Goal: Task Accomplishment & Management: Manage account settings

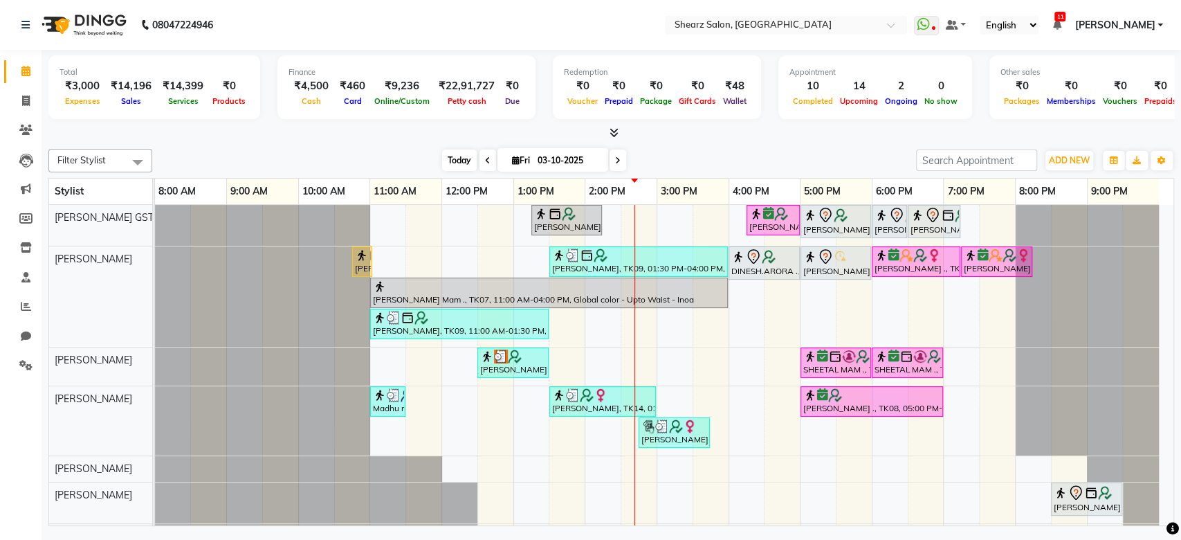
click at [447, 162] on span "Today" at bounding box center [459, 160] width 35 height 21
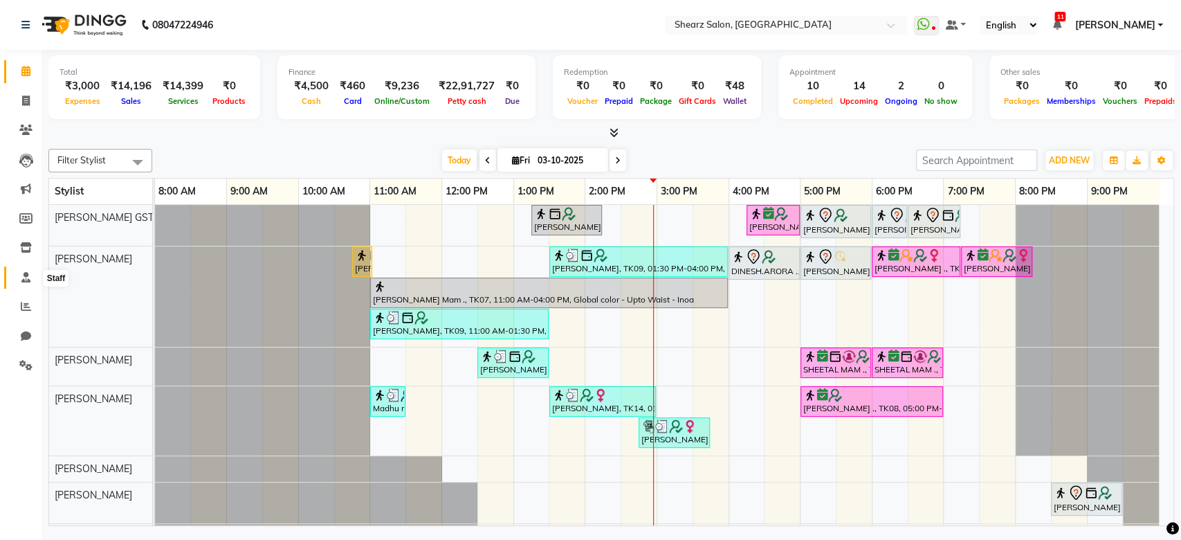
click at [28, 277] on icon at bounding box center [25, 277] width 9 height 10
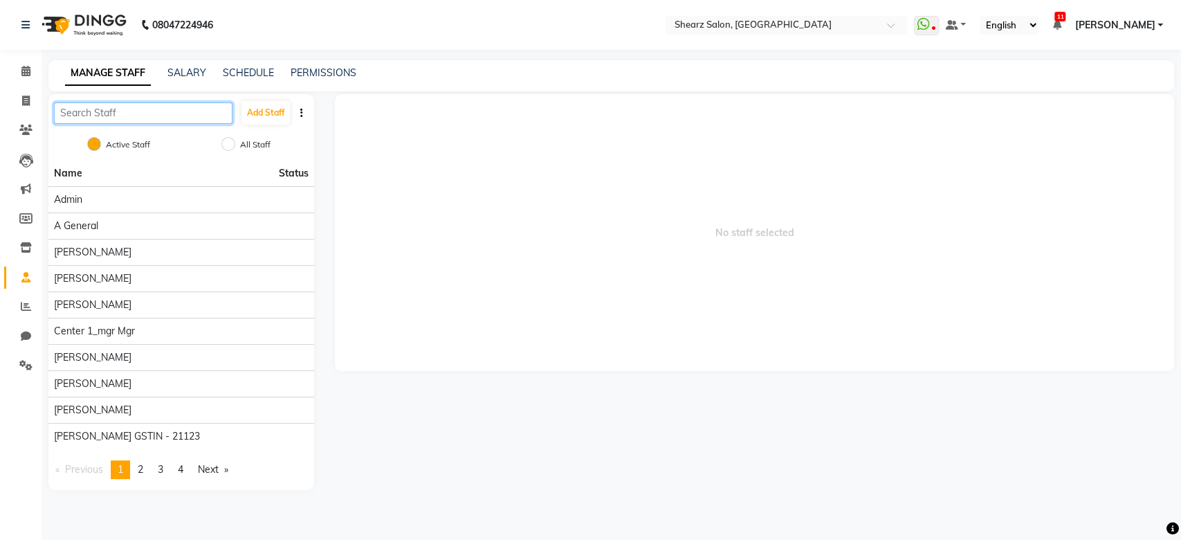
click at [144, 110] on input "text" at bounding box center [143, 112] width 179 height 21
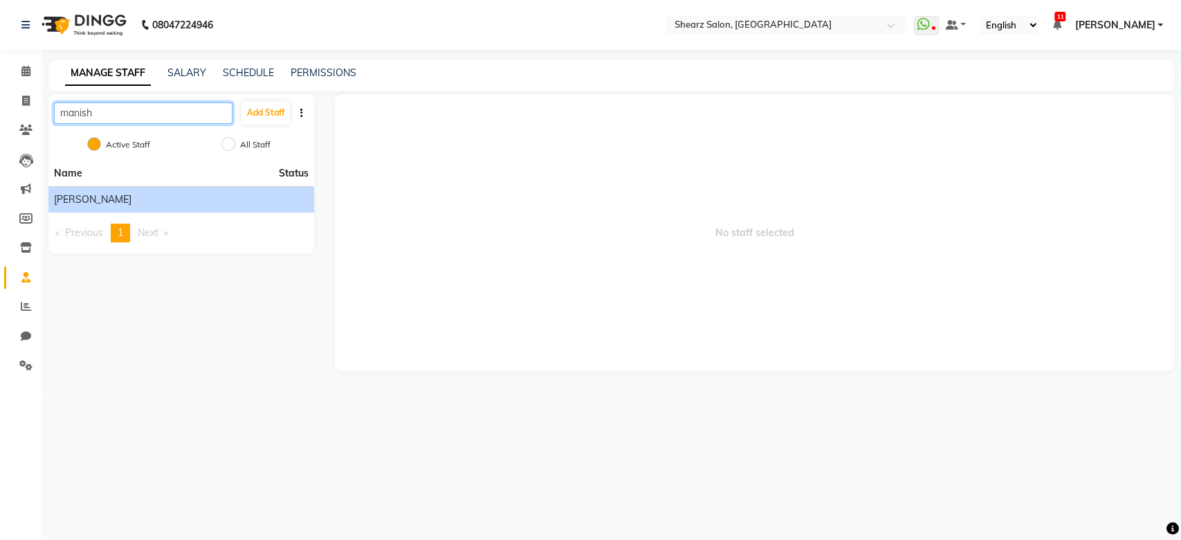
type input "manish"
click at [132, 201] on span "[PERSON_NAME]" at bounding box center [93, 199] width 78 height 15
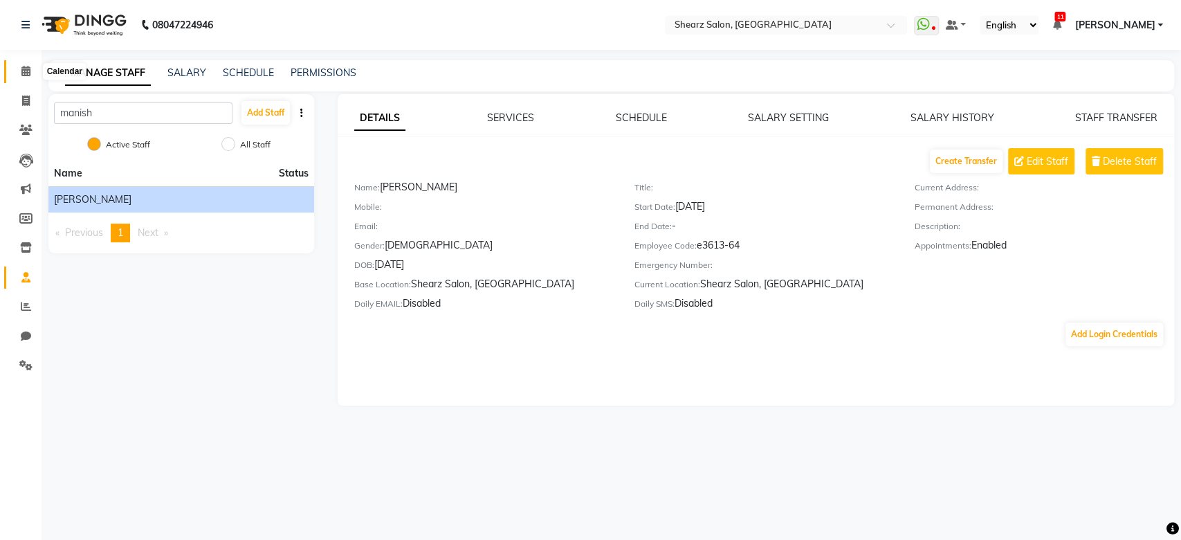
click at [20, 66] on span at bounding box center [26, 72] width 24 height 16
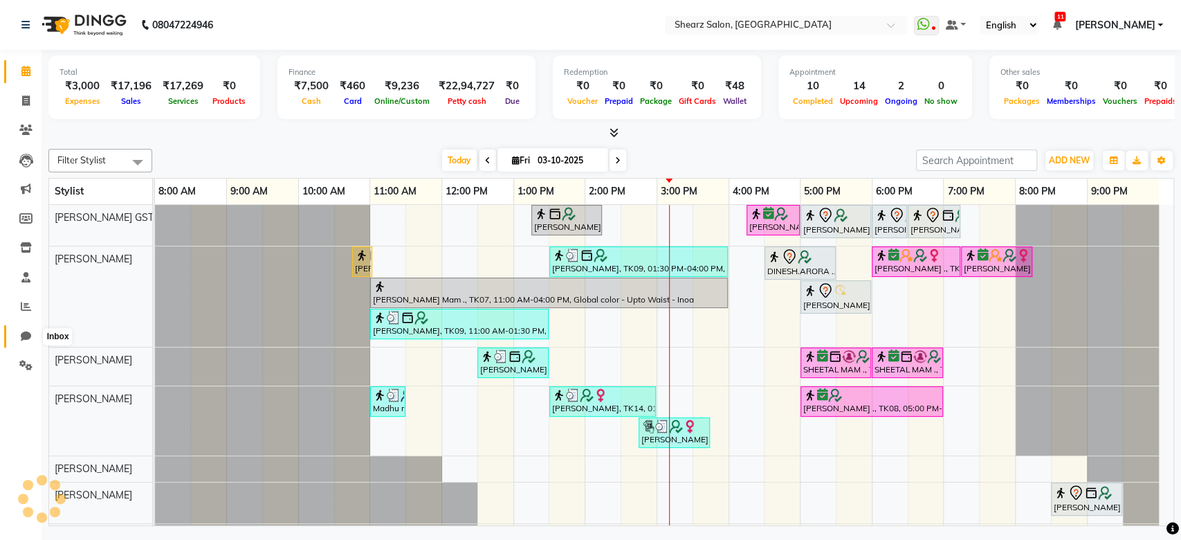
click at [34, 333] on span at bounding box center [26, 337] width 24 height 16
select select "100"
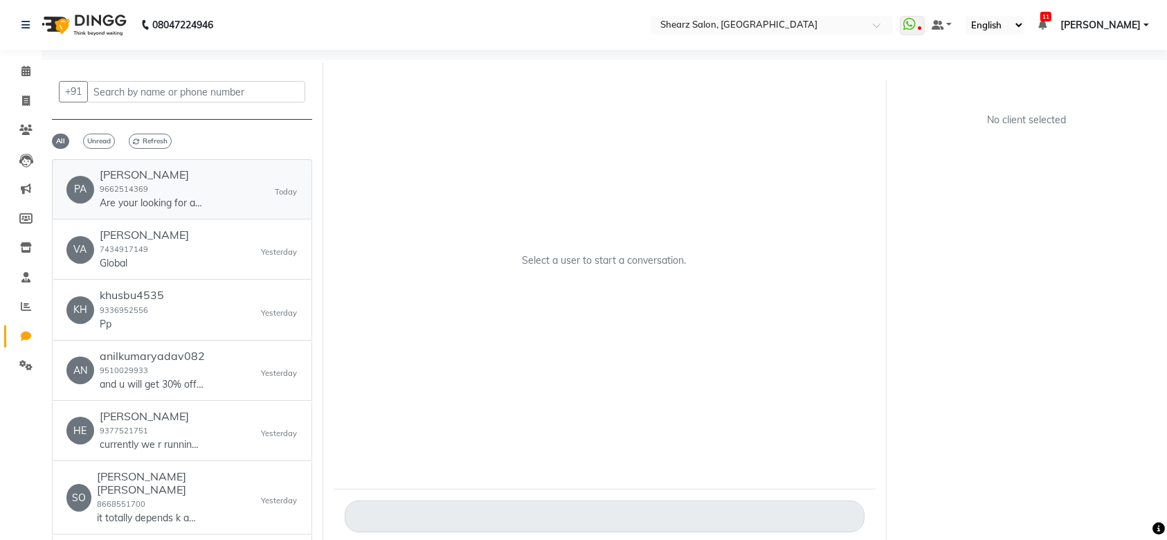
click at [237, 197] on div "PA Payal Parekh 9662514369 Are your looking for any specific service?? Today" at bounding box center [181, 189] width 231 height 42
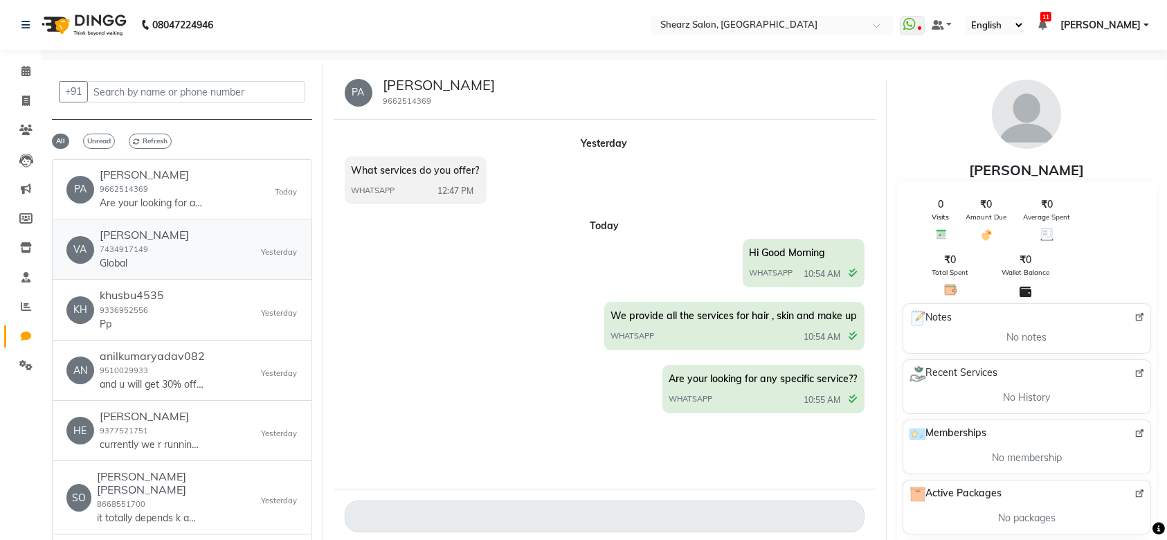
click at [199, 258] on div "VA Vaishali Doshi 7434917149 Global Yesterday" at bounding box center [181, 249] width 231 height 42
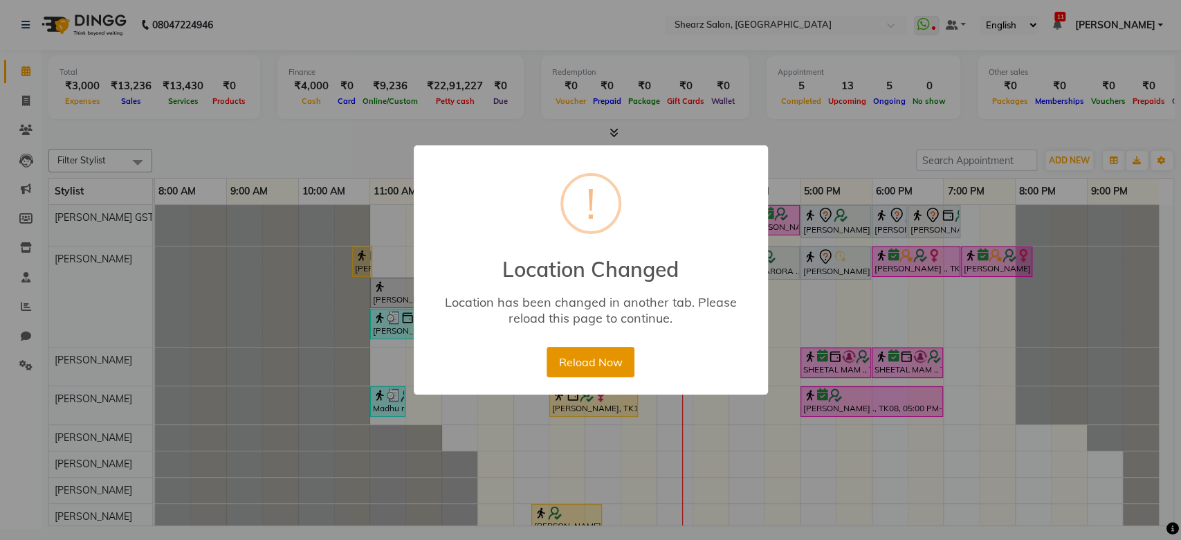
click at [606, 365] on button "Reload Now" at bounding box center [591, 362] width 88 height 30
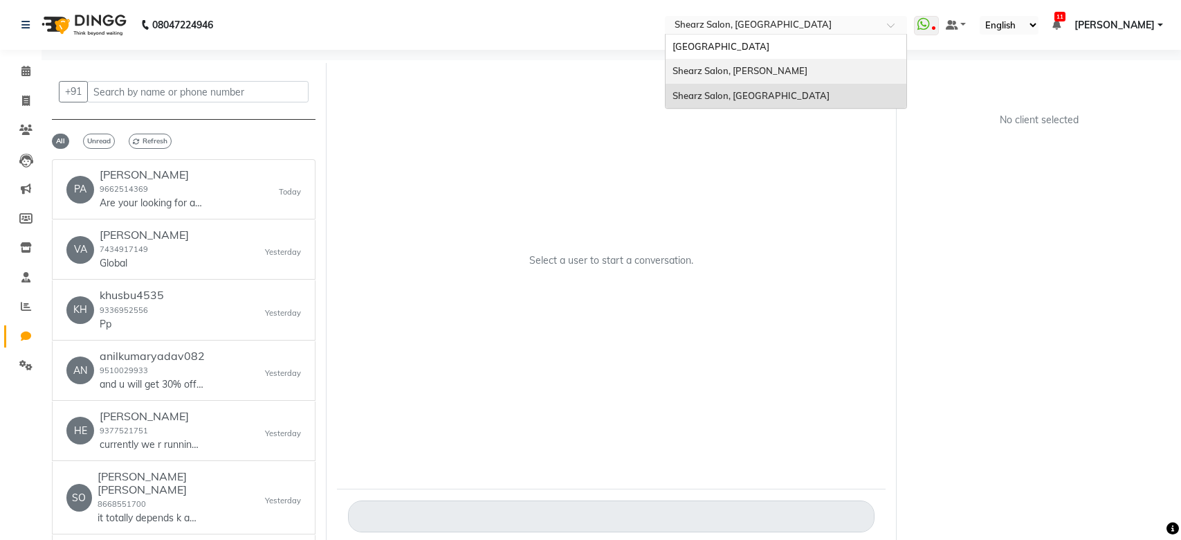
select select "100"
click at [734, 35] on ng-select "Select Location × Shearz Salon, Prahaladnagar Shearz Salon Ho, Corporate Road S…" at bounding box center [786, 25] width 242 height 19
click at [734, 79] on div "Shearz Salon, Shela" at bounding box center [771, 71] width 241 height 25
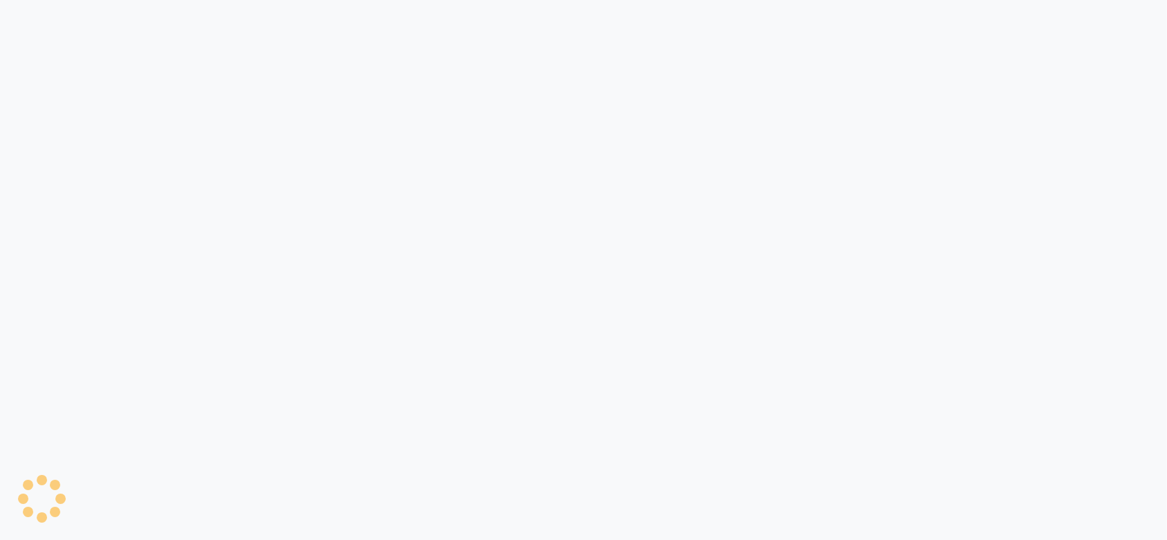
select select "100"
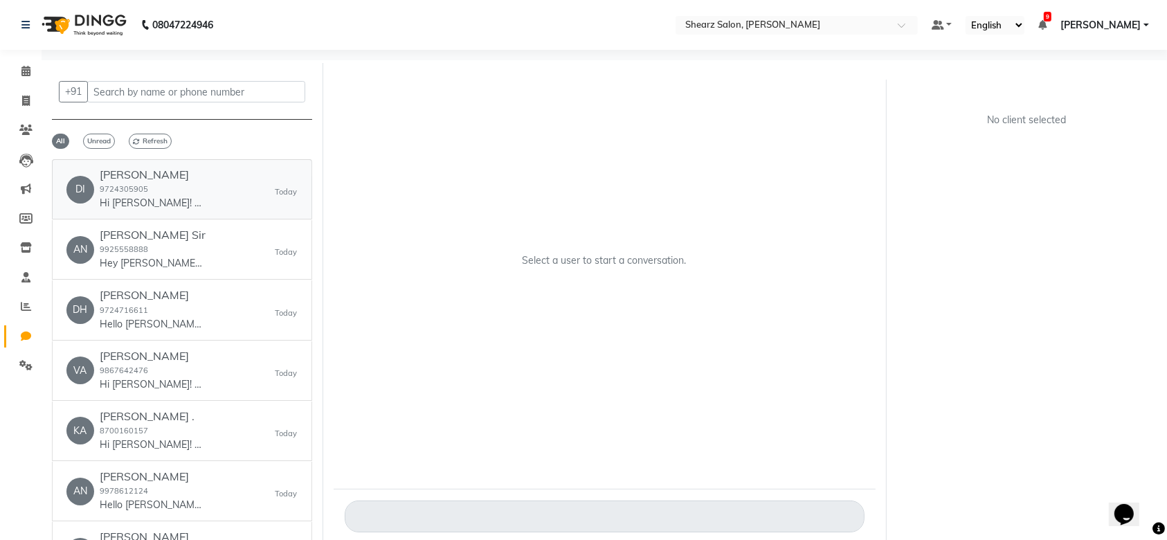
click at [199, 207] on p "Hi Dipesh! 👋 Just a reminder that you're booked at Shearz Salon on 04-10-2025 a…" at bounding box center [152, 203] width 104 height 15
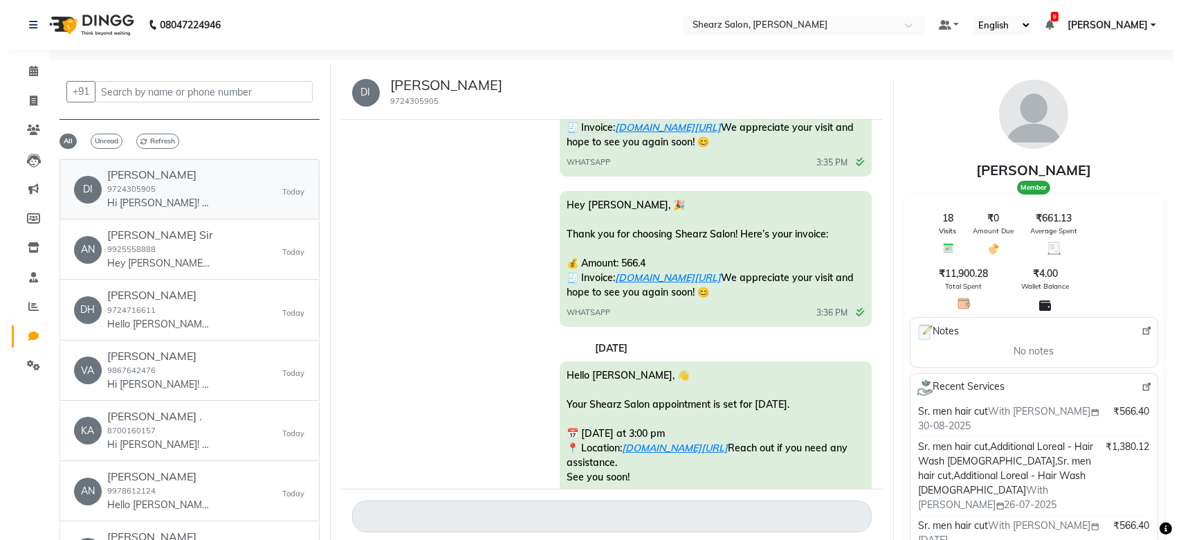
scroll to position [2699, 0]
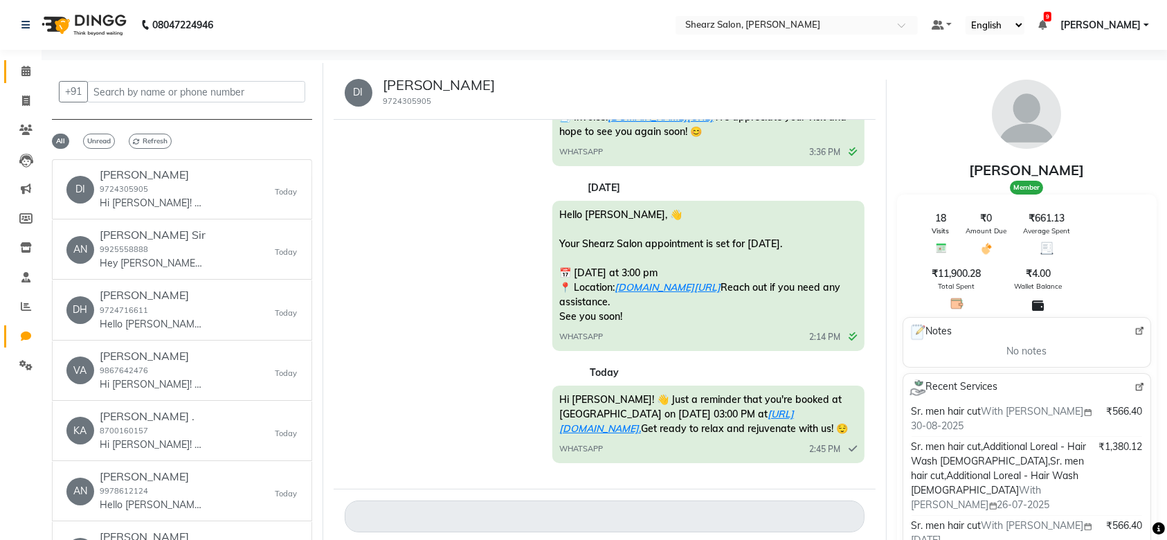
click at [33, 71] on span at bounding box center [26, 72] width 24 height 16
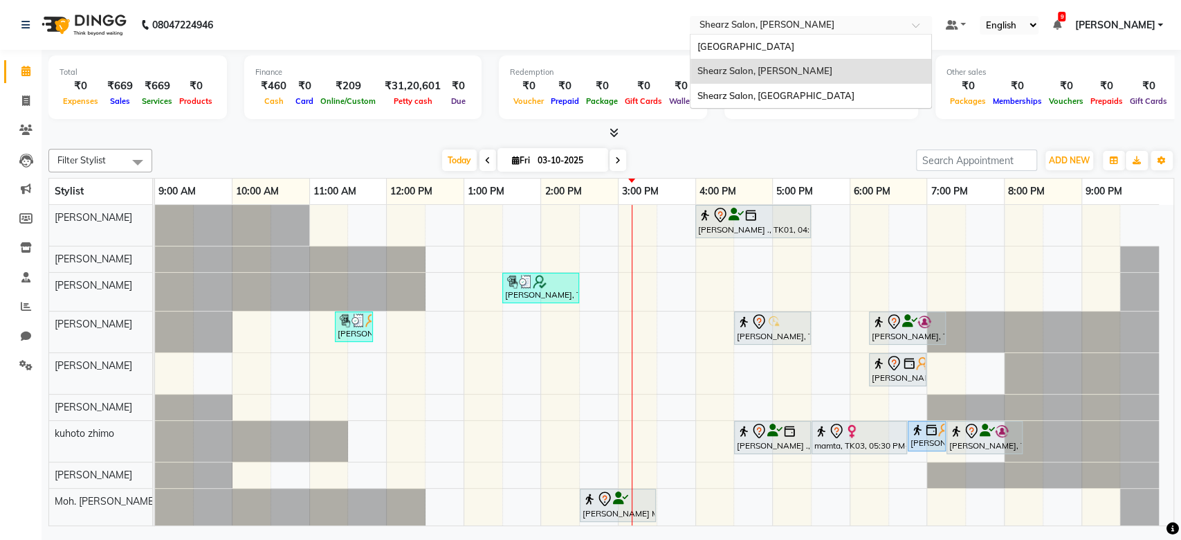
click at [786, 26] on input "text" at bounding box center [797, 26] width 201 height 14
click at [792, 92] on span "Shearz Salon, [GEOGRAPHIC_DATA]" at bounding box center [776, 95] width 157 height 11
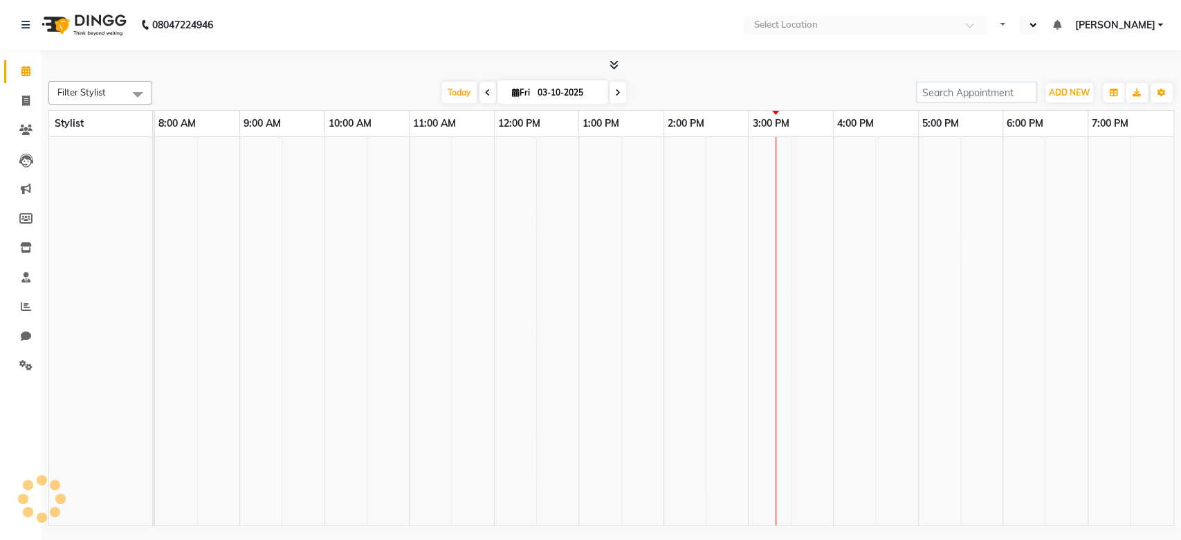
select select "en"
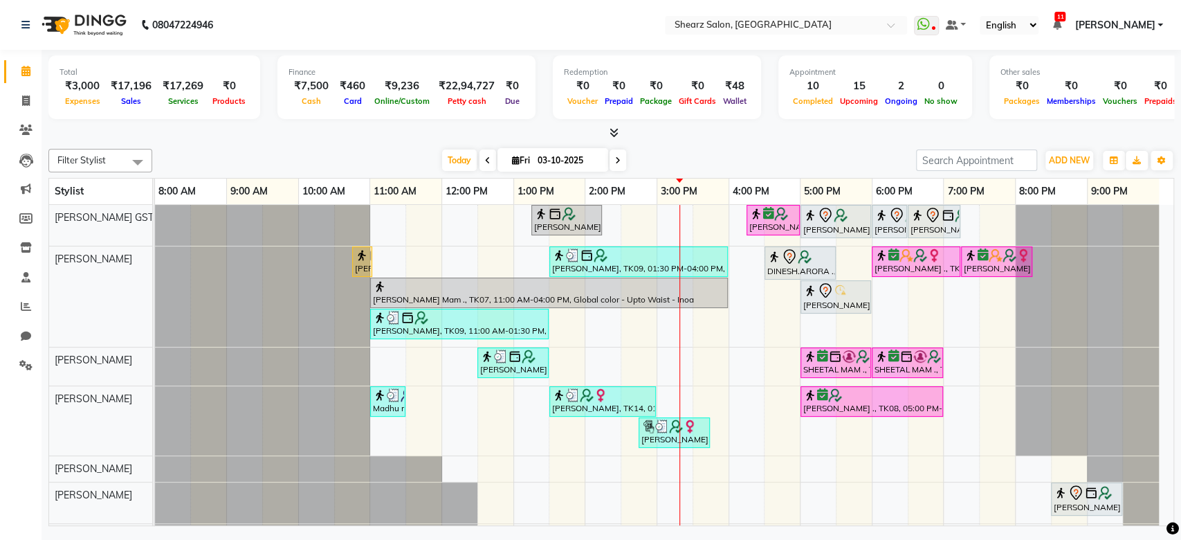
scroll to position [262, 0]
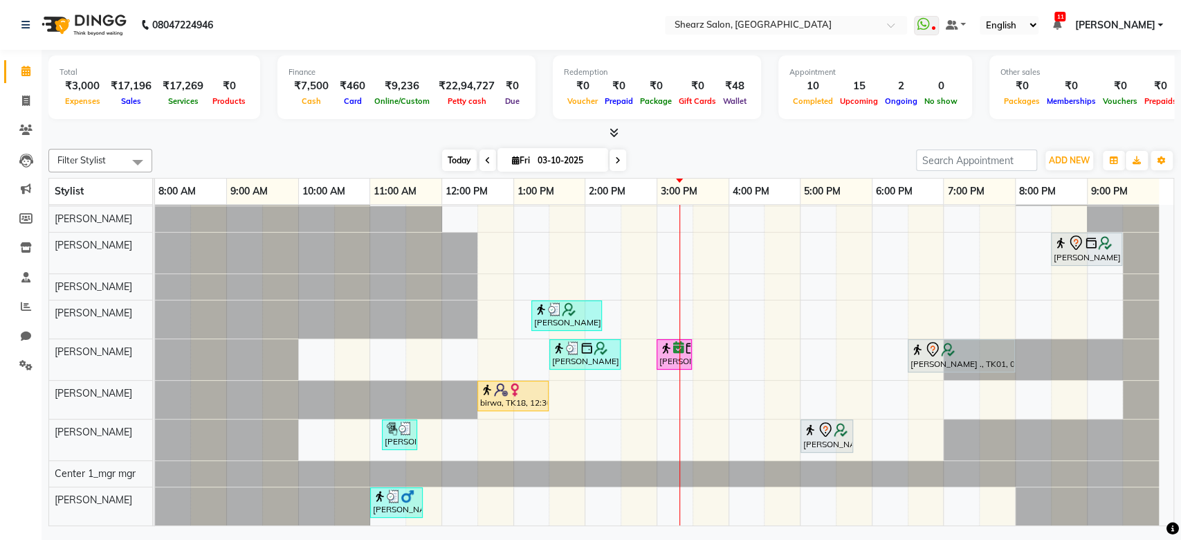
click at [453, 157] on span "Today" at bounding box center [459, 160] width 35 height 21
click at [451, 161] on span "Today" at bounding box center [459, 160] width 35 height 21
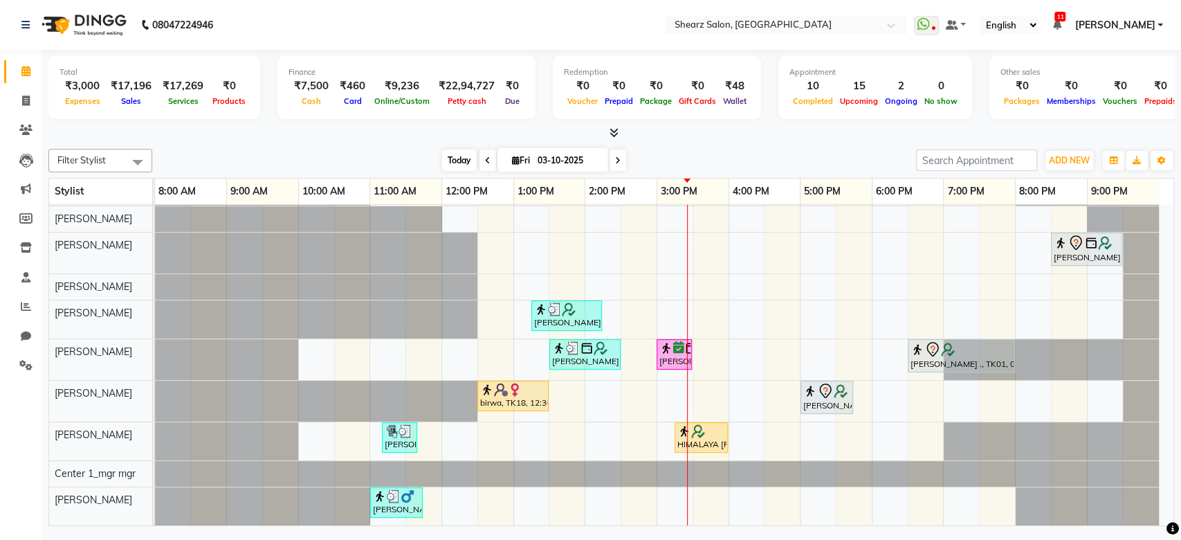
click at [462, 154] on span "Today" at bounding box center [459, 160] width 35 height 21
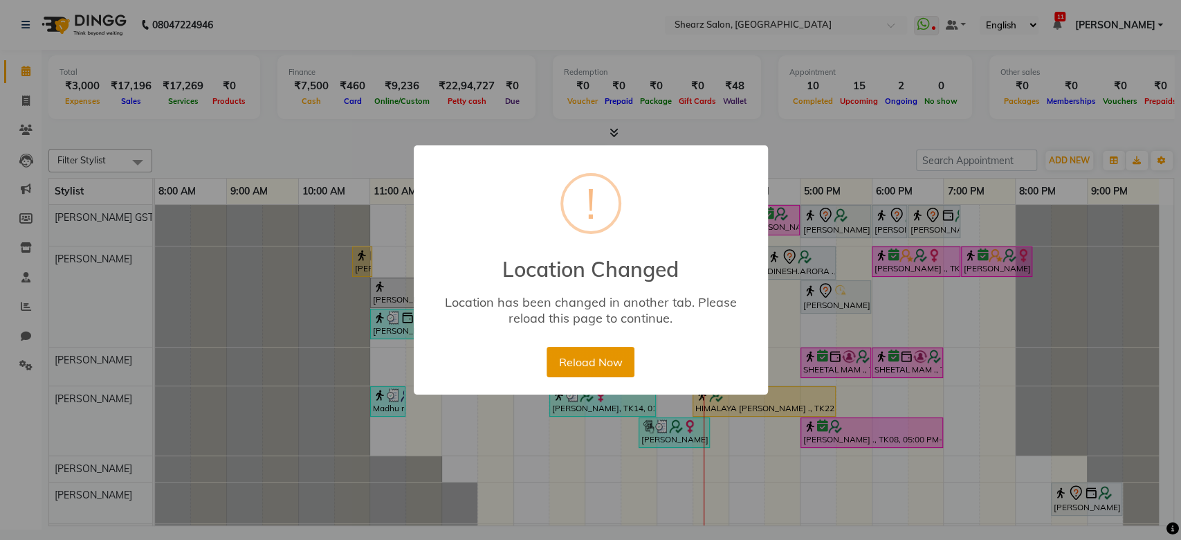
click at [622, 361] on button "Reload Now" at bounding box center [591, 362] width 88 height 30
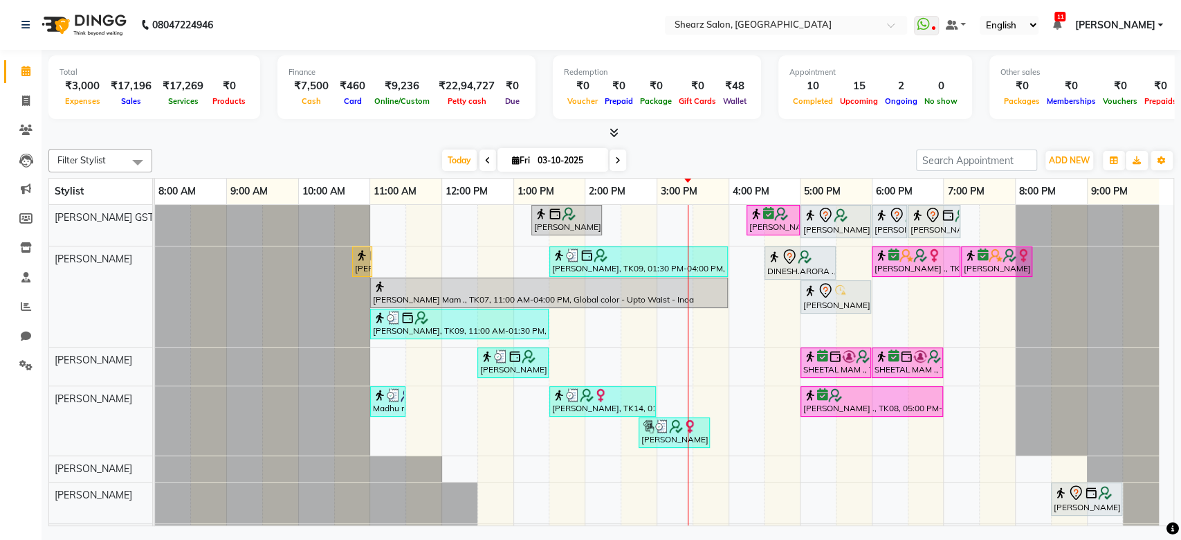
click at [544, 168] on input "03-10-2025" at bounding box center [568, 160] width 69 height 21
select select "10"
select select "2025"
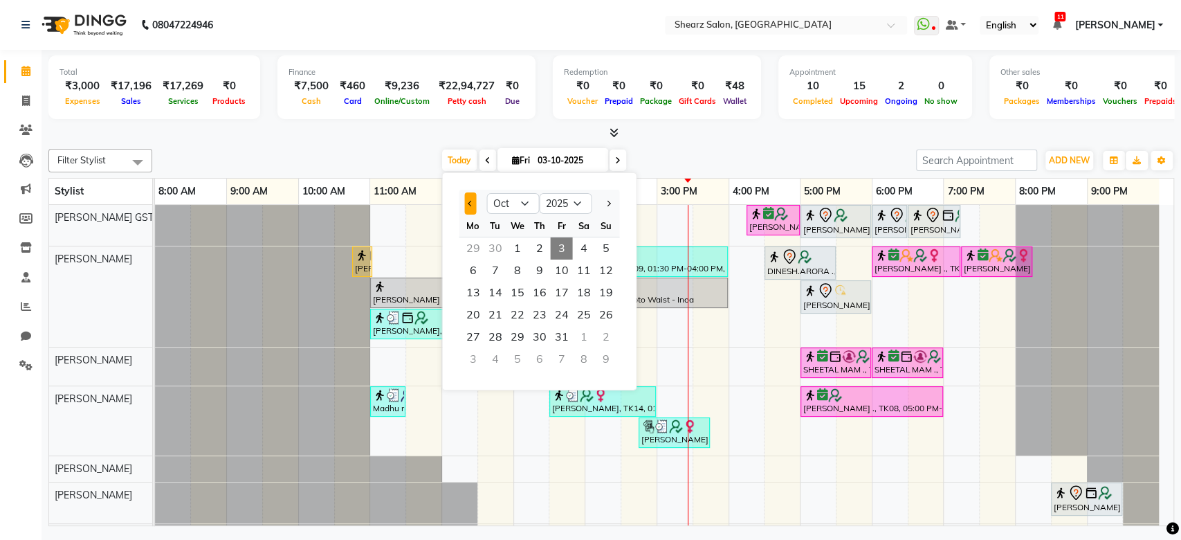
click at [471, 199] on button "Previous month" at bounding box center [470, 203] width 12 height 22
select select "9"
click at [476, 242] on span "1" at bounding box center [473, 248] width 22 height 22
type input "01-09-2025"
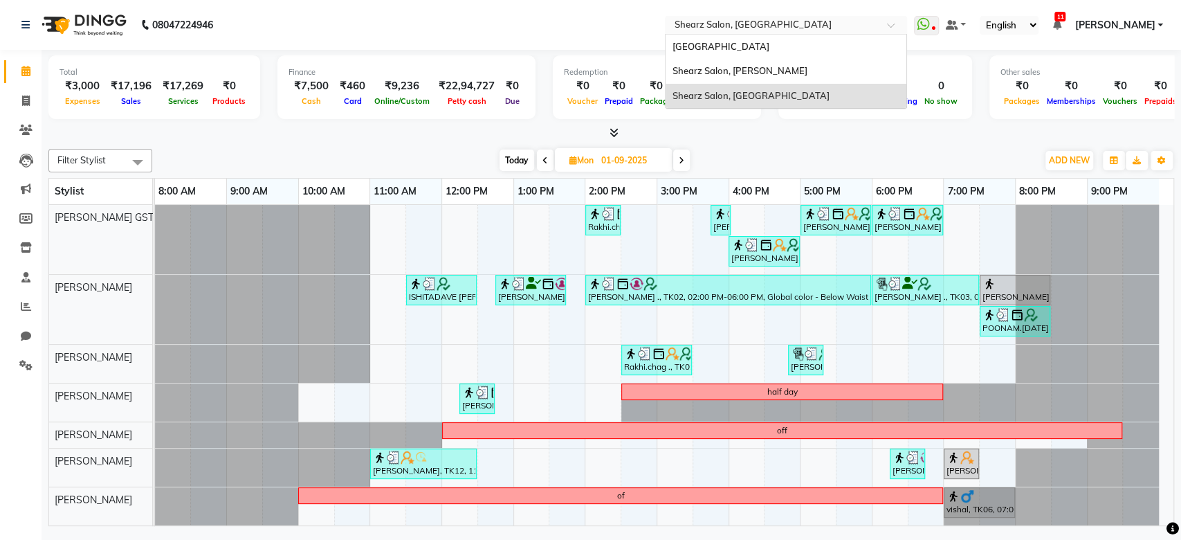
click at [839, 16] on div "Select Location × Shearz Salon, Prahaladnagar" at bounding box center [786, 25] width 242 height 19
click at [824, 59] on div "Shearz Salon, [PERSON_NAME]" at bounding box center [786, 71] width 241 height 25
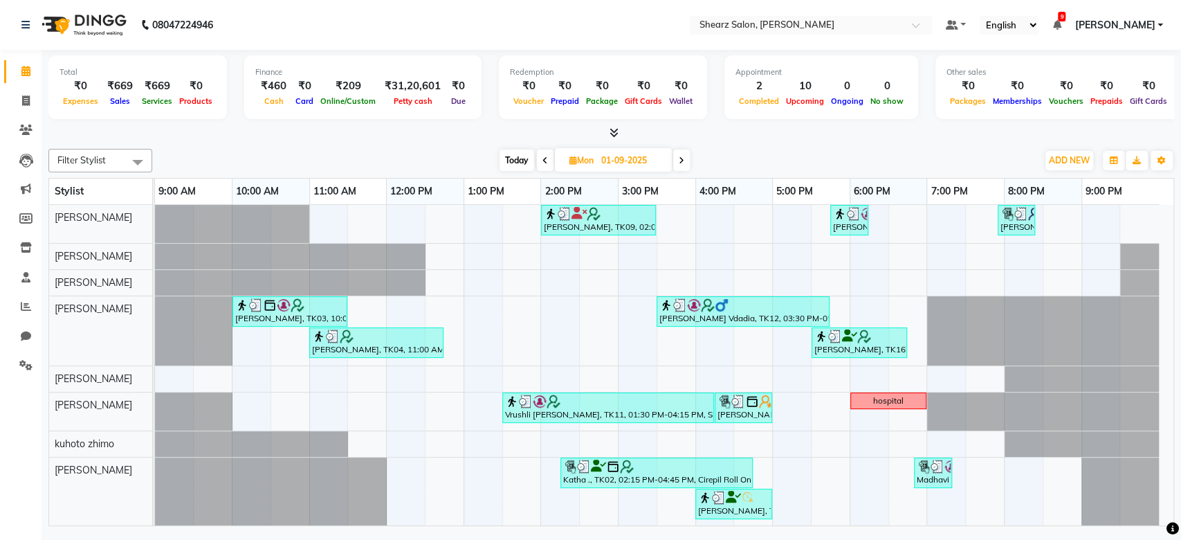
click at [681, 165] on span at bounding box center [681, 160] width 17 height 21
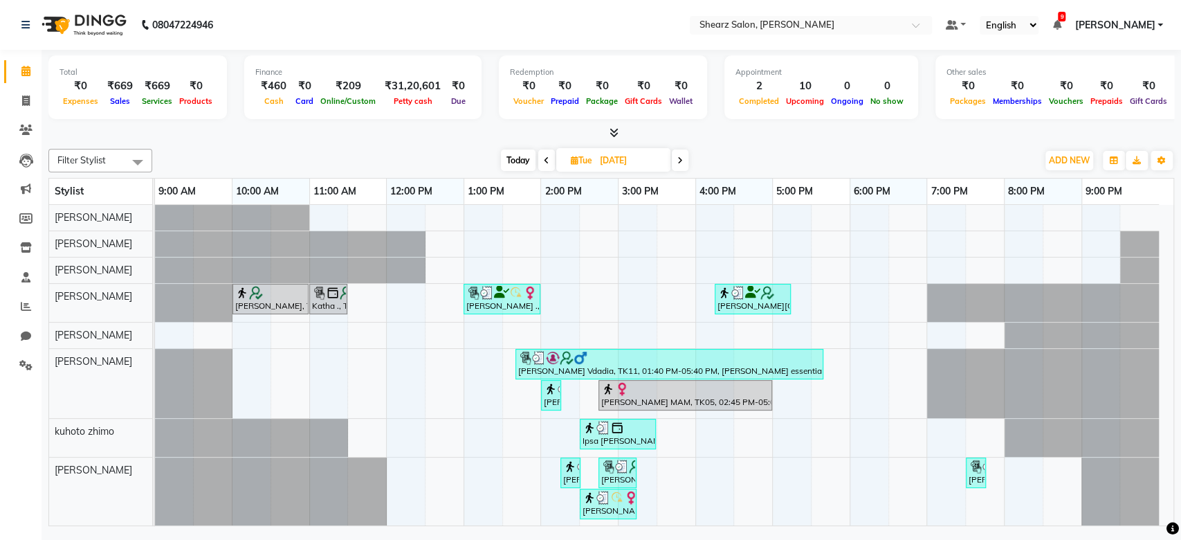
click at [681, 165] on span at bounding box center [680, 160] width 17 height 21
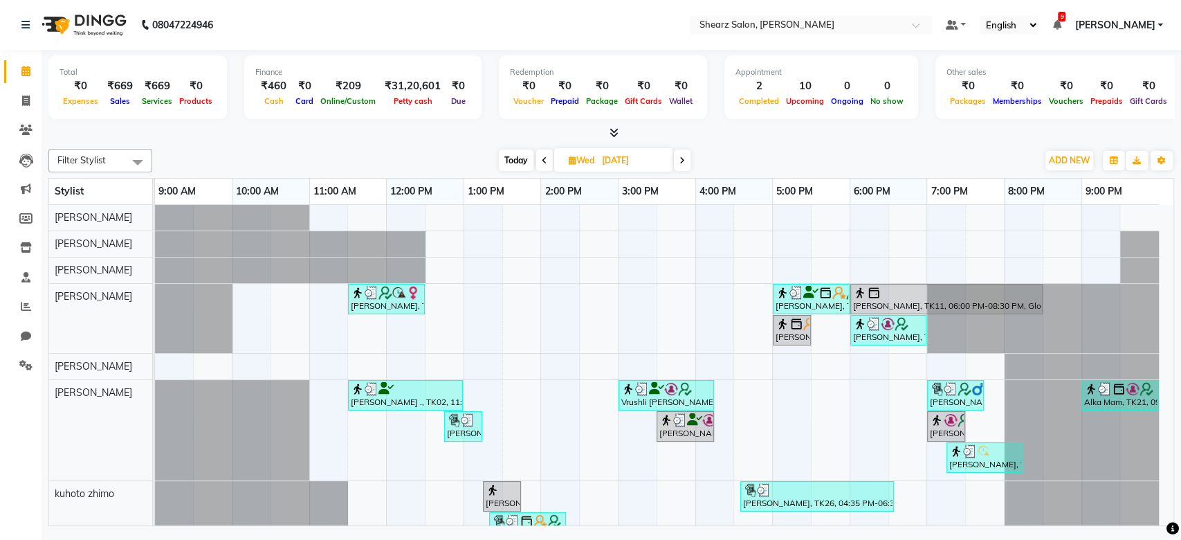
click at [681, 165] on span at bounding box center [682, 160] width 17 height 21
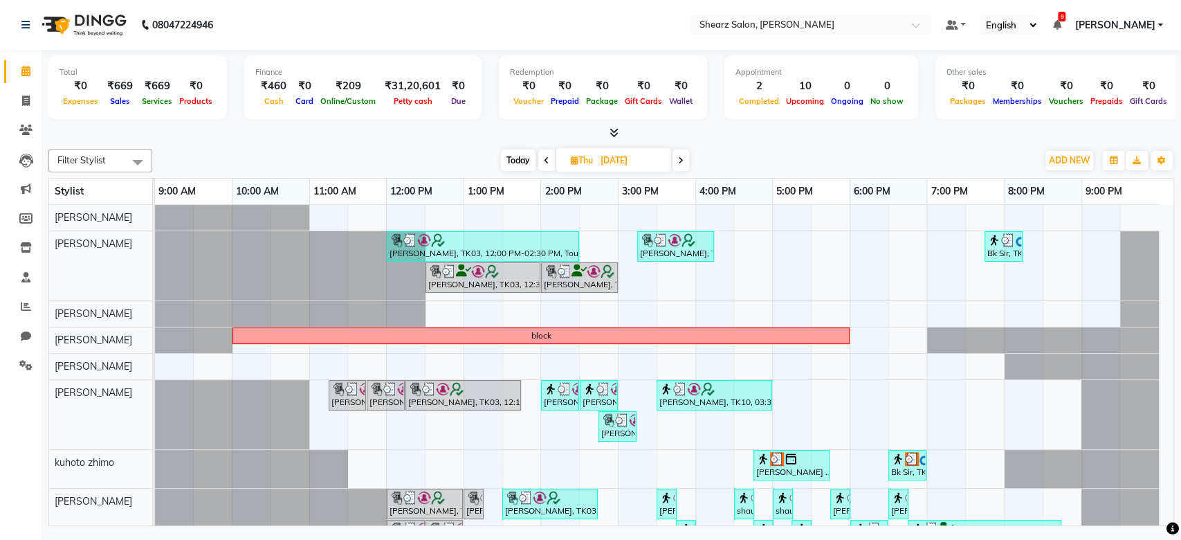
click at [681, 165] on span at bounding box center [681, 160] width 17 height 21
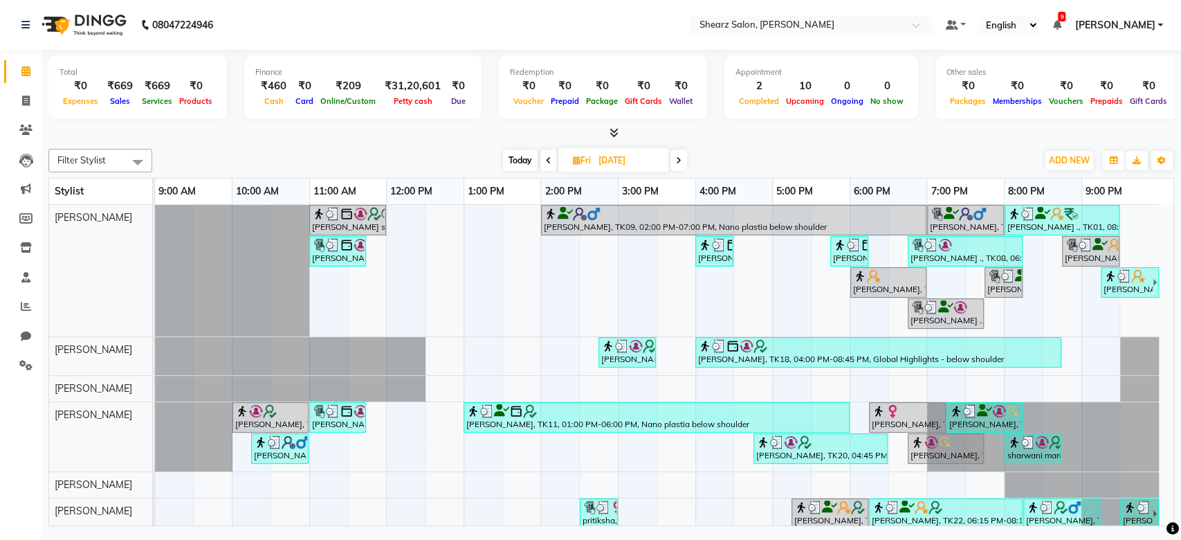
click at [681, 165] on span at bounding box center [679, 160] width 17 height 21
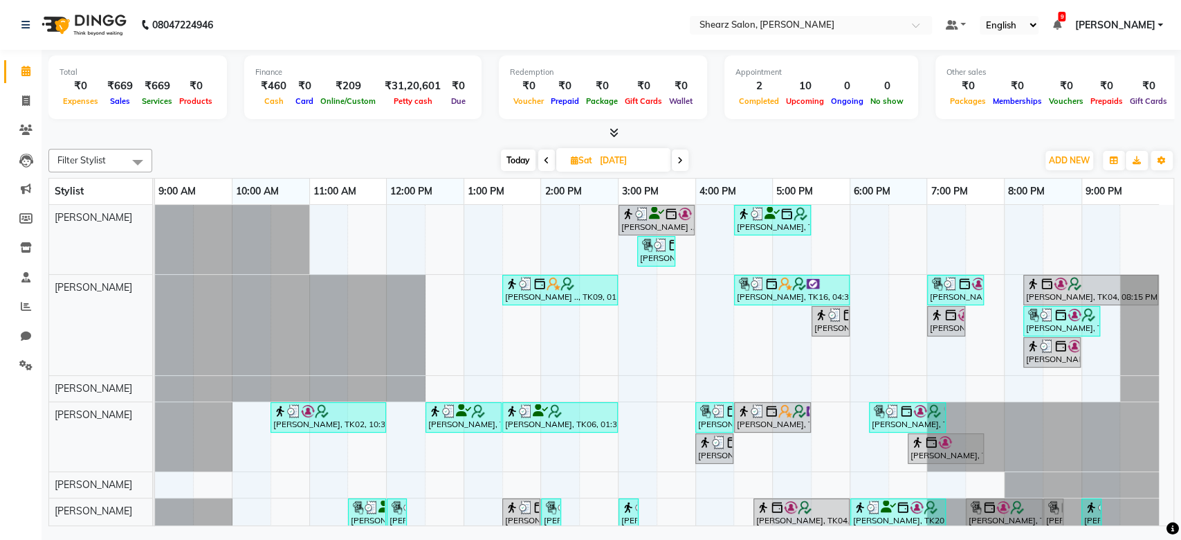
click at [681, 165] on span at bounding box center [680, 160] width 17 height 21
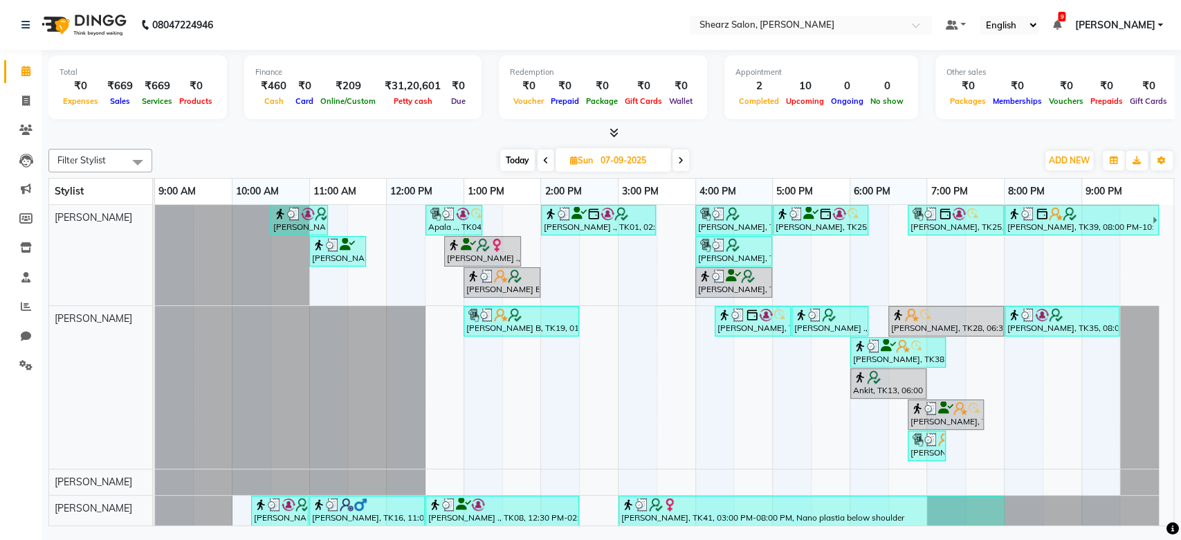
click at [681, 165] on span at bounding box center [681, 160] width 17 height 21
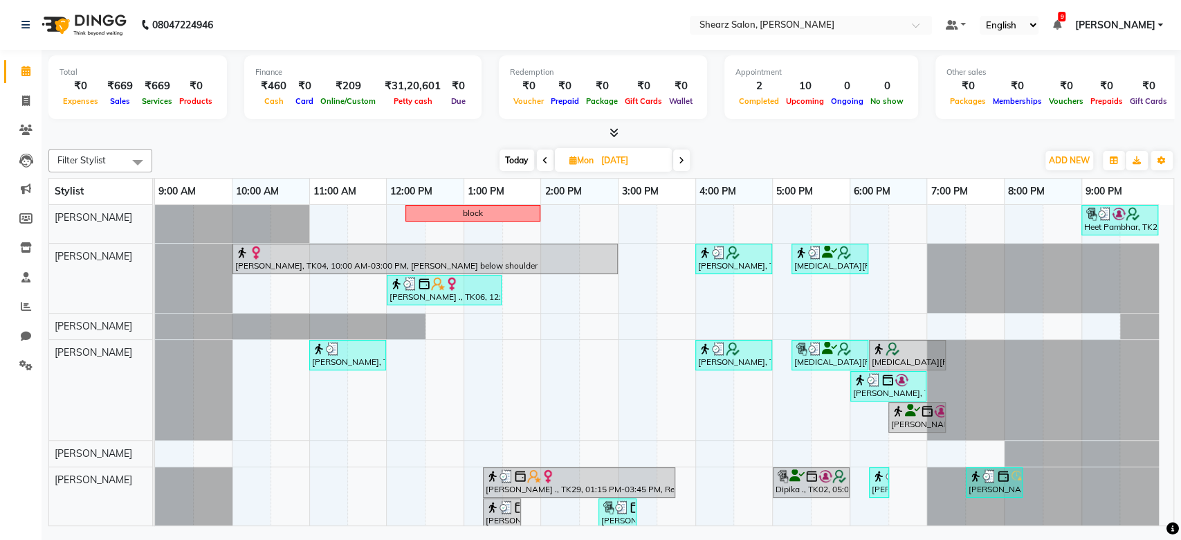
click at [681, 165] on span at bounding box center [681, 160] width 17 height 21
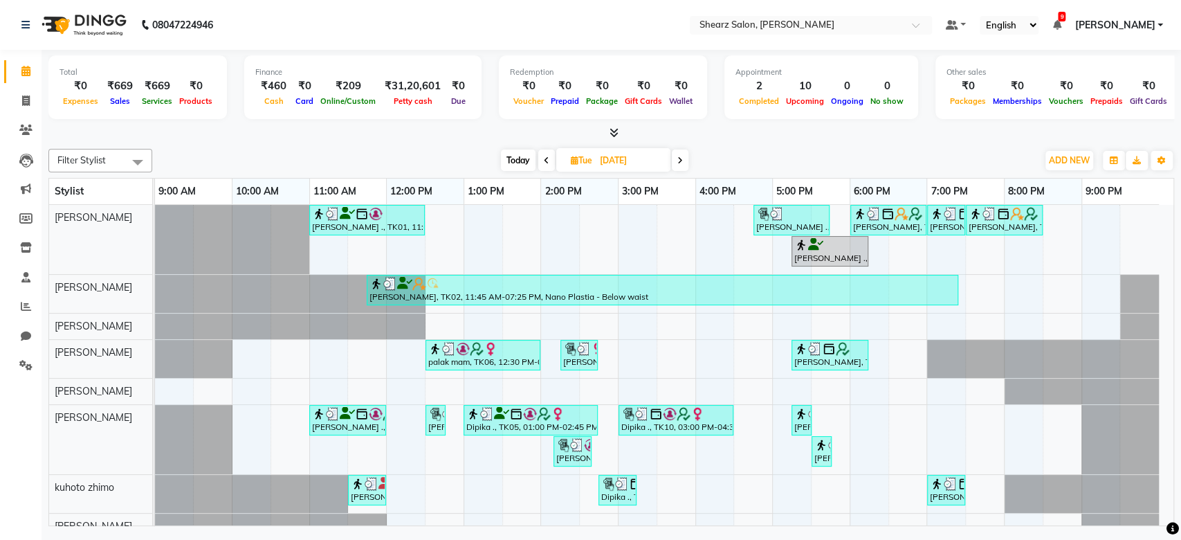
click at [681, 165] on span at bounding box center [680, 160] width 17 height 21
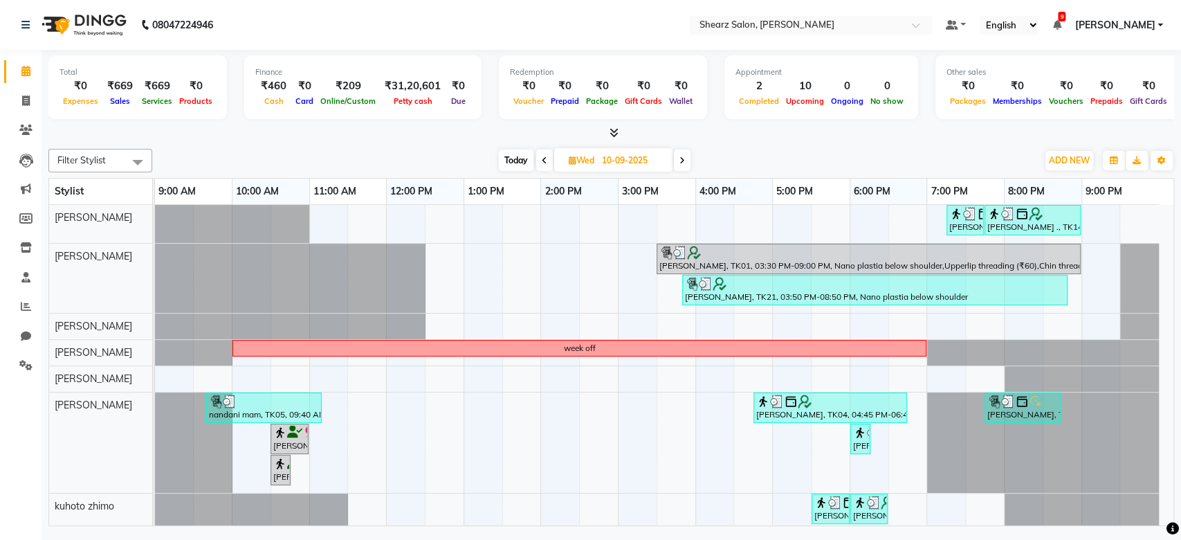
click at [681, 165] on span at bounding box center [682, 160] width 17 height 21
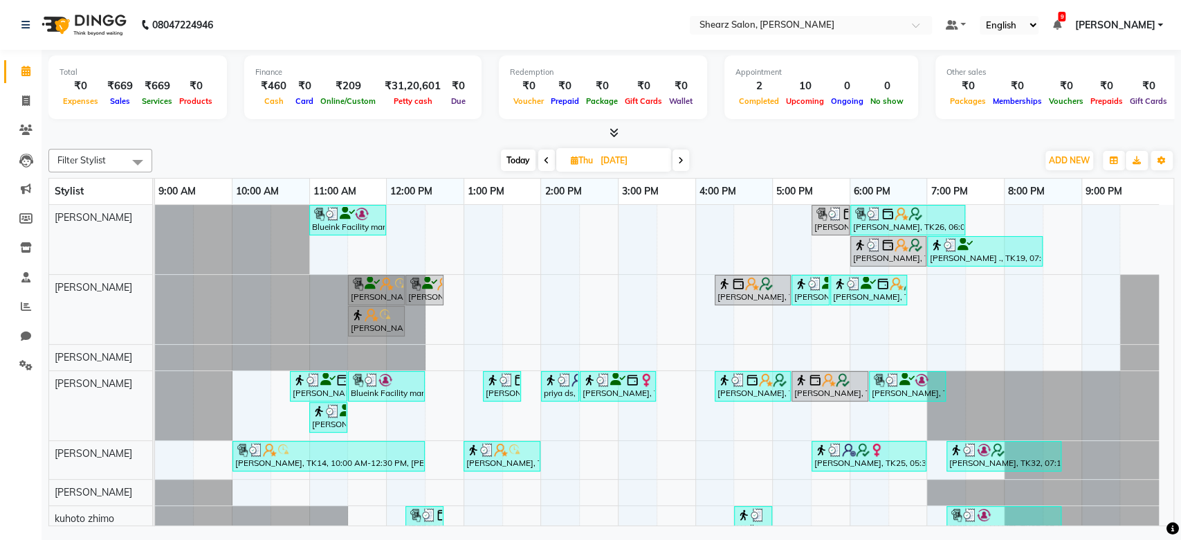
click at [681, 165] on span at bounding box center [681, 160] width 17 height 21
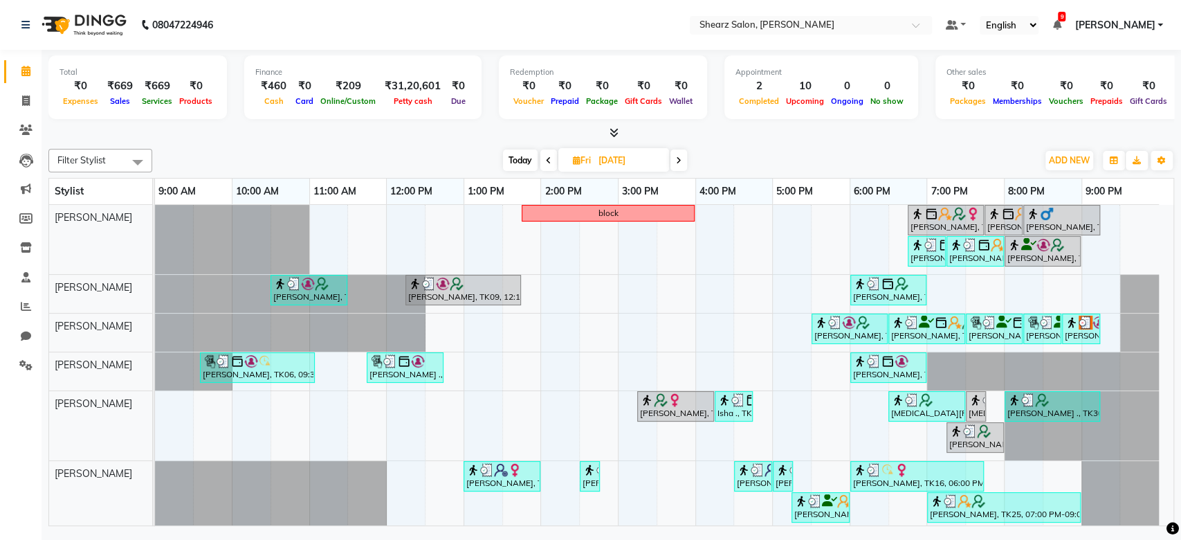
click at [548, 156] on icon at bounding box center [549, 160] width 6 height 8
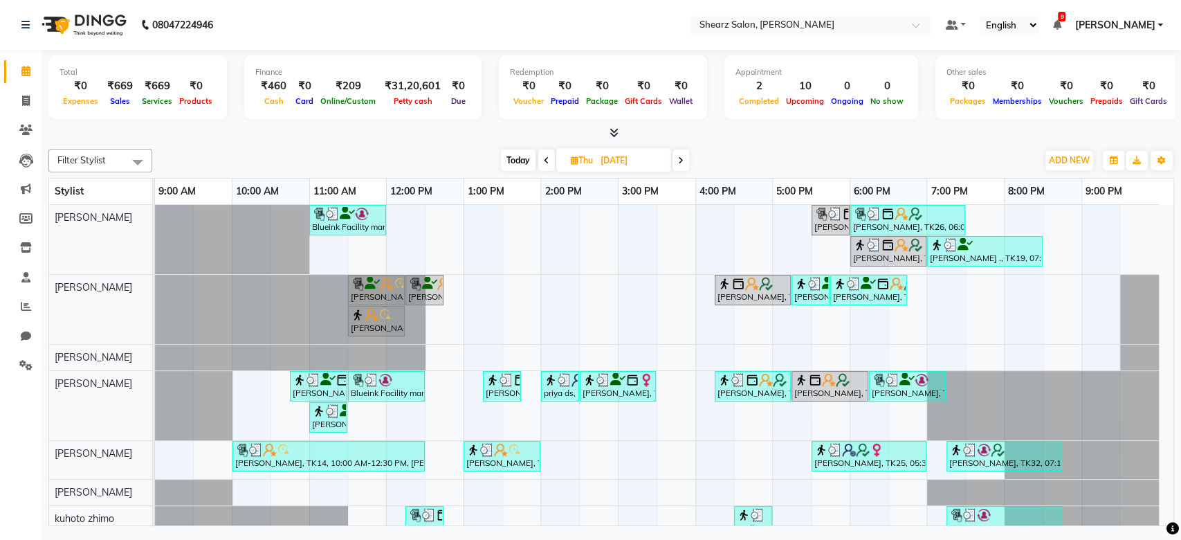
click at [678, 165] on span at bounding box center [681, 160] width 17 height 21
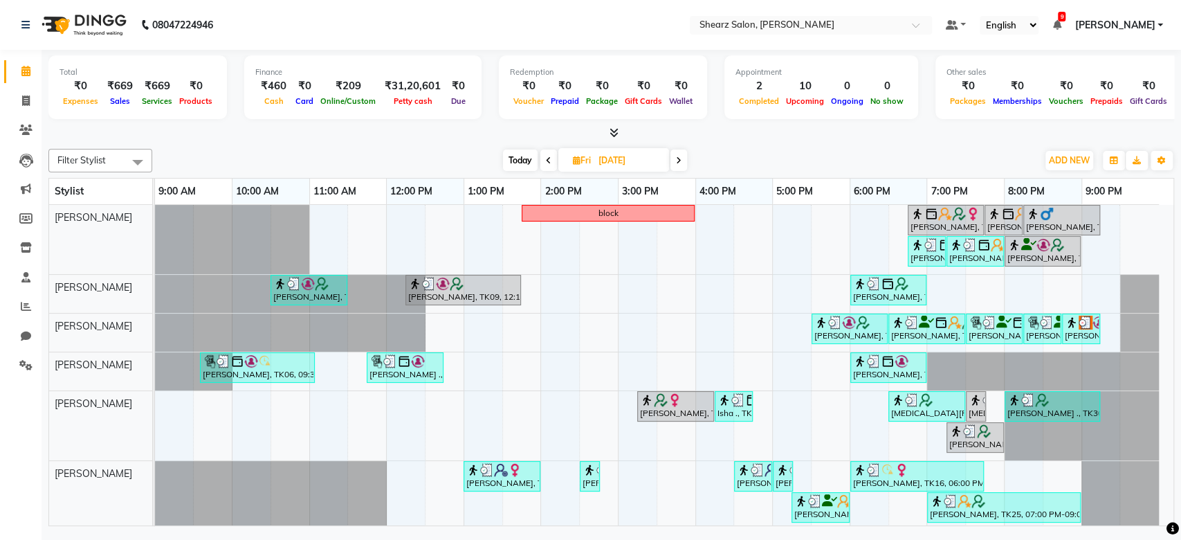
click at [681, 167] on span at bounding box center [679, 160] width 17 height 21
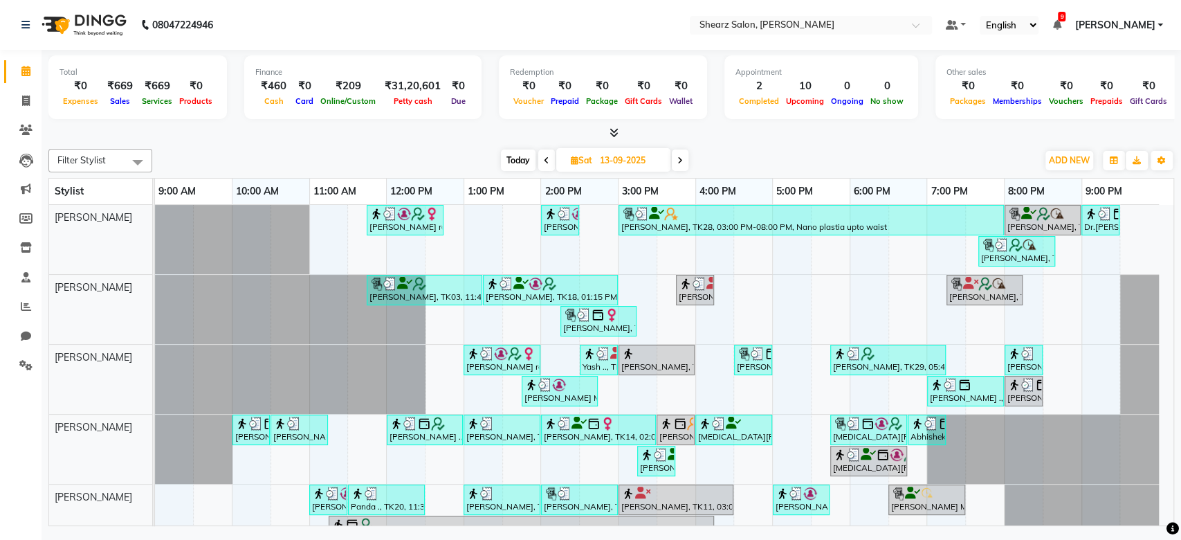
click at [681, 167] on span at bounding box center [680, 160] width 17 height 21
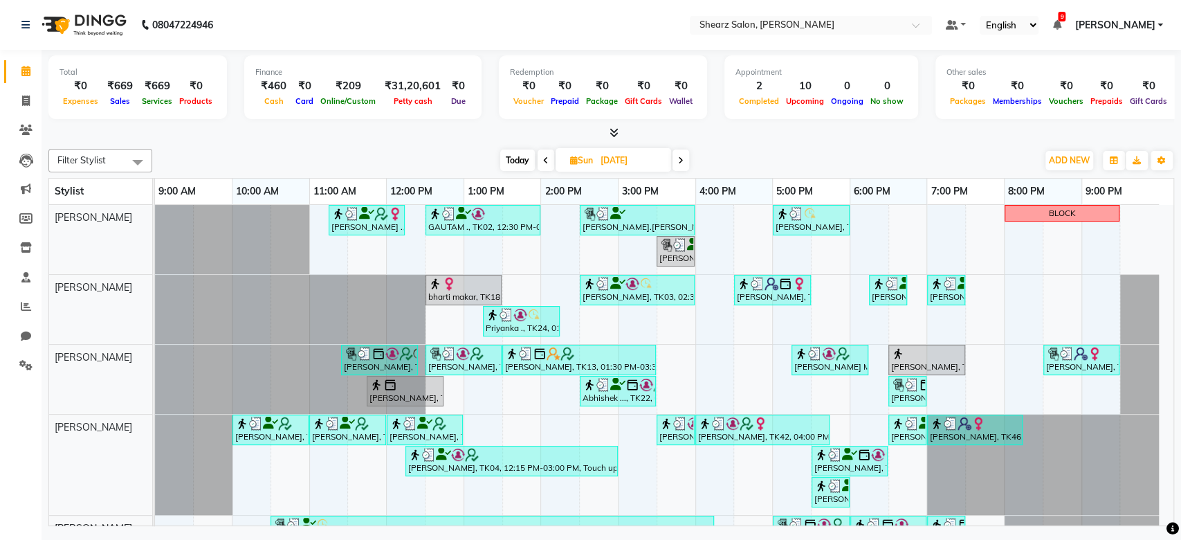
click at [681, 167] on span at bounding box center [681, 160] width 17 height 21
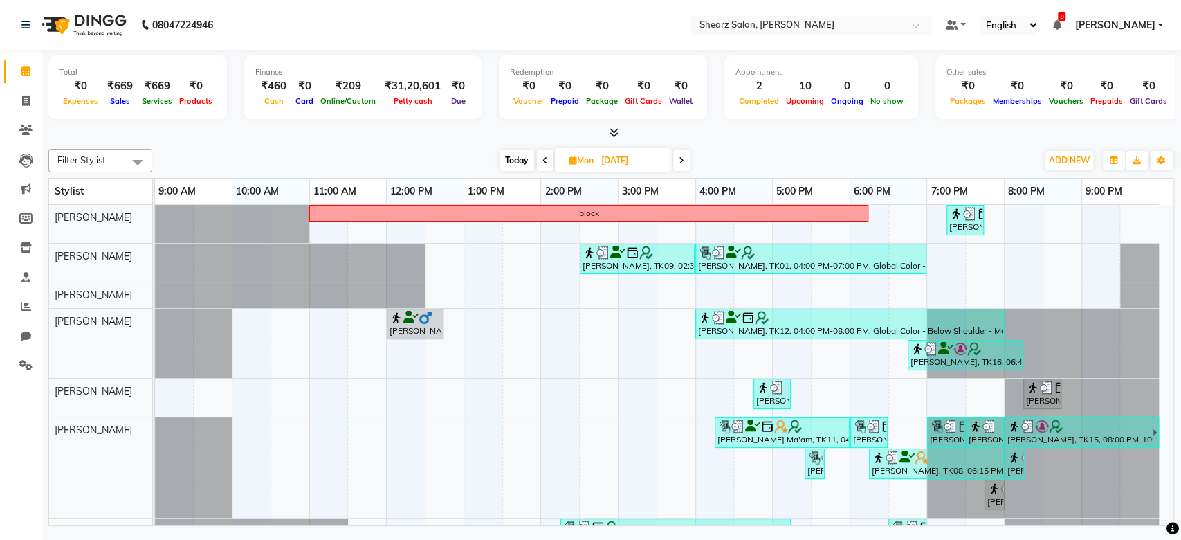
click at [681, 167] on span at bounding box center [681, 160] width 17 height 21
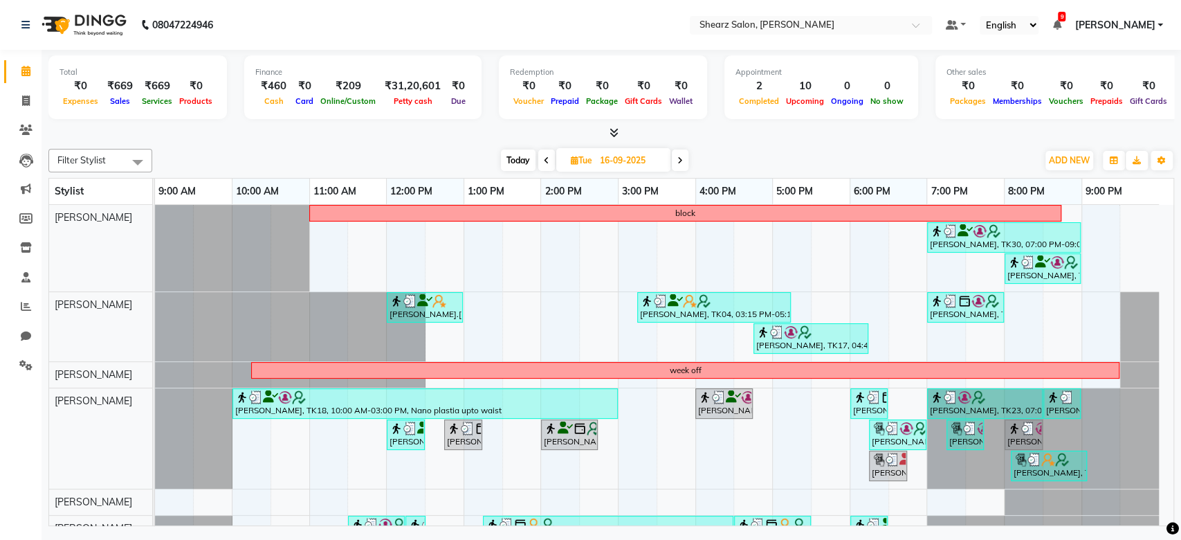
click at [681, 167] on span at bounding box center [680, 160] width 17 height 21
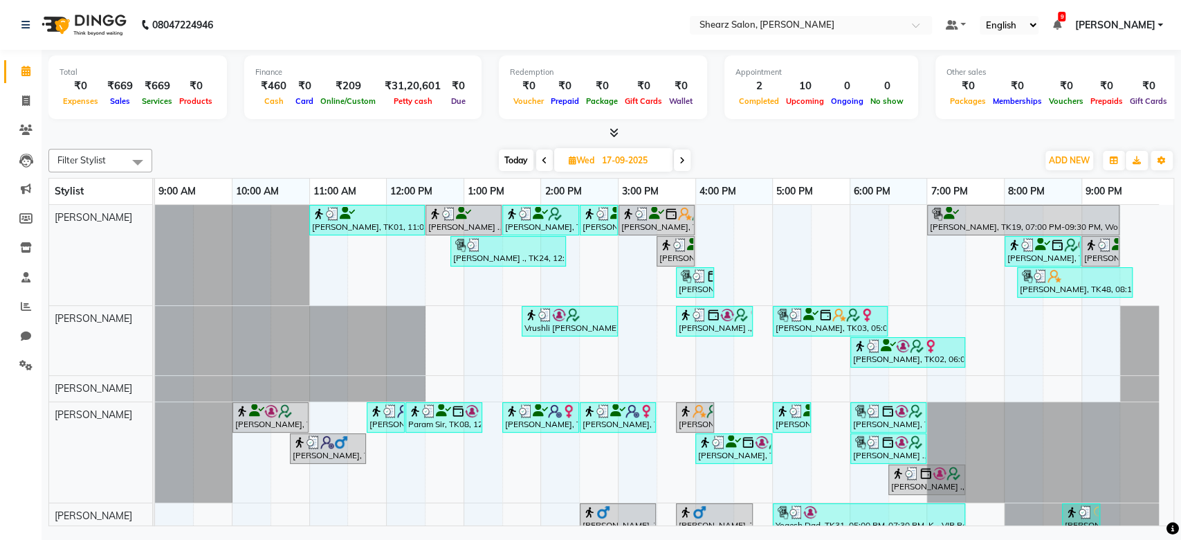
click at [681, 167] on span at bounding box center [682, 160] width 17 height 21
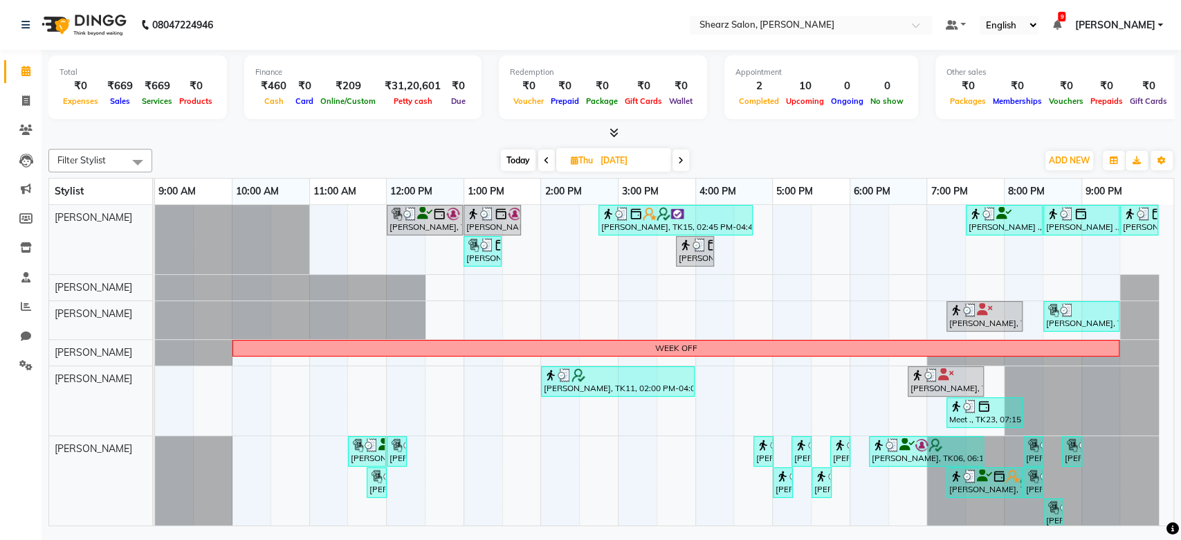
click at [680, 169] on span at bounding box center [681, 160] width 17 height 21
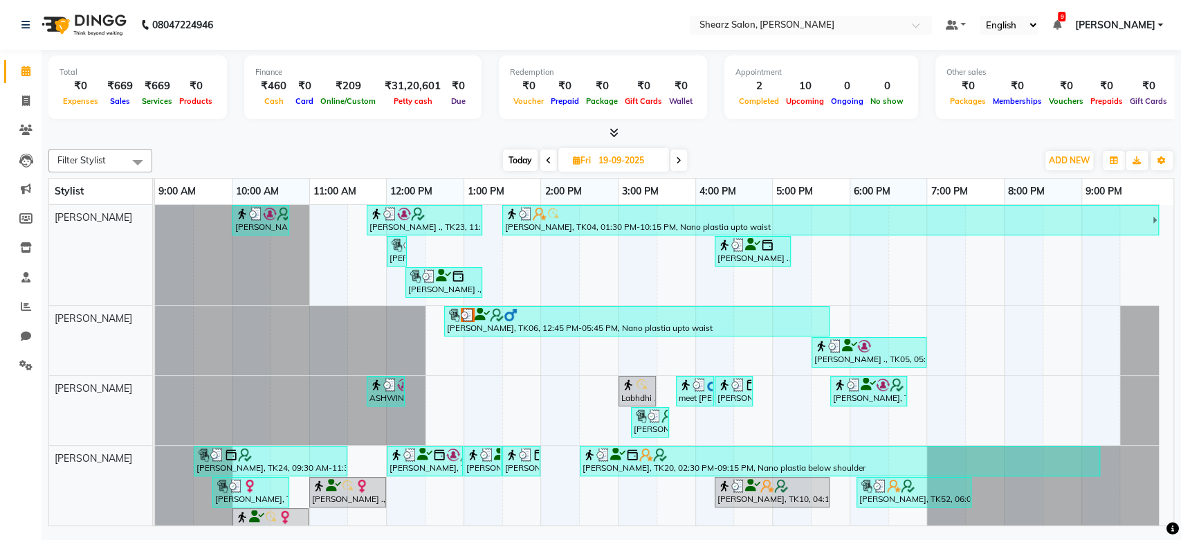
click at [680, 169] on span at bounding box center [679, 160] width 17 height 21
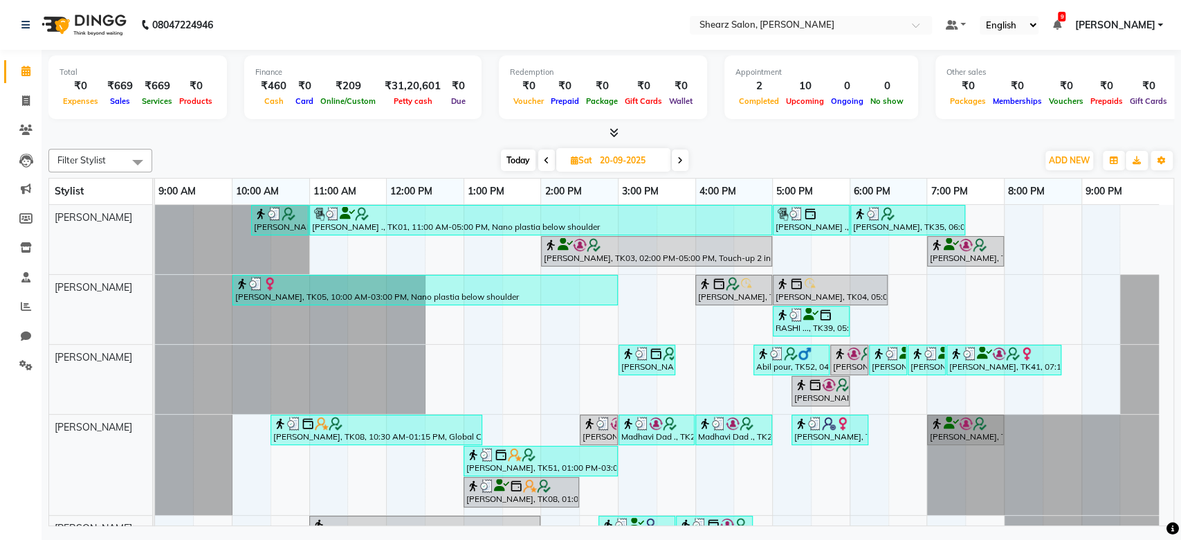
click at [680, 169] on span at bounding box center [680, 160] width 17 height 21
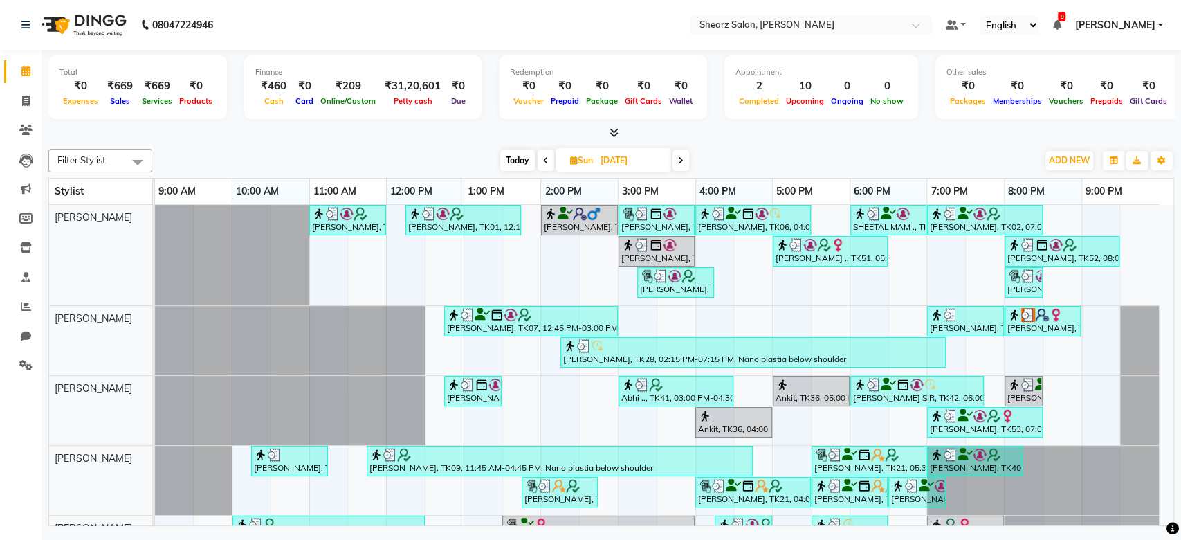
click at [680, 169] on span at bounding box center [681, 160] width 17 height 21
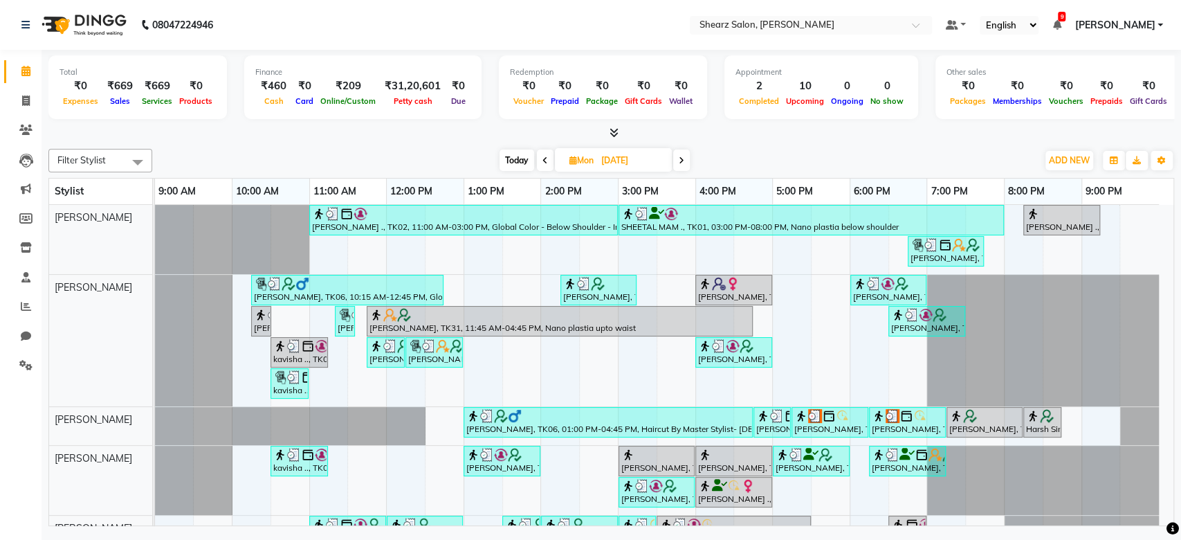
click at [509, 149] on div "Filter Stylist Select All AakashKumar Nai Admin Arvind S Devda Asha Chavariya D…" at bounding box center [611, 161] width 1126 height 24
click at [513, 158] on span "Today" at bounding box center [517, 160] width 35 height 21
type input "03-10-2025"
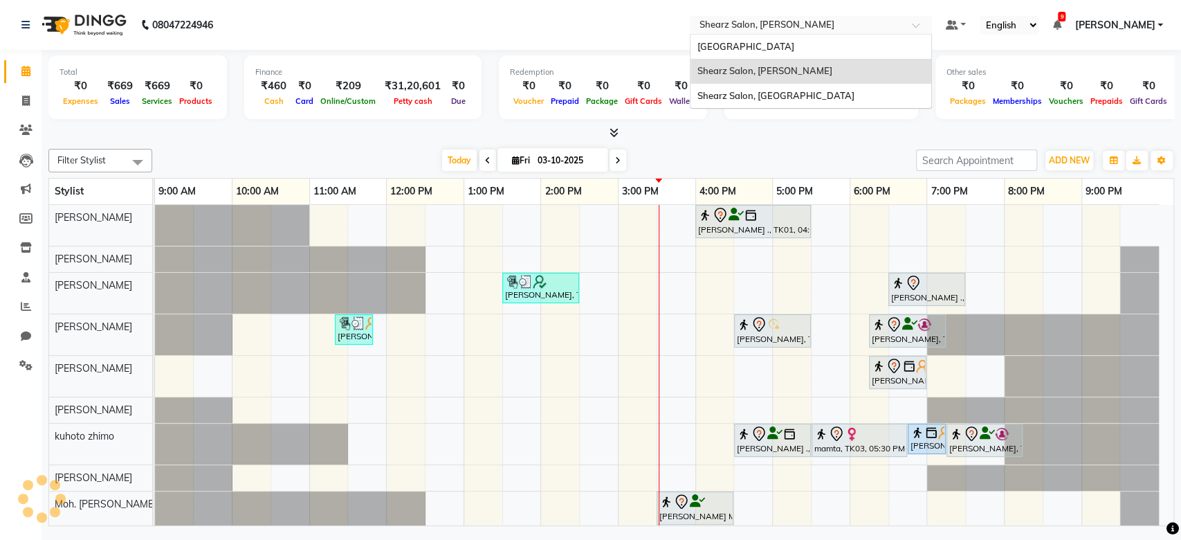
click at [758, 28] on input "text" at bounding box center [797, 26] width 201 height 14
click at [770, 107] on div "Shearz Salon, [GEOGRAPHIC_DATA]" at bounding box center [811, 96] width 241 height 25
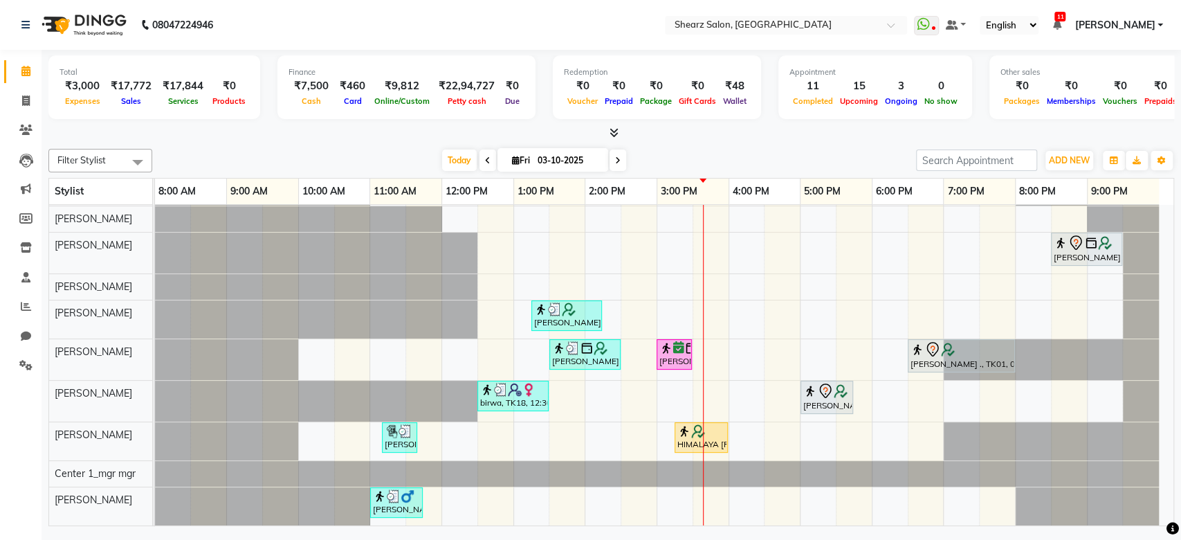
scroll to position [262, 0]
click at [453, 170] on span "Today" at bounding box center [459, 160] width 35 height 21
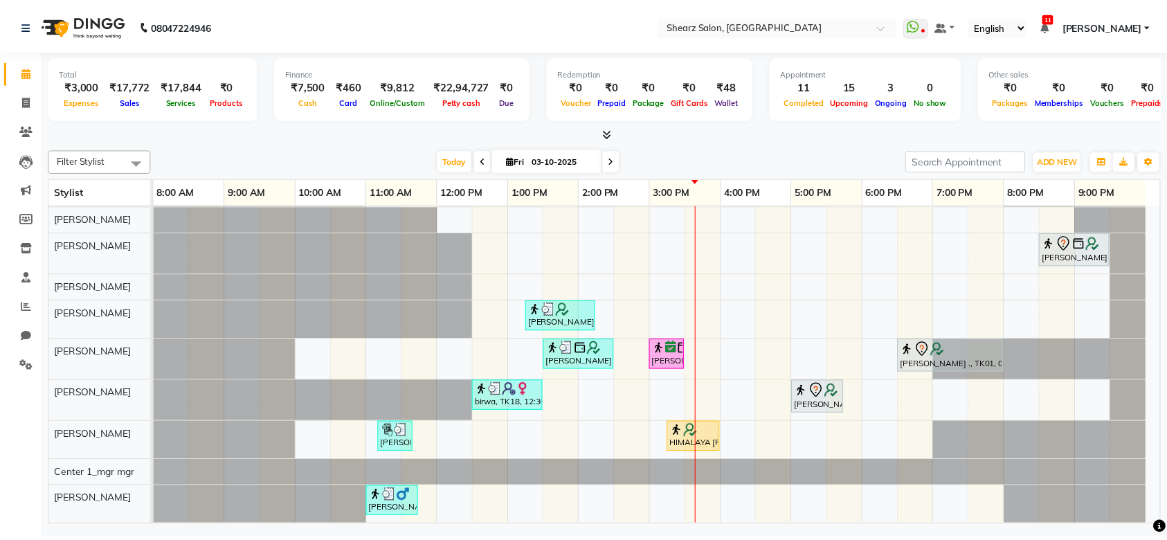
scroll to position [0, 0]
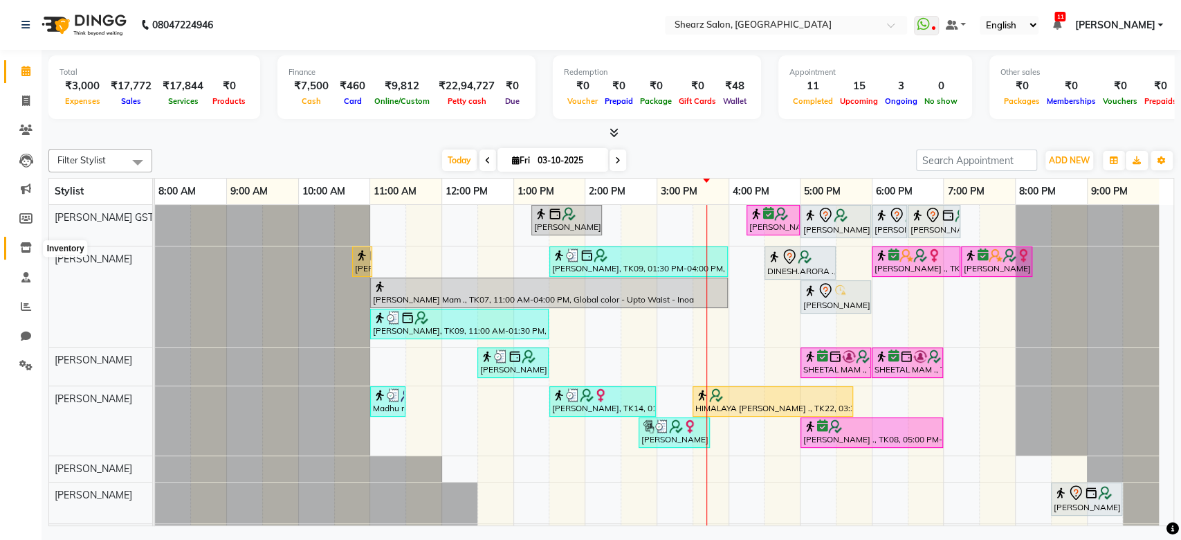
click at [27, 246] on icon at bounding box center [26, 247] width 12 height 10
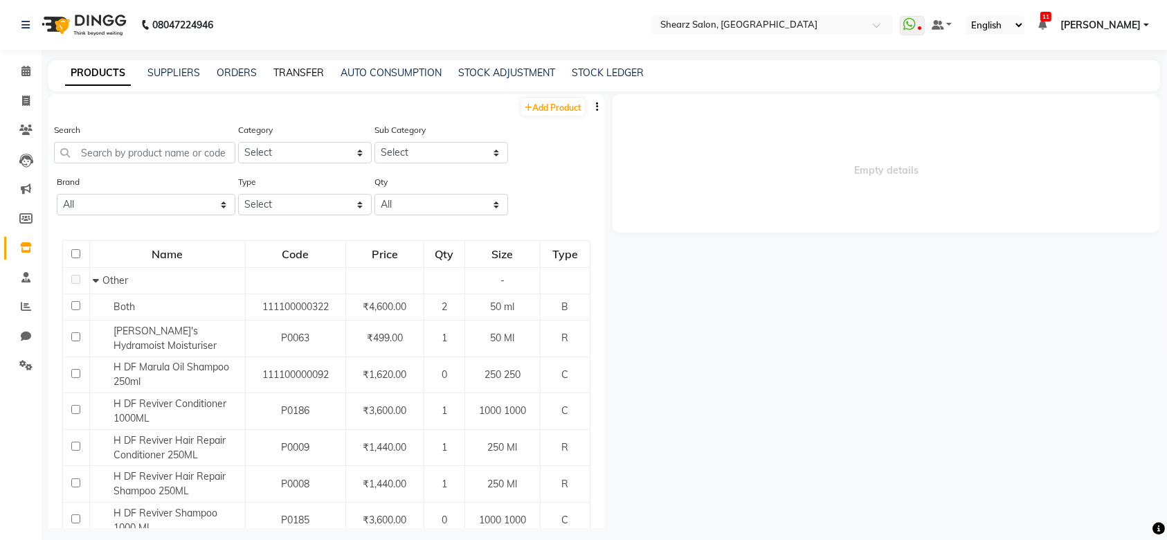
click at [296, 74] on link "TRANSFER" at bounding box center [298, 72] width 51 height 12
select select "sender"
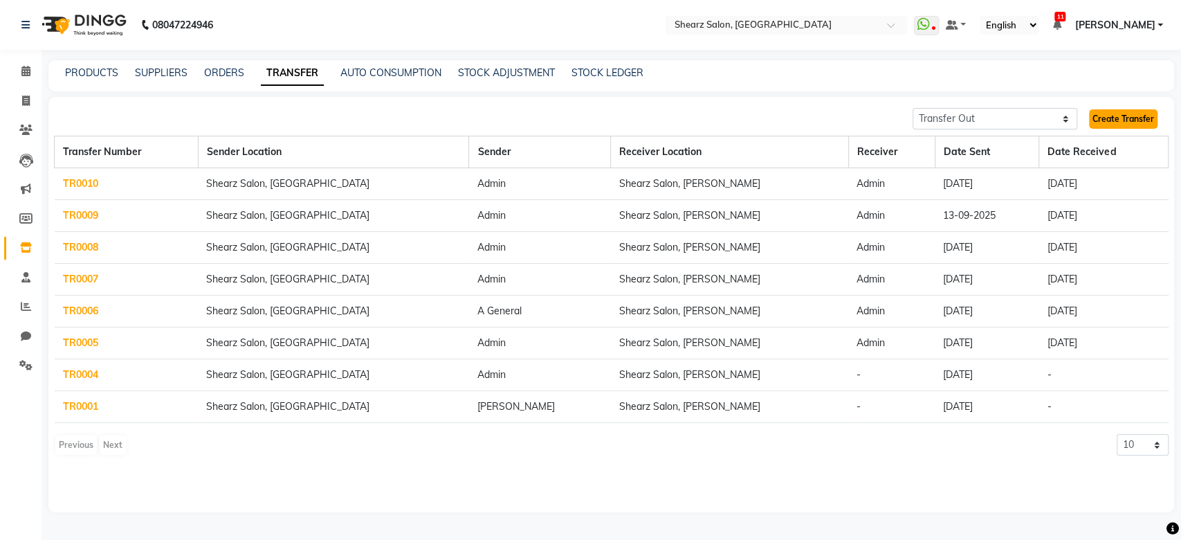
click at [1111, 119] on link "Create Transfer" at bounding box center [1123, 118] width 69 height 19
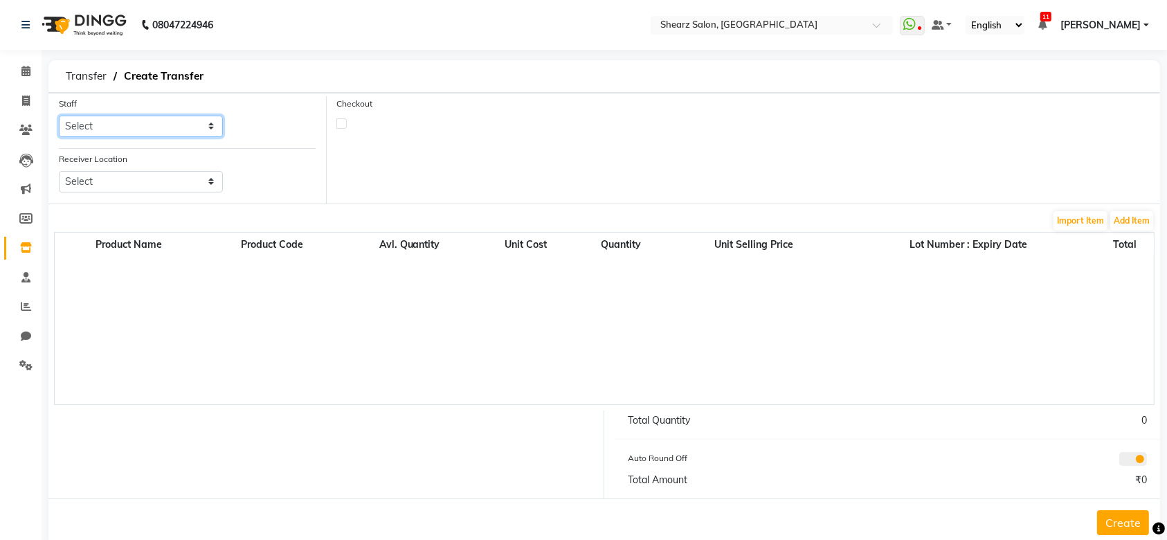
click at [179, 120] on select "Select Admin A General Arvind S Devda Asha Chavariya Brijesh Valand Center 1_mg…" at bounding box center [141, 126] width 164 height 21
select select "77813"
click at [59, 116] on select "Select Admin A General Arvind S Devda Asha Chavariya Brijesh Valand Center 1_mg…" at bounding box center [141, 126] width 164 height 21
click at [24, 245] on icon at bounding box center [26, 247] width 12 height 10
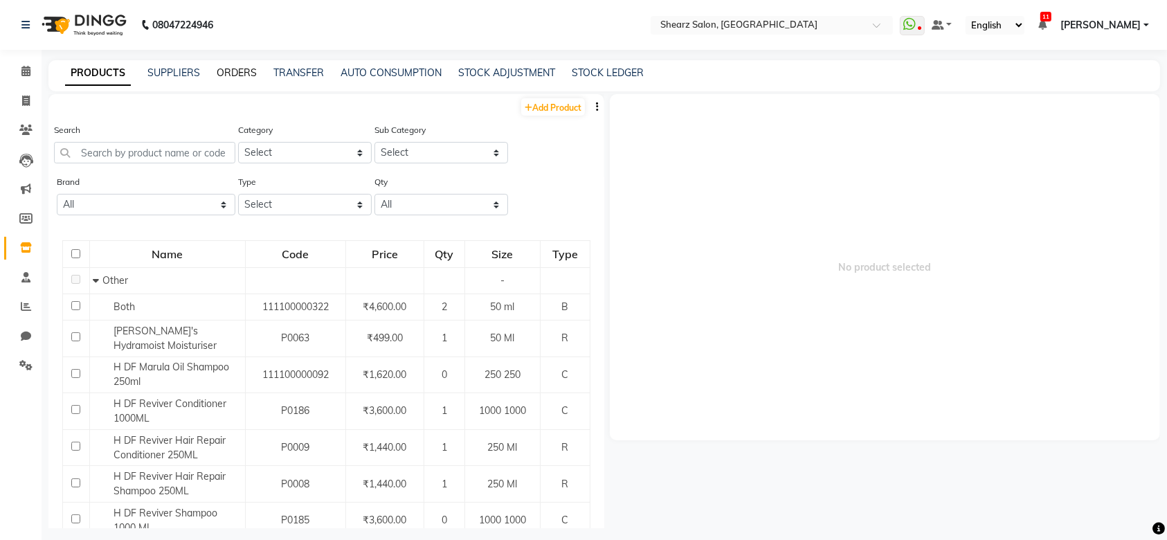
click at [246, 71] on link "ORDERS" at bounding box center [237, 72] width 40 height 12
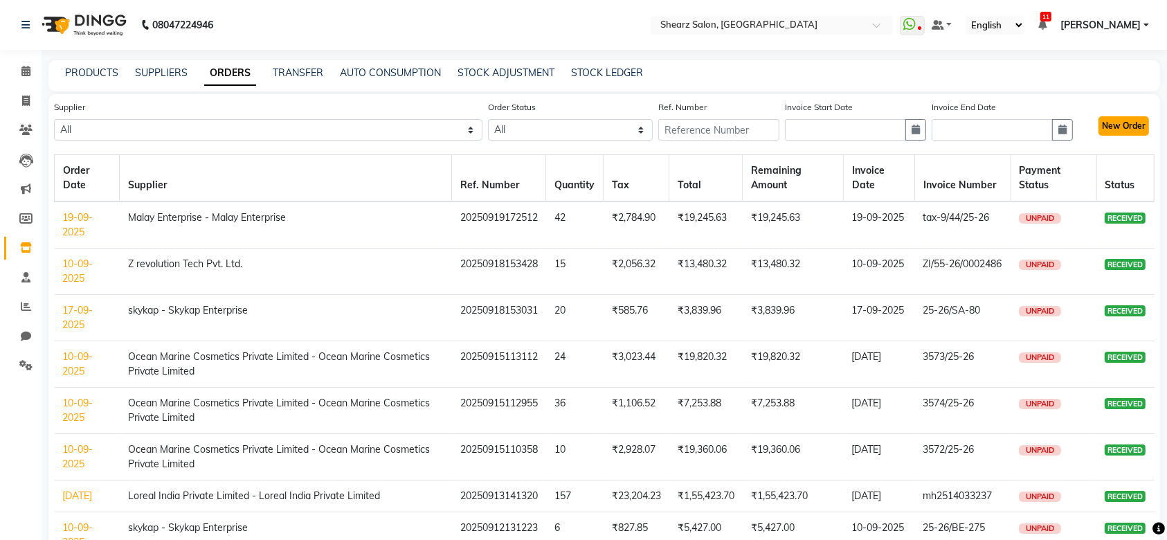
click at [1141, 131] on button "New Order" at bounding box center [1123, 125] width 51 height 19
select select "true"
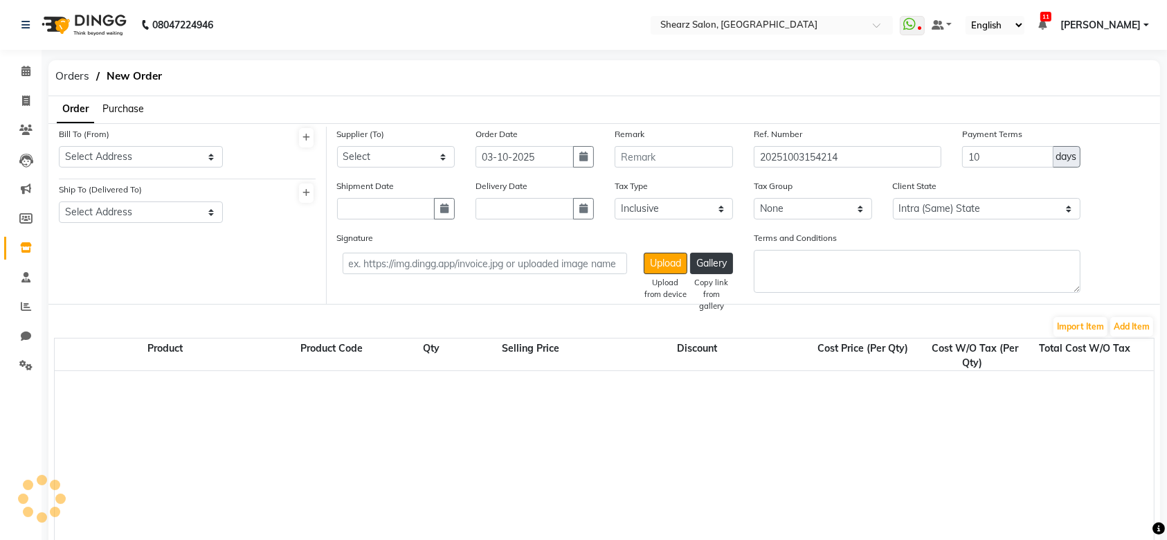
select select "7106"
click at [118, 109] on span "Purchase" at bounding box center [123, 108] width 42 height 12
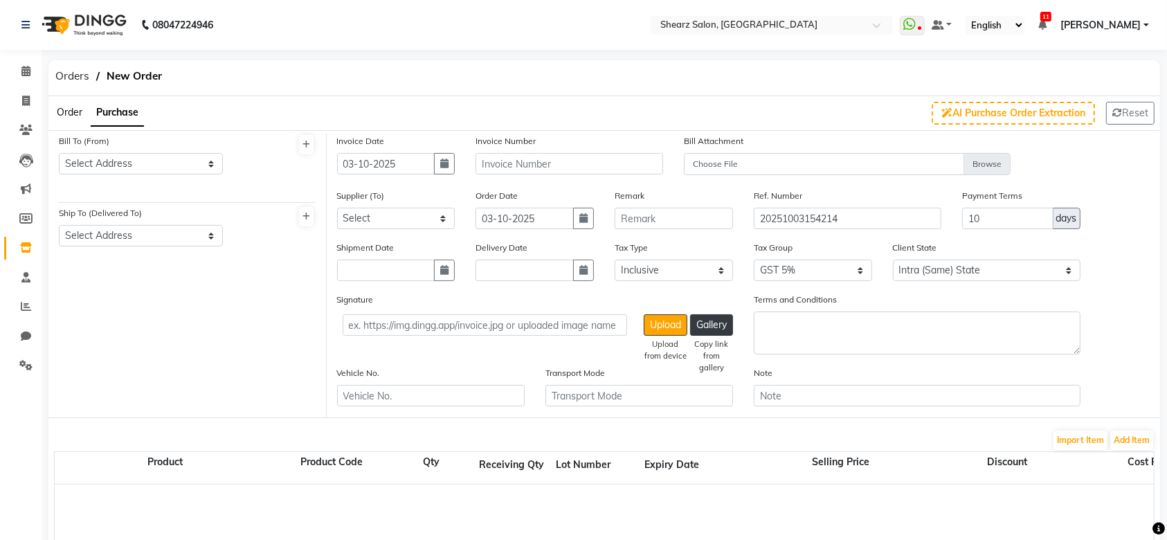
click at [122, 175] on div "Bill To (From) Select Address shearz salon" at bounding box center [140, 160] width 185 height 52
drag, startPoint x: 116, startPoint y: 150, endPoint x: 116, endPoint y: 165, distance: 15.2
click at [116, 165] on div "Bill To (From) Select Address shearz salon" at bounding box center [141, 154] width 164 height 41
click at [116, 165] on select "Select Address shearz salon" at bounding box center [141, 163] width 164 height 21
select select "1458"
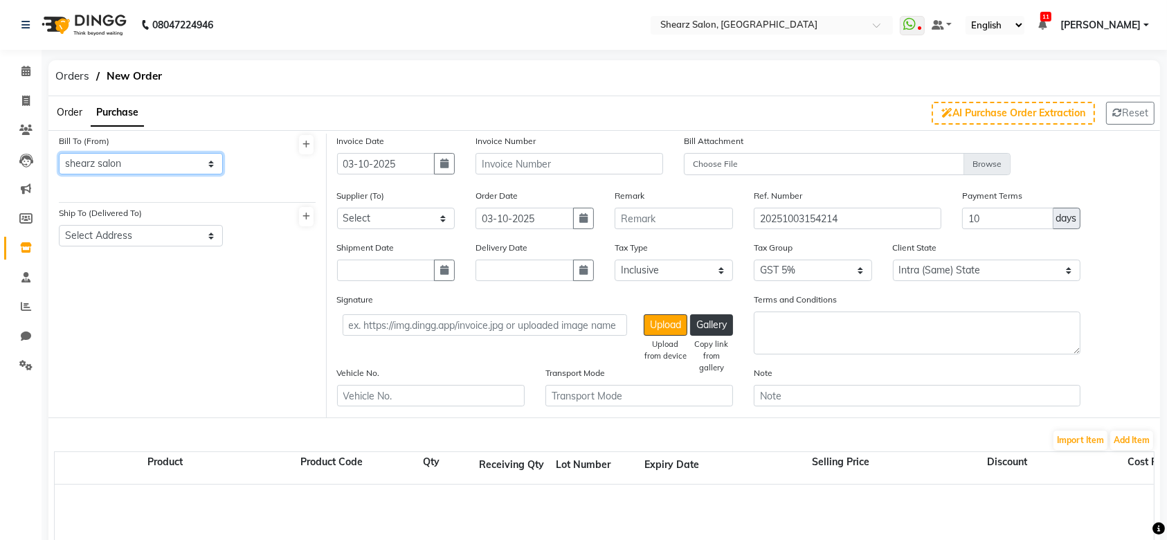
click at [59, 153] on select "Select Address shearz salon" at bounding box center [141, 163] width 164 height 21
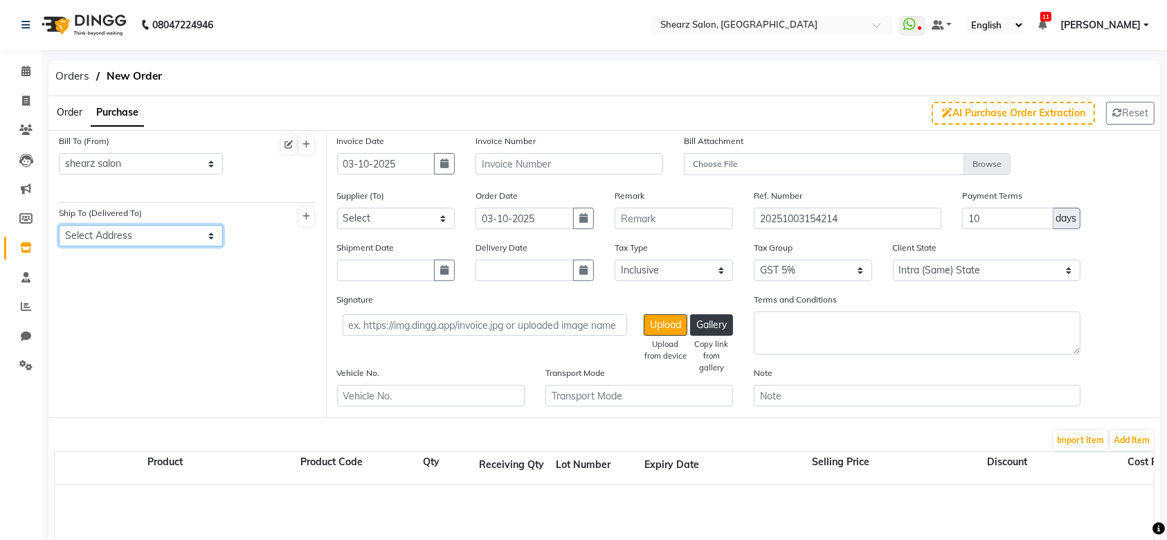
drag, startPoint x: 120, startPoint y: 235, endPoint x: 114, endPoint y: 282, distance: 47.4
click at [114, 282] on div "Bill To (From) Select Address shearz salon Ship To (Delivered To) Select Addres…" at bounding box center [187, 276] width 278 height 284
select select "1459"
click at [59, 225] on select "Select Address shearz salon" at bounding box center [141, 235] width 164 height 21
click at [372, 161] on input "03-10-2025" at bounding box center [386, 163] width 98 height 21
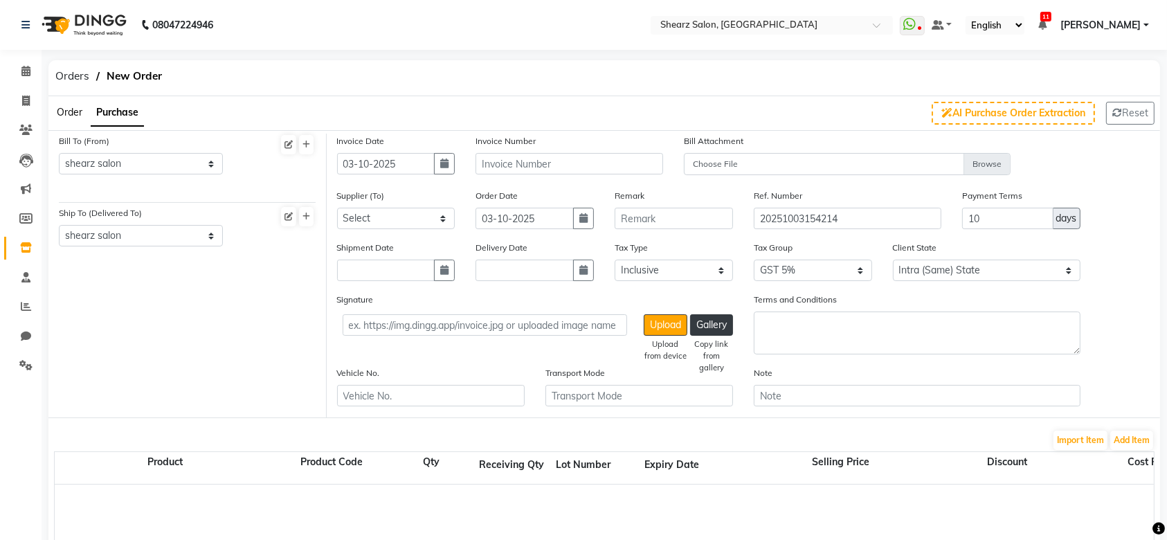
select select "10"
select select "2025"
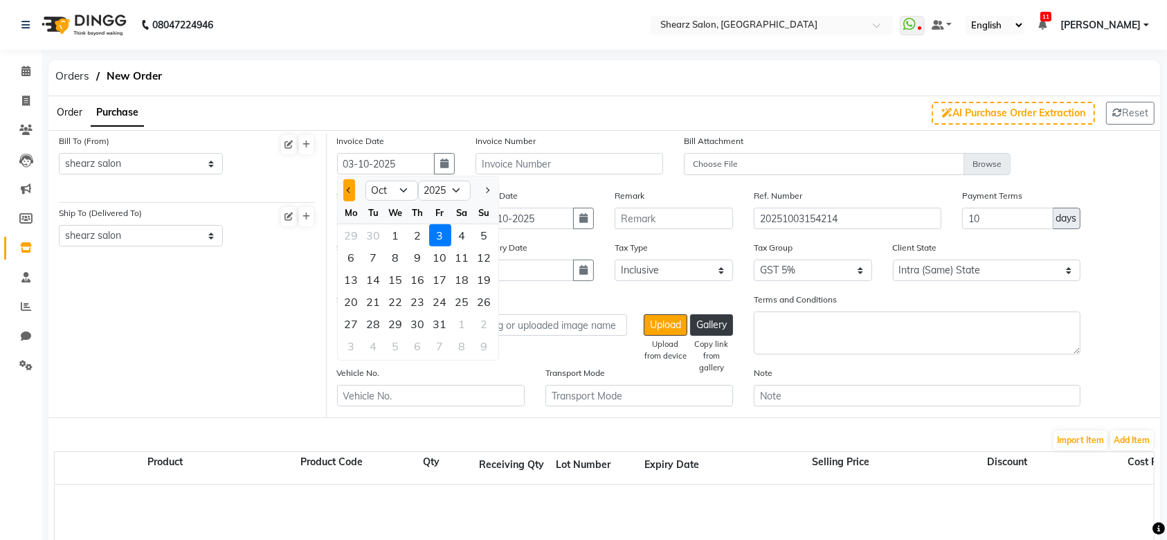
click at [346, 190] on span "Previous month" at bounding box center [349, 191] width 6 height 6
select select "9"
click at [437, 304] on div "26" at bounding box center [440, 302] width 22 height 22
type input "26-09-2025"
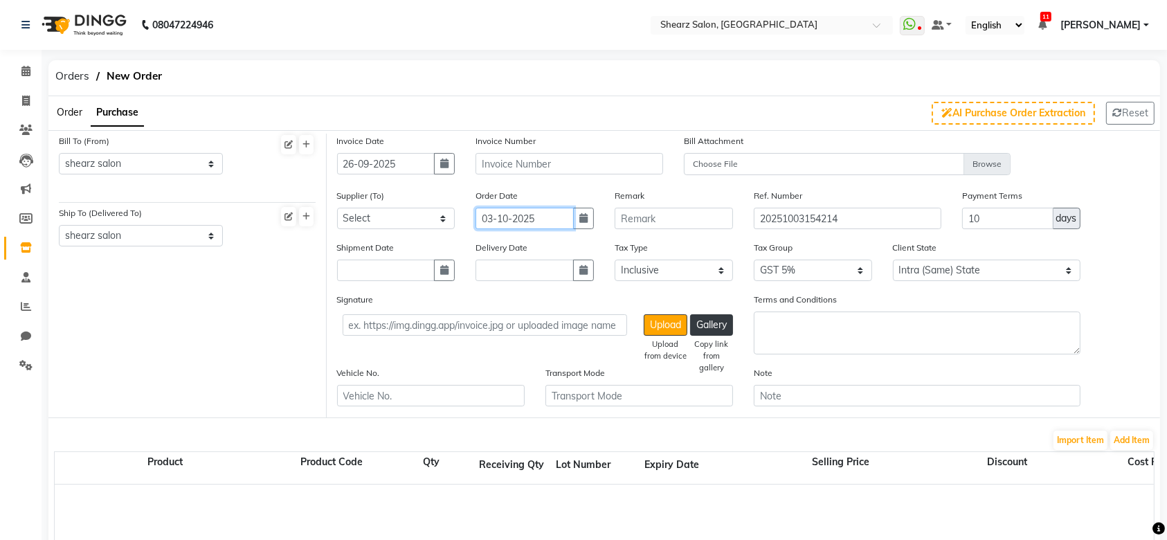
click at [518, 215] on input "03-10-2025" at bounding box center [525, 218] width 98 height 21
select select "10"
select select "2025"
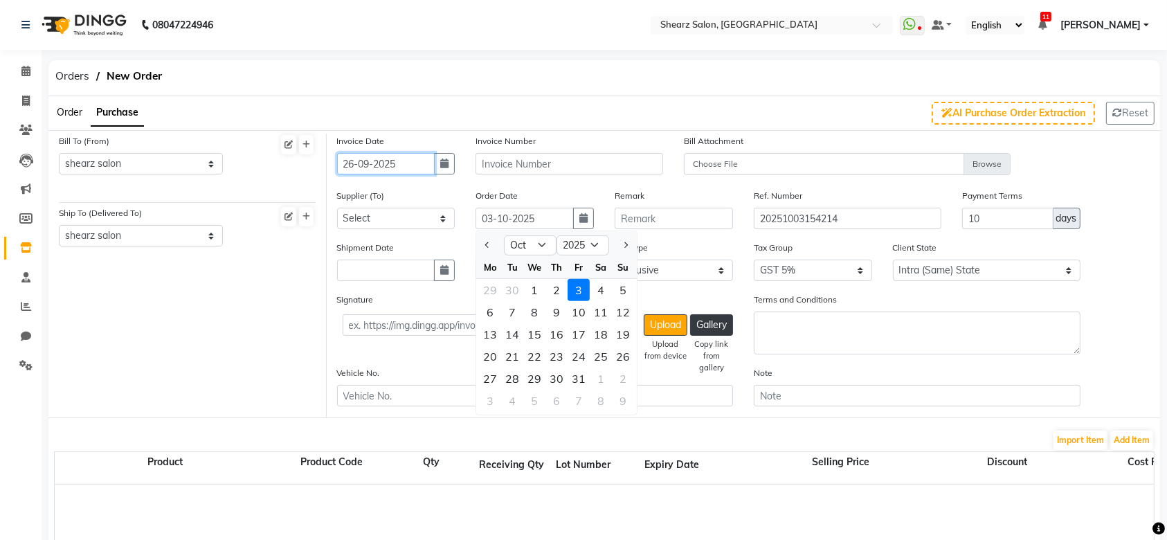
click at [362, 155] on input "26-09-2025" at bounding box center [386, 163] width 98 height 21
select select "9"
select select "2025"
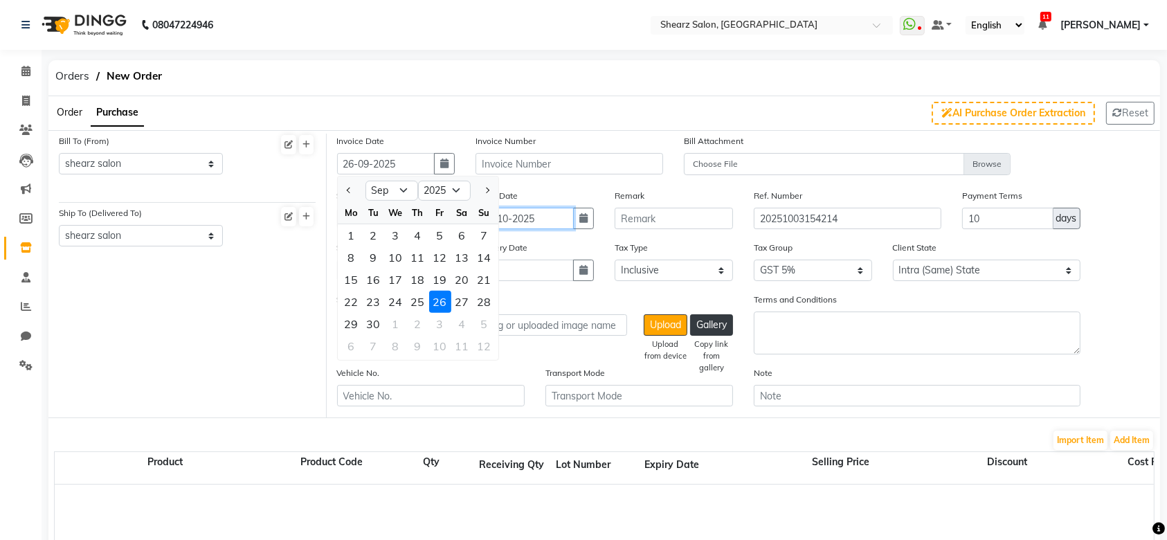
click at [520, 223] on input "03-10-2025" at bounding box center [525, 218] width 98 height 21
select select "10"
select select "2025"
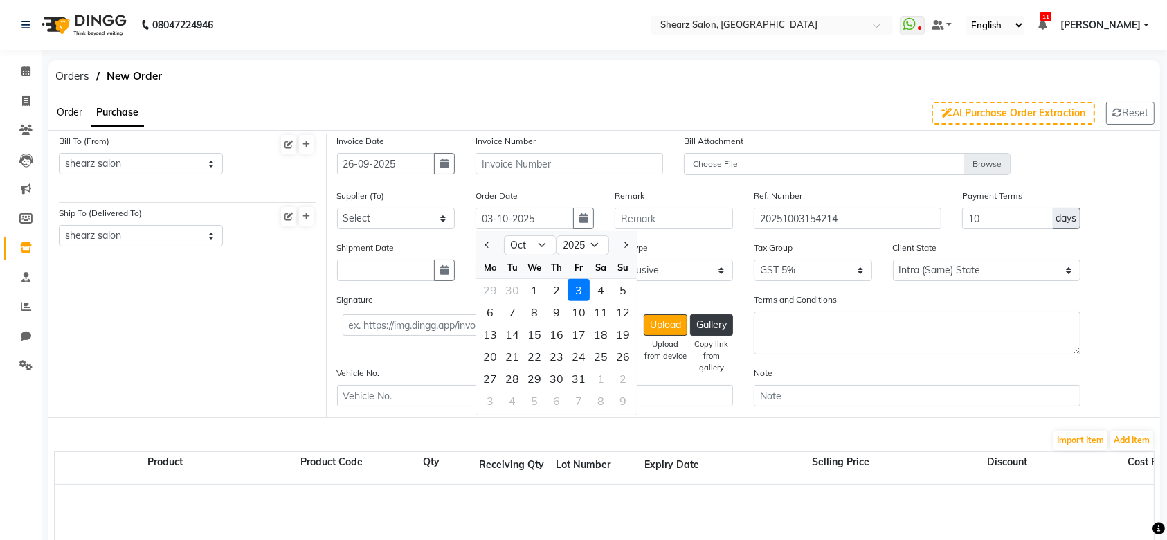
click at [583, 289] on div "3" at bounding box center [579, 290] width 22 height 22
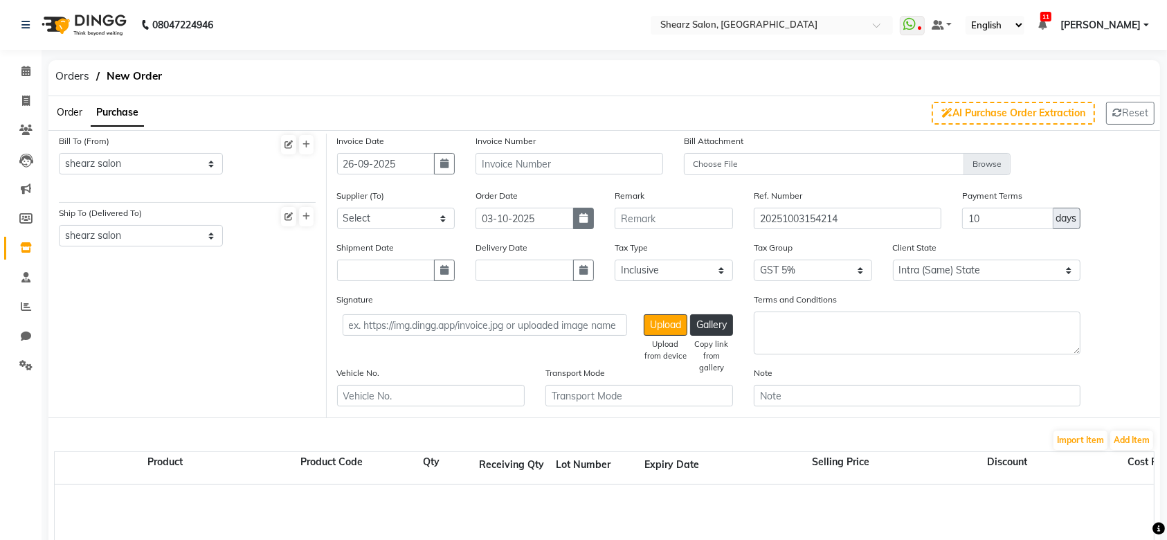
click at [580, 216] on icon "button" at bounding box center [583, 218] width 8 height 10
select select "10"
select select "2025"
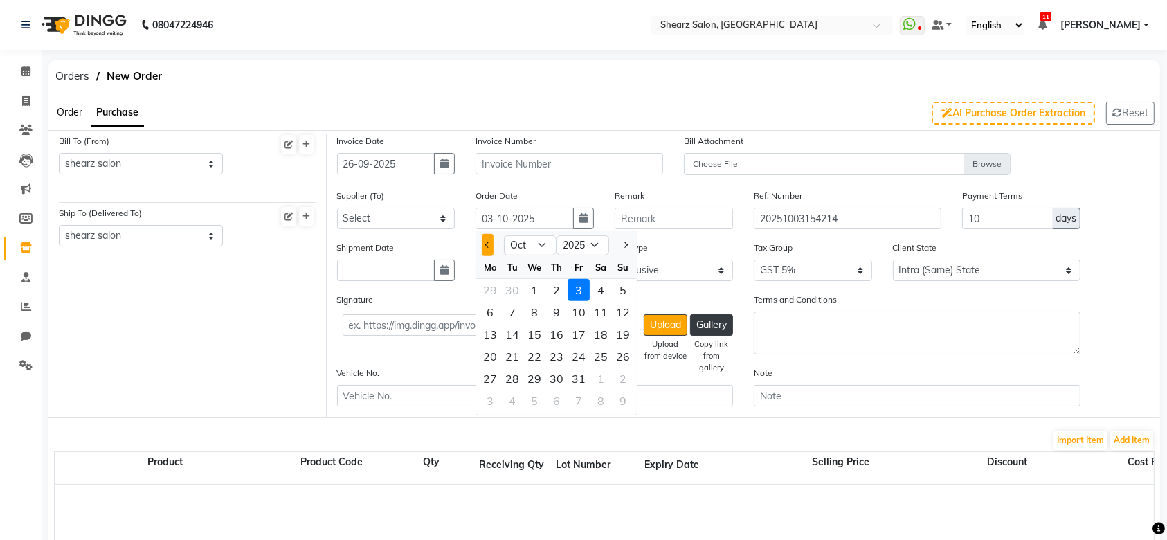
click at [487, 242] on span "Previous month" at bounding box center [488, 245] width 6 height 6
select select "9"
click at [515, 359] on div "23" at bounding box center [512, 356] width 22 height 22
type input "23-09-2025"
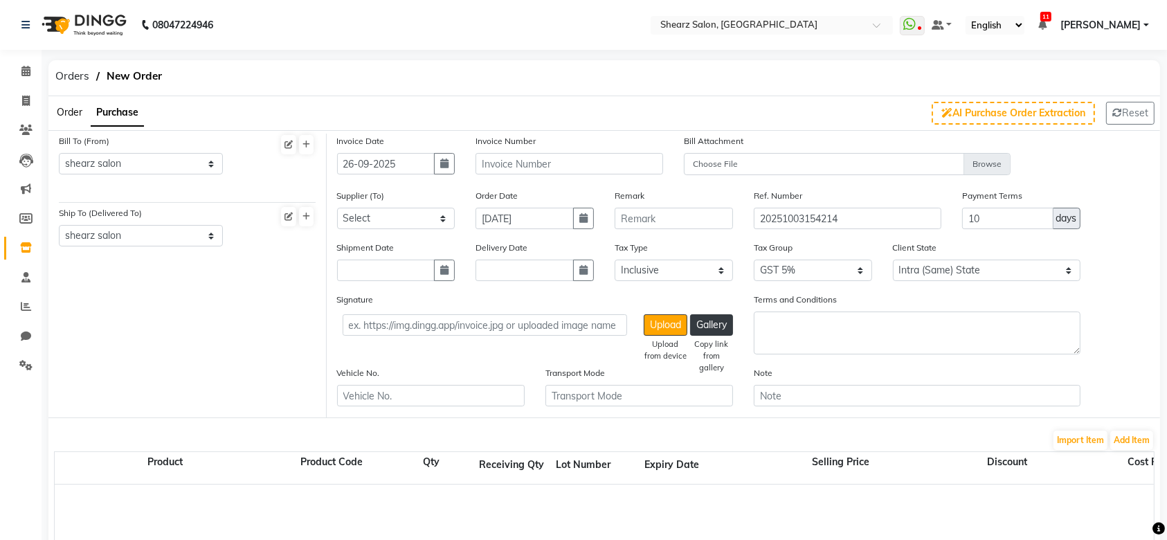
click at [522, 172] on input "text" at bounding box center [570, 163] width 188 height 21
type input "mh2514036438"
click at [392, 222] on select "Select Loreal India Private Limited - Loreal India Private Limited Ocean Marine…" at bounding box center [396, 218] width 118 height 21
select select "4672"
click at [337, 208] on select "Select Loreal India Private Limited - Loreal India Private Limited Ocean Marine…" at bounding box center [396, 218] width 118 height 21
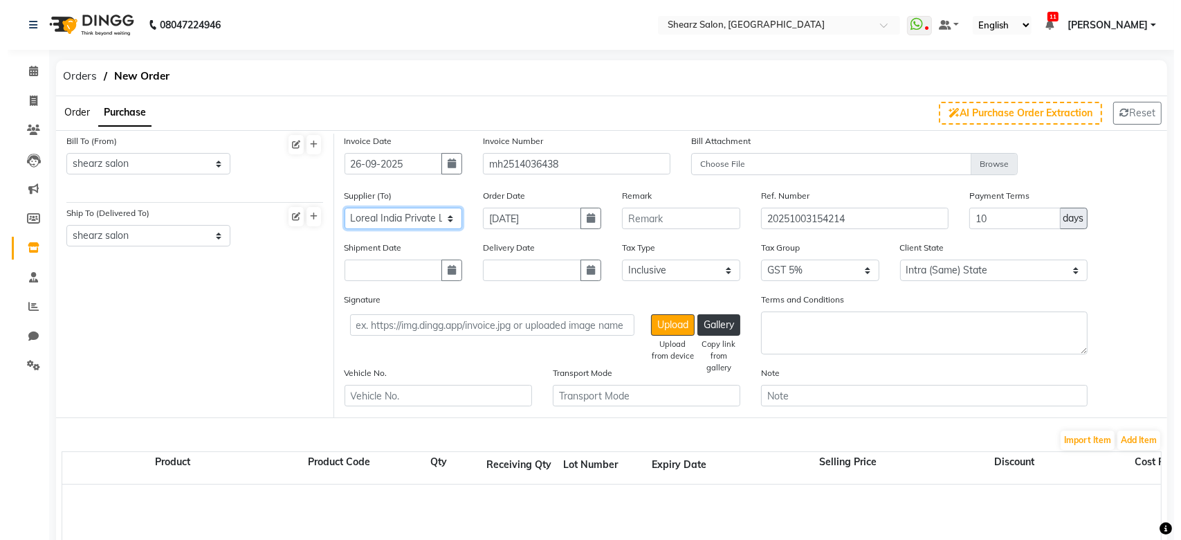
scroll to position [116, 0]
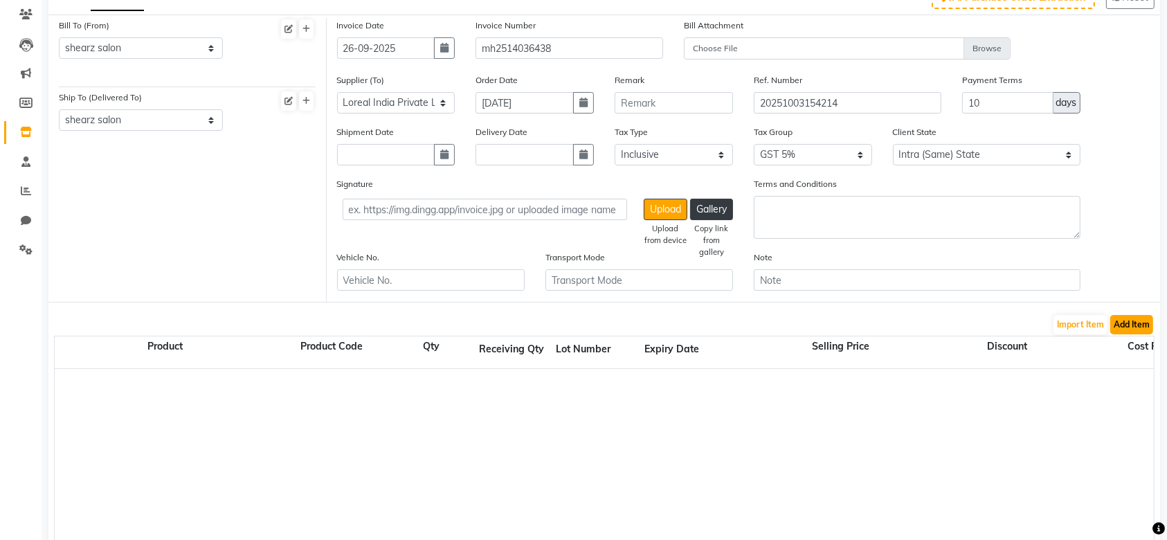
click at [1131, 320] on button "Add Item" at bounding box center [1131, 324] width 43 height 19
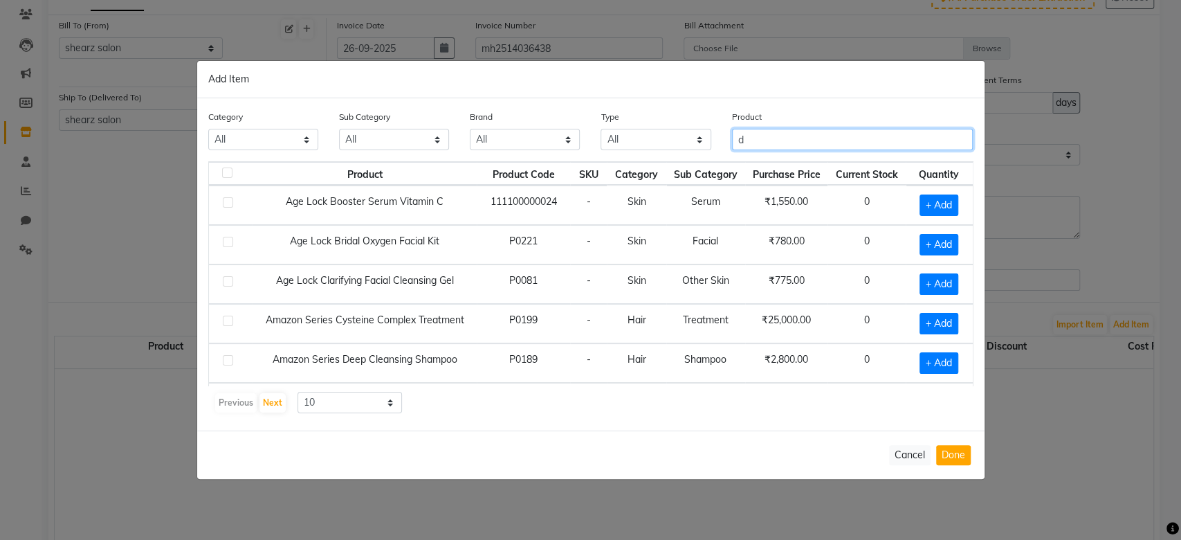
click at [810, 140] on input "d" at bounding box center [853, 139] width 242 height 21
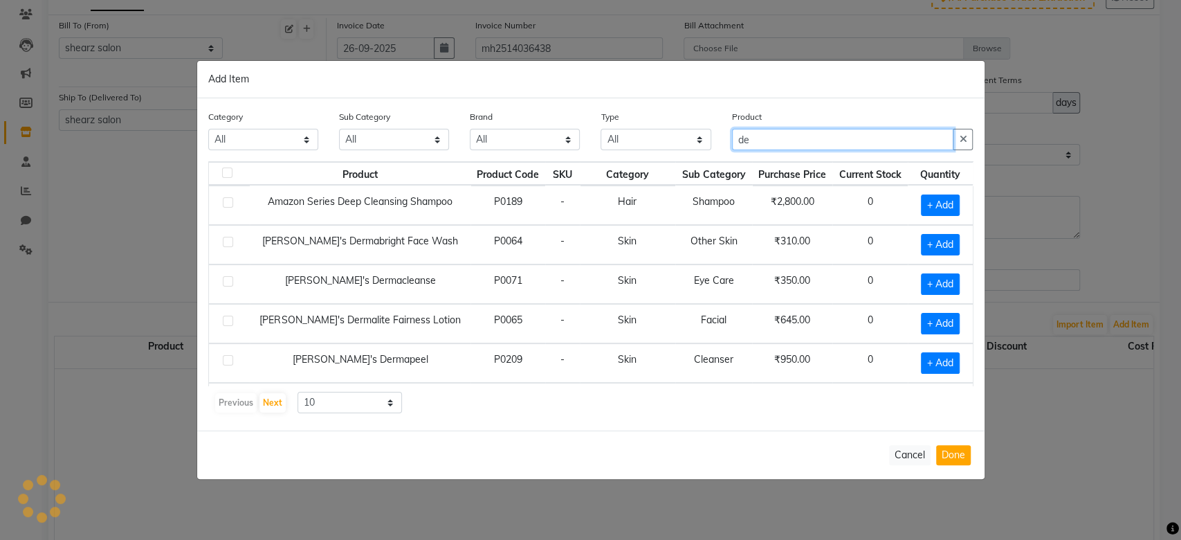
type input "d"
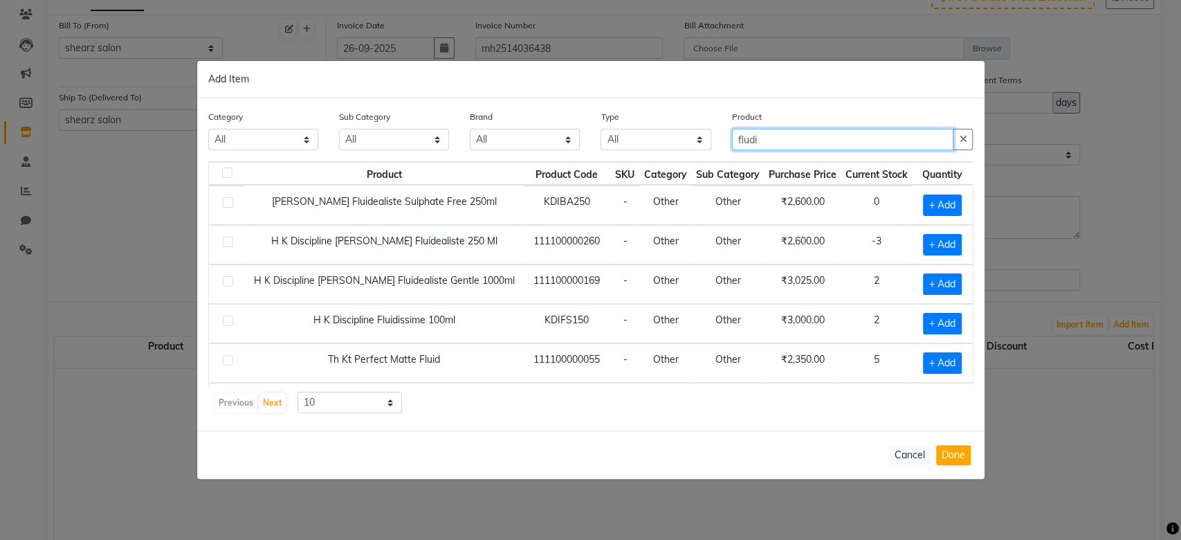
type input "fludi"
click at [953, 246] on td "+ Add" at bounding box center [942, 244] width 60 height 39
click at [945, 246] on span "+ Add" at bounding box center [942, 244] width 39 height 21
checkbox input "true"
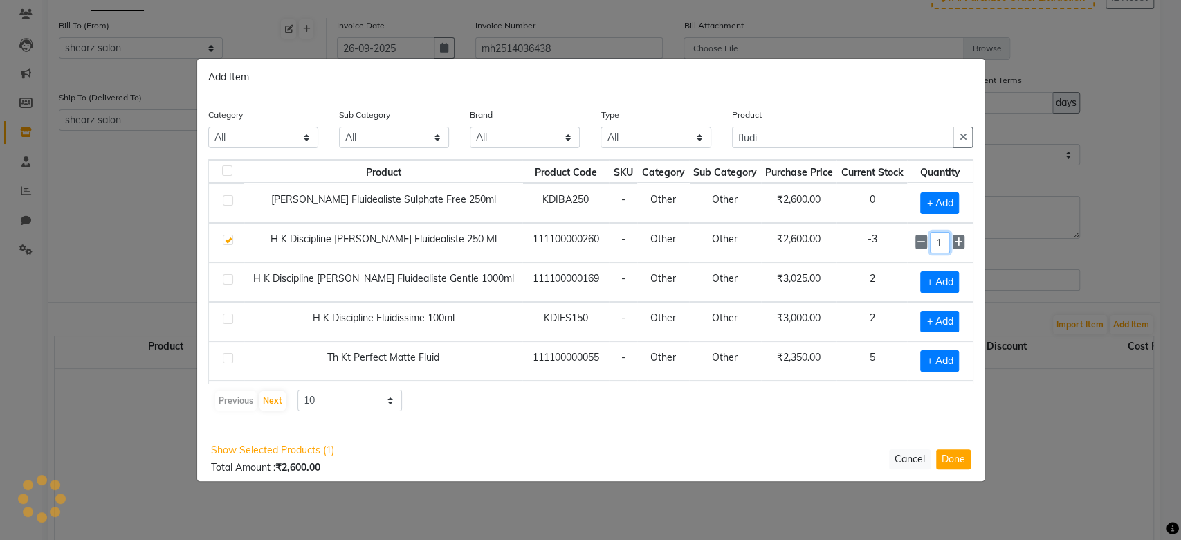
click at [931, 245] on input "1" at bounding box center [940, 242] width 20 height 21
type input "10"
click at [775, 141] on input "fludi" at bounding box center [843, 137] width 222 height 21
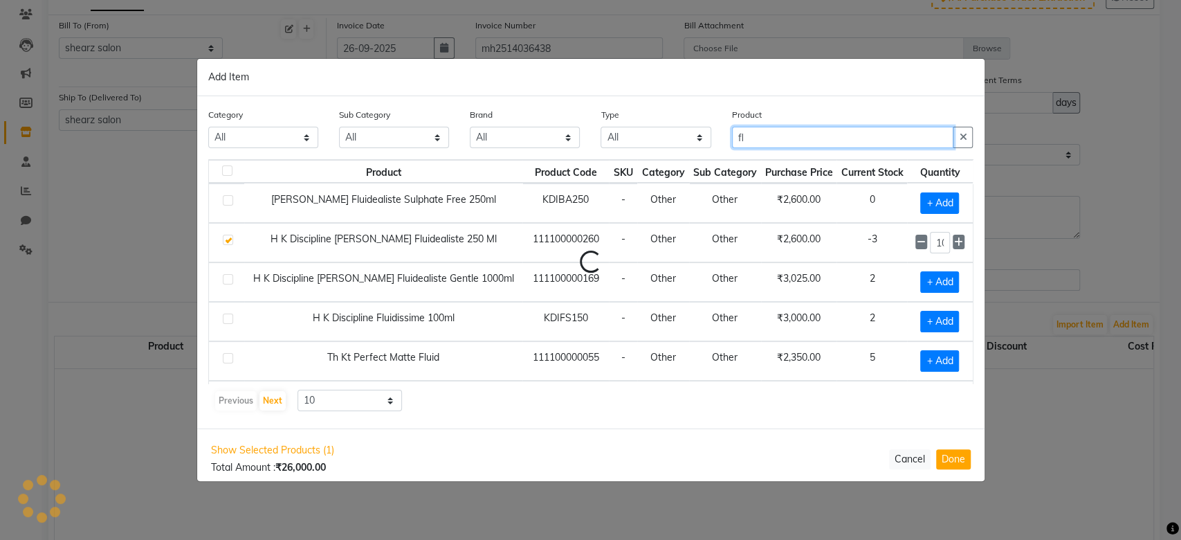
type input "f"
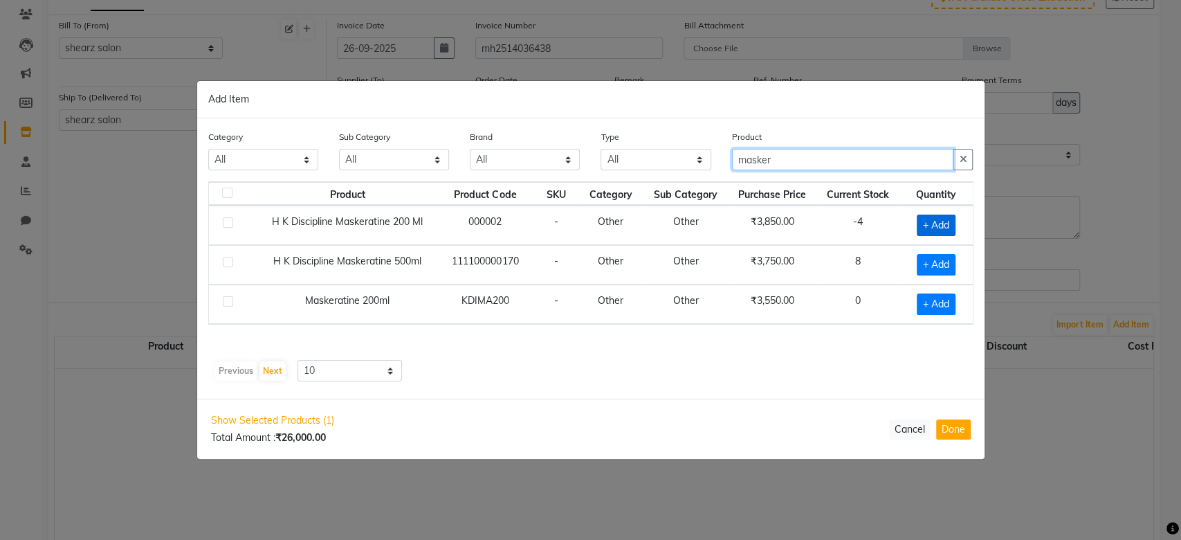
type input "masker"
click at [947, 224] on span "+ Add" at bounding box center [936, 225] width 39 height 21
checkbox input "true"
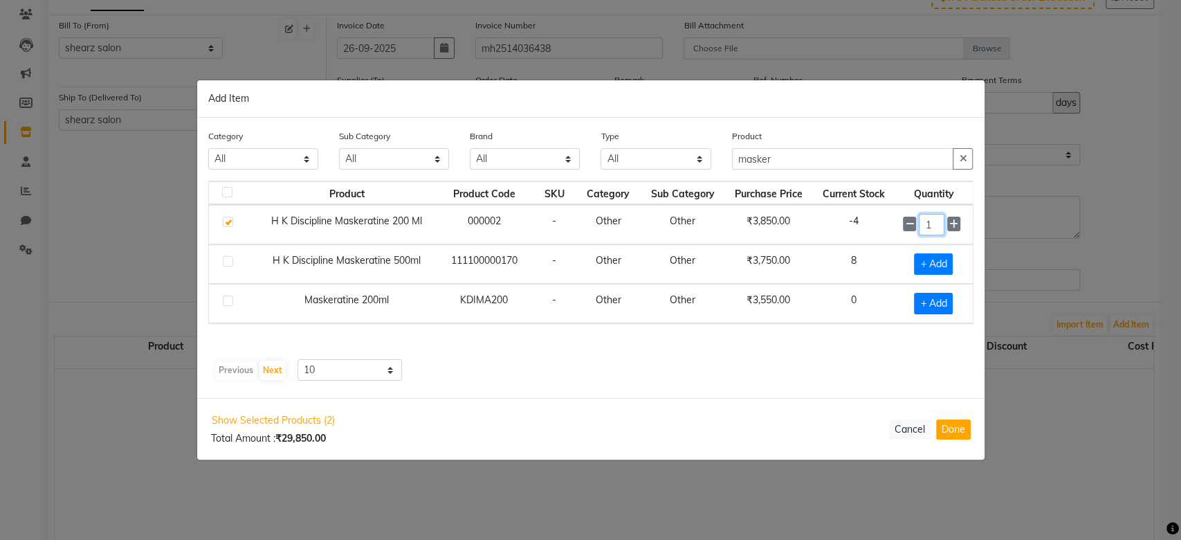
click at [944, 224] on input "1" at bounding box center [932, 224] width 26 height 21
type input "10"
click at [834, 156] on input "masker" at bounding box center [843, 159] width 222 height 21
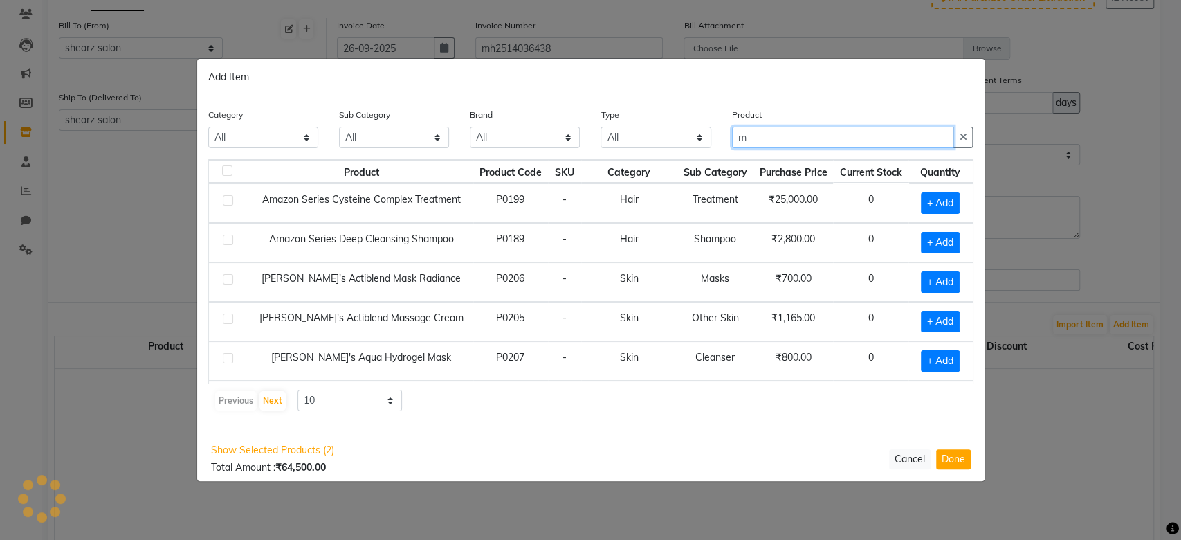
type input "m"
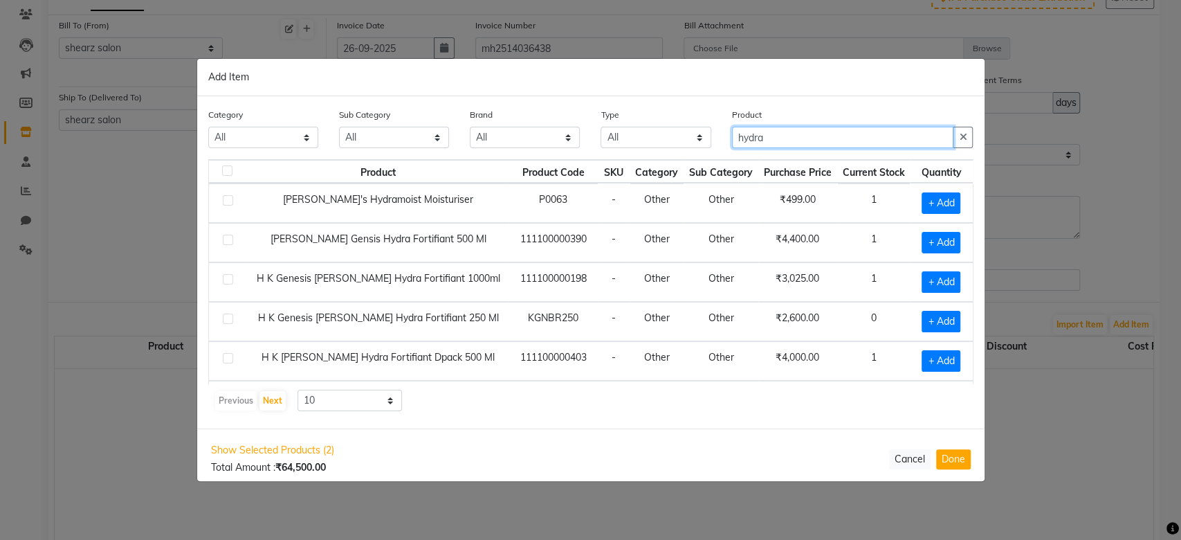
type input "hydra"
click at [941, 319] on span "+ Add" at bounding box center [941, 321] width 39 height 21
checkbox input "true"
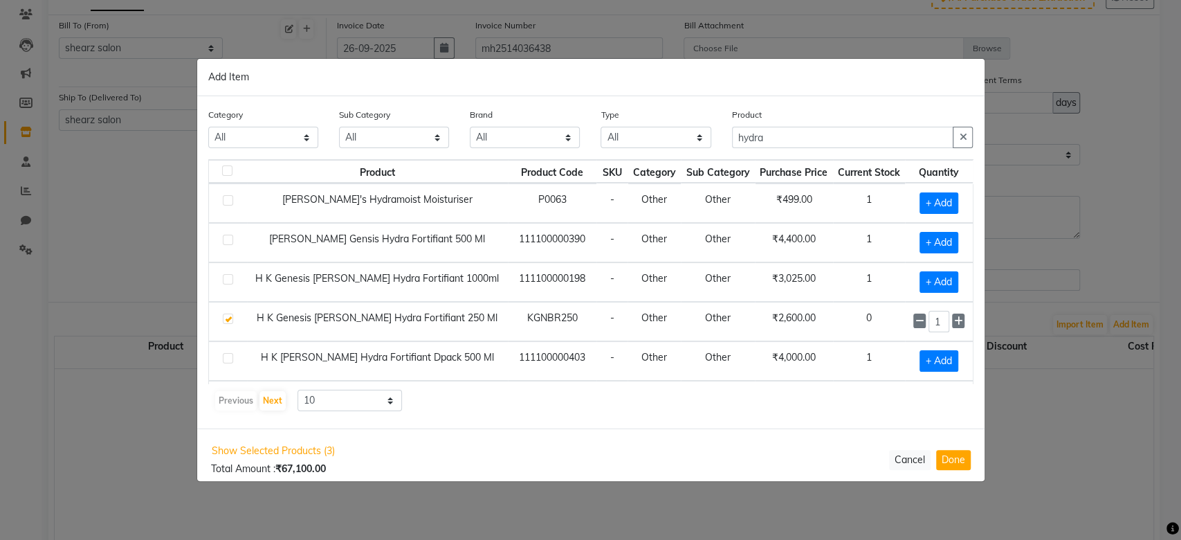
click at [954, 319] on icon at bounding box center [958, 321] width 9 height 10
type input "2"
click at [786, 136] on input "hydra" at bounding box center [843, 137] width 222 height 21
type input "h"
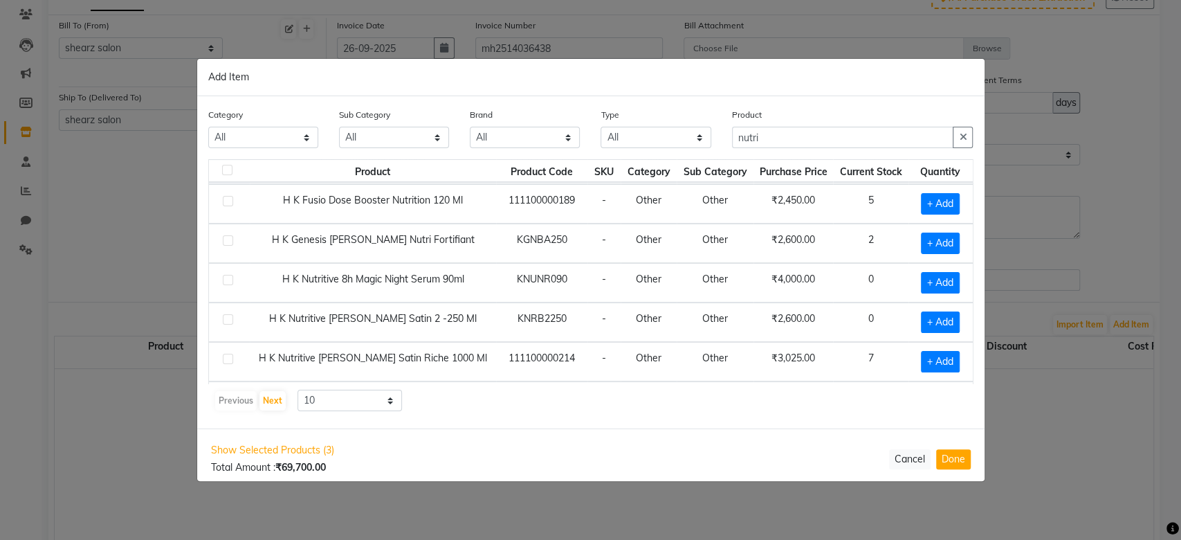
scroll to position [22, 0]
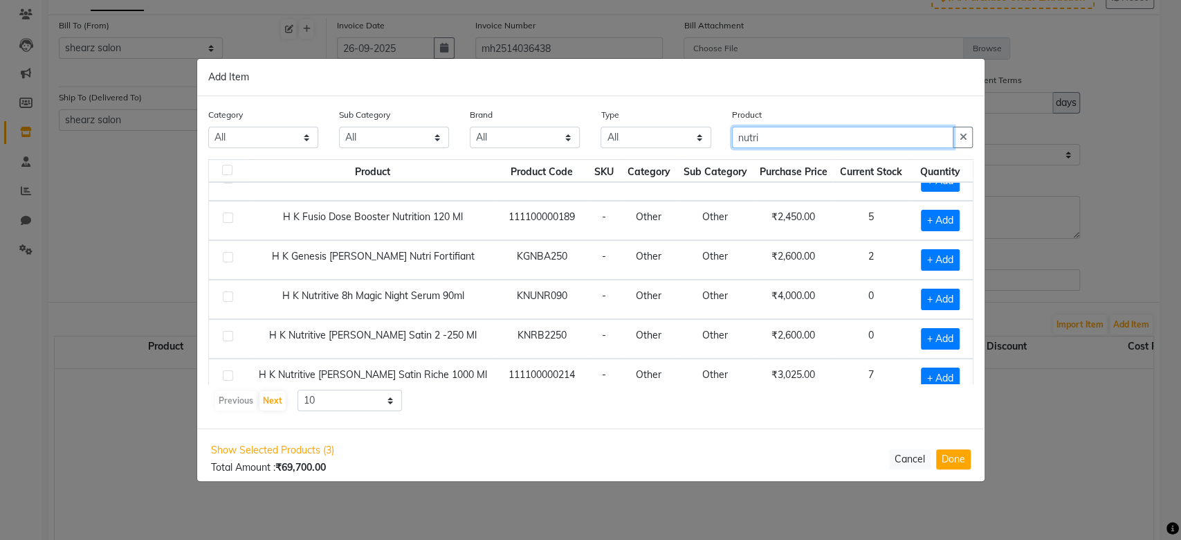
click at [801, 142] on input "nutri" at bounding box center [843, 137] width 222 height 21
type input "n"
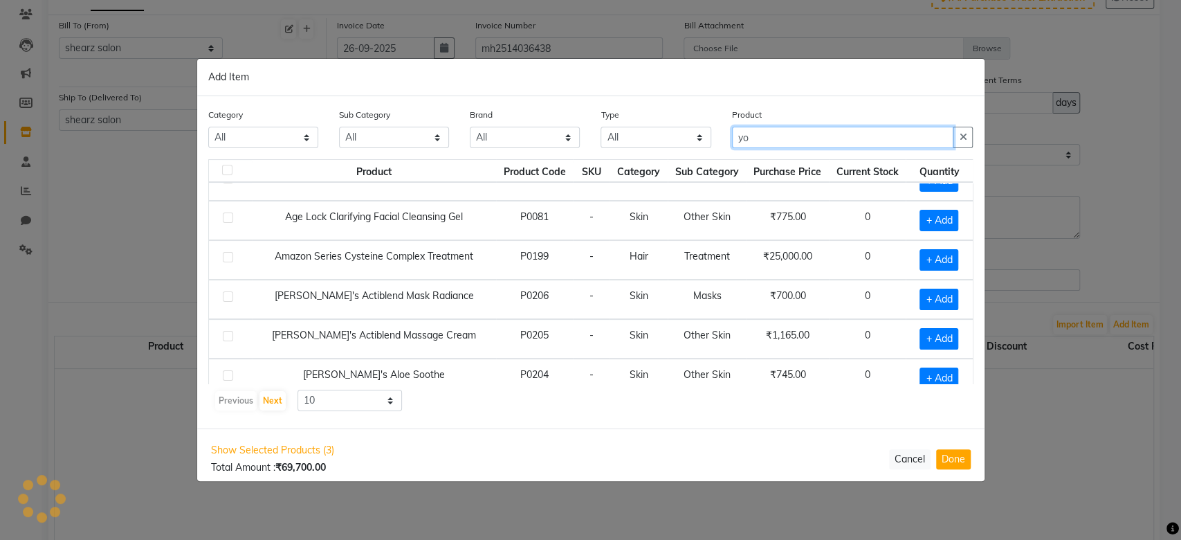
scroll to position [0, 0]
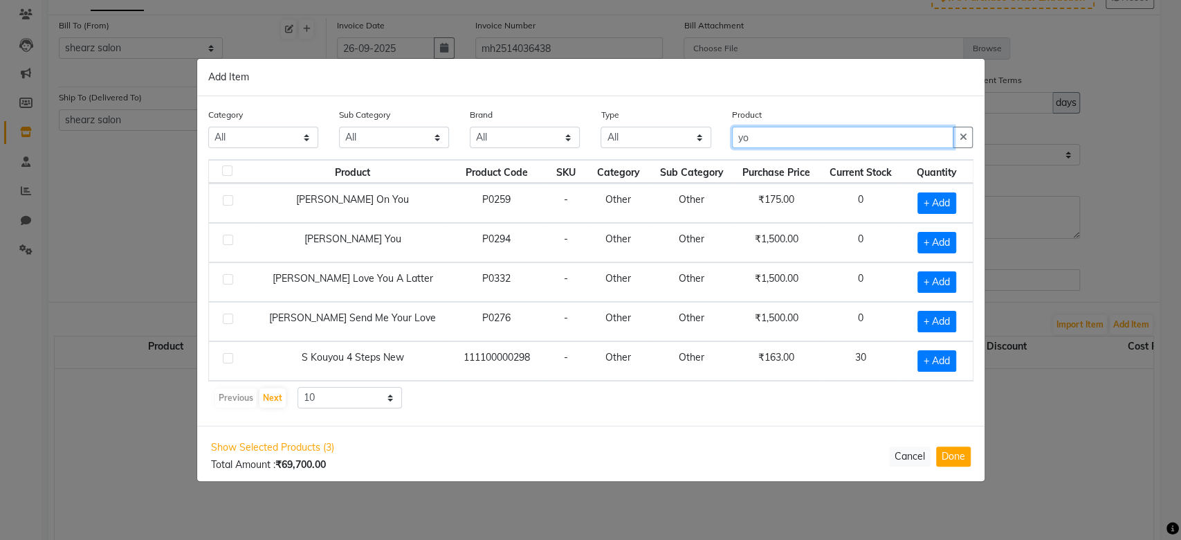
type input "y"
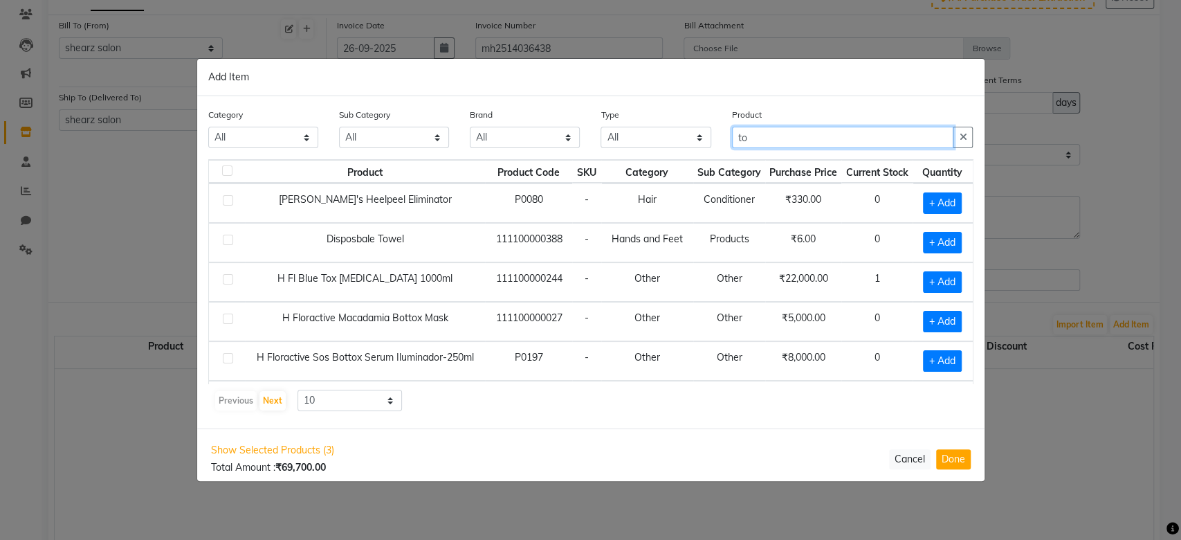
type input "t"
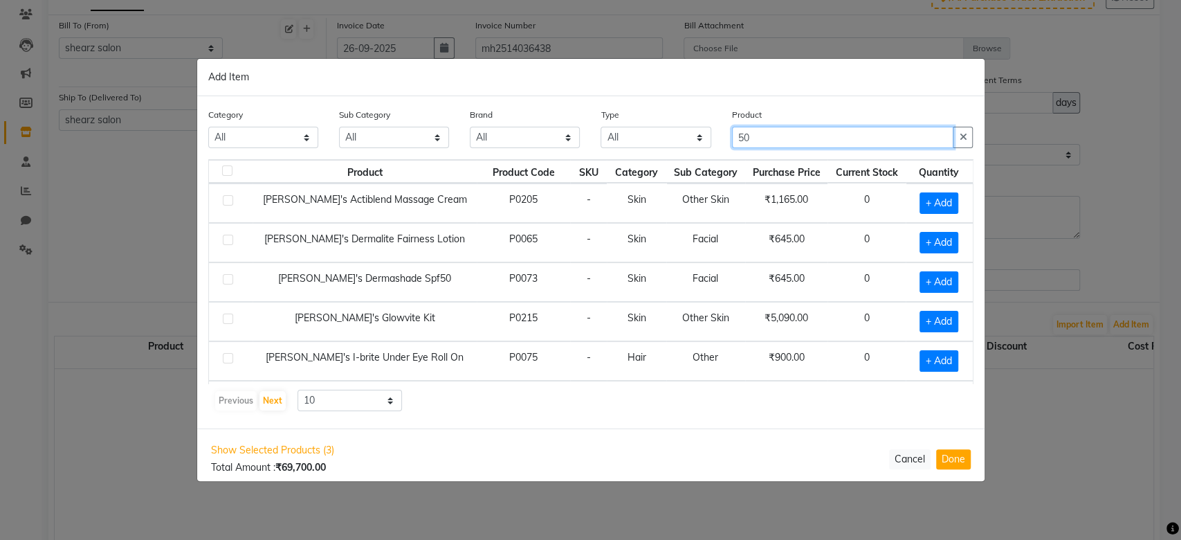
type input "5"
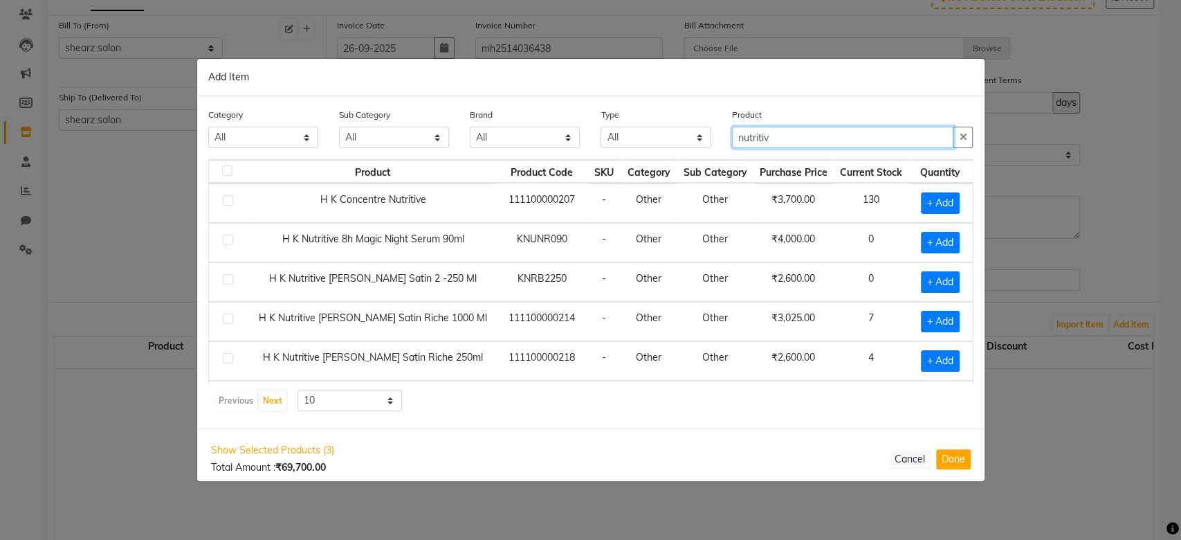
type input "nutritiv"
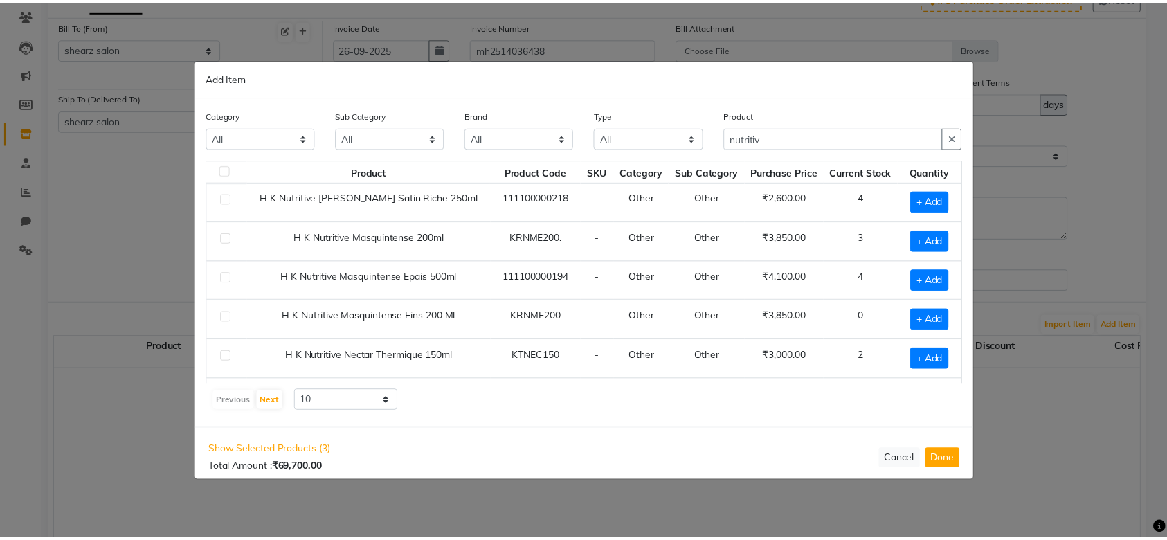
scroll to position [190, 0]
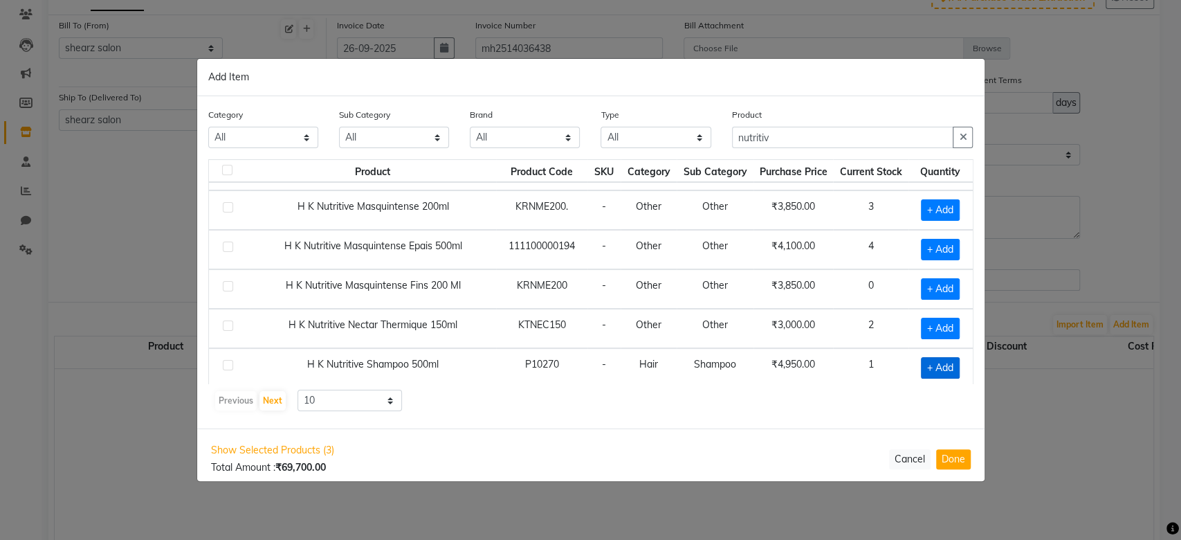
click at [933, 370] on span "+ Add" at bounding box center [940, 367] width 39 height 21
checkbox input "true"
click at [954, 363] on icon at bounding box center [958, 368] width 9 height 10
type input "2"
click at [952, 455] on button "Done" at bounding box center [953, 460] width 35 height 20
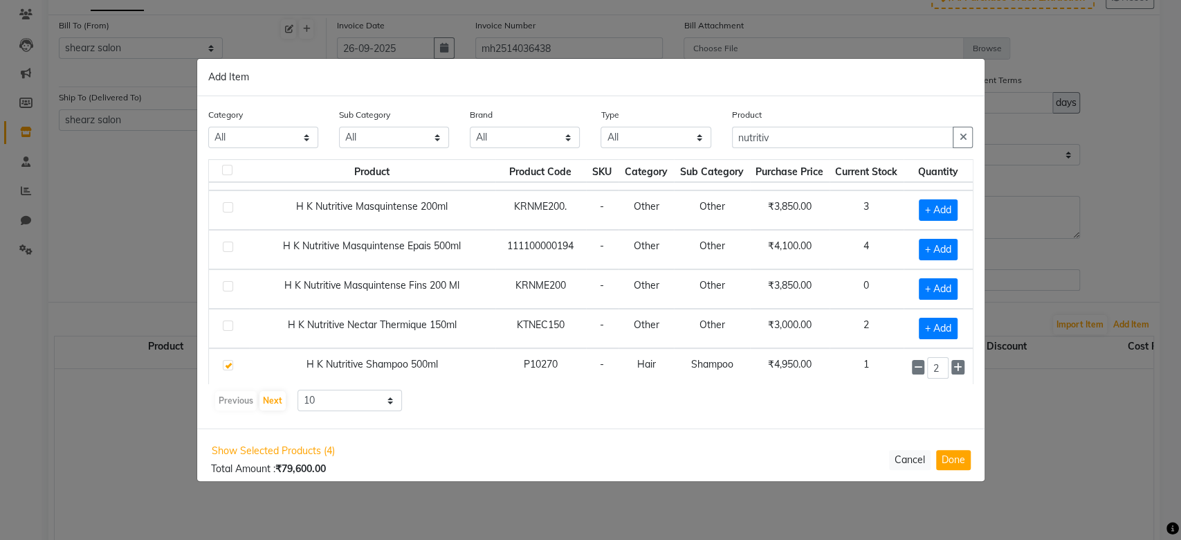
select select "7106"
select select "3684"
select select "7106"
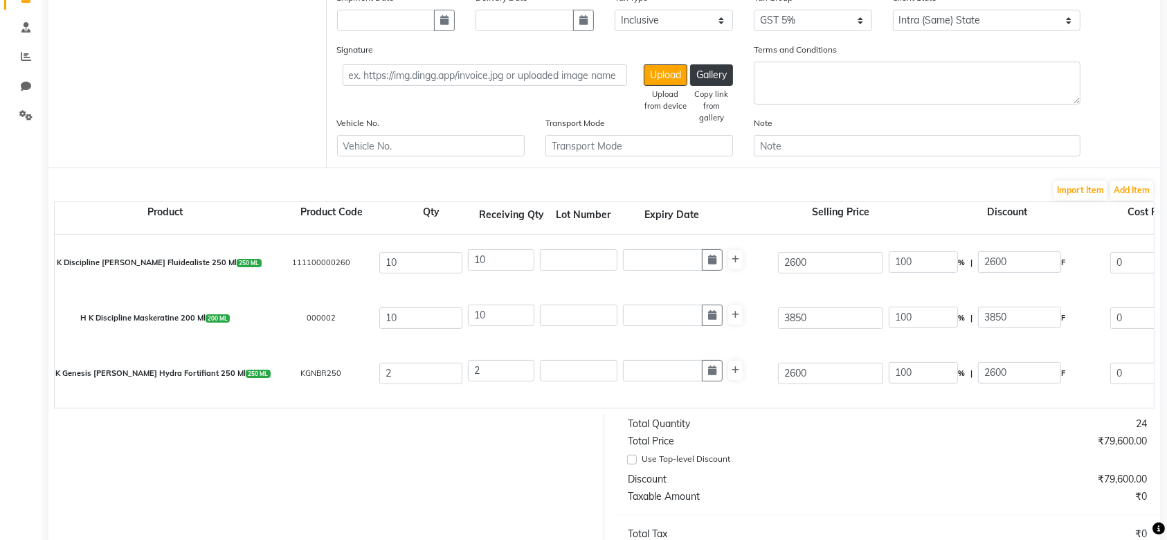
scroll to position [48, 0]
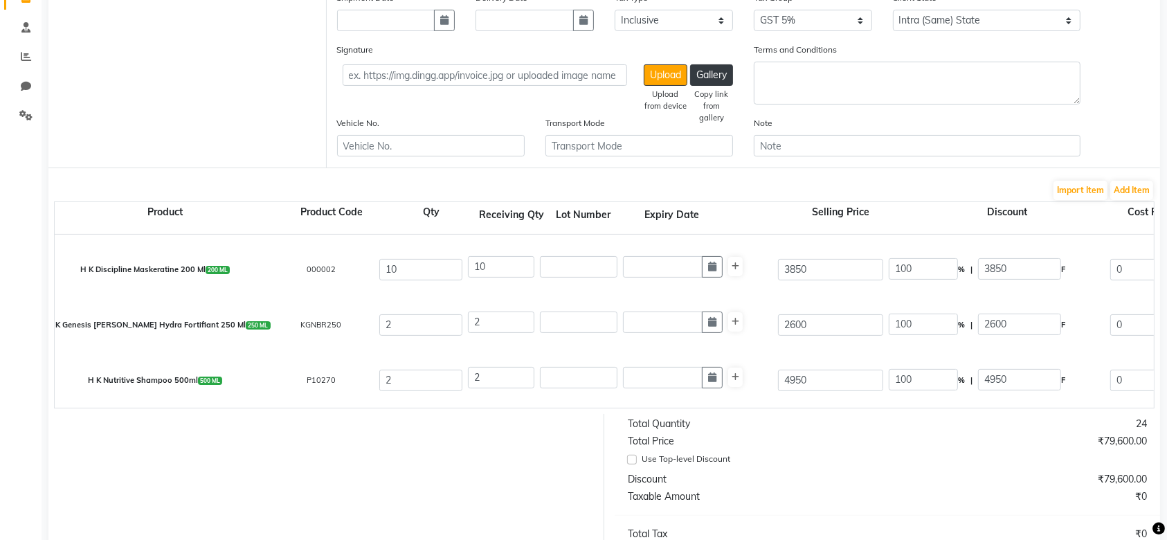
drag, startPoint x: 586, startPoint y: 403, endPoint x: 646, endPoint y: 409, distance: 60.5
click at [646, 408] on div "Product Product Code Qty Receiving Qty Lot Number Expiry Date Selling Price Dis…" at bounding box center [604, 304] width 1101 height 207
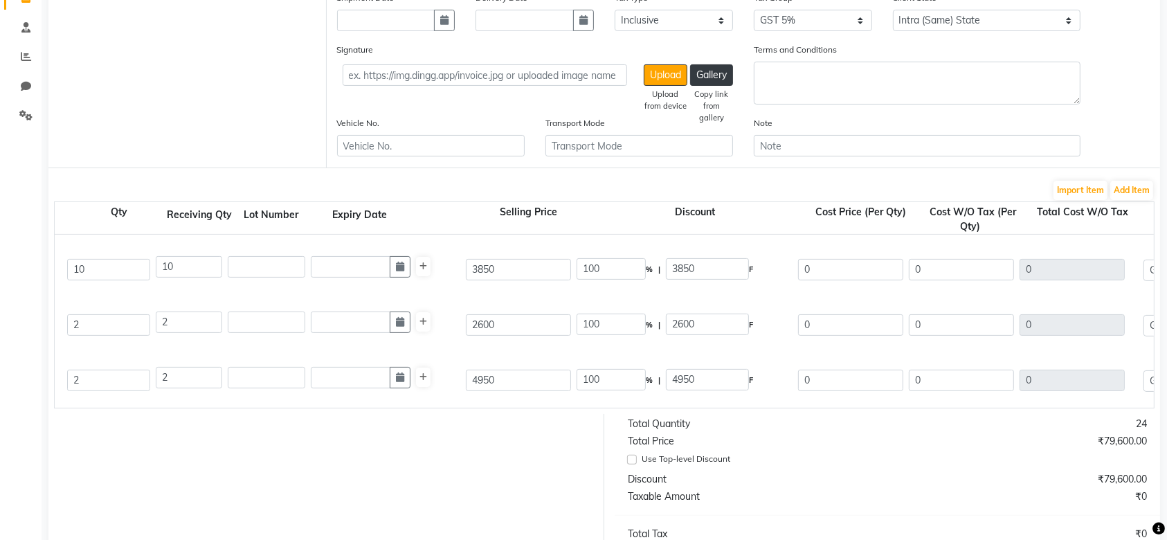
scroll to position [0, 306]
click at [972, 262] on input "0" at bounding box center [967, 269] width 105 height 21
type input "1"
type input "10"
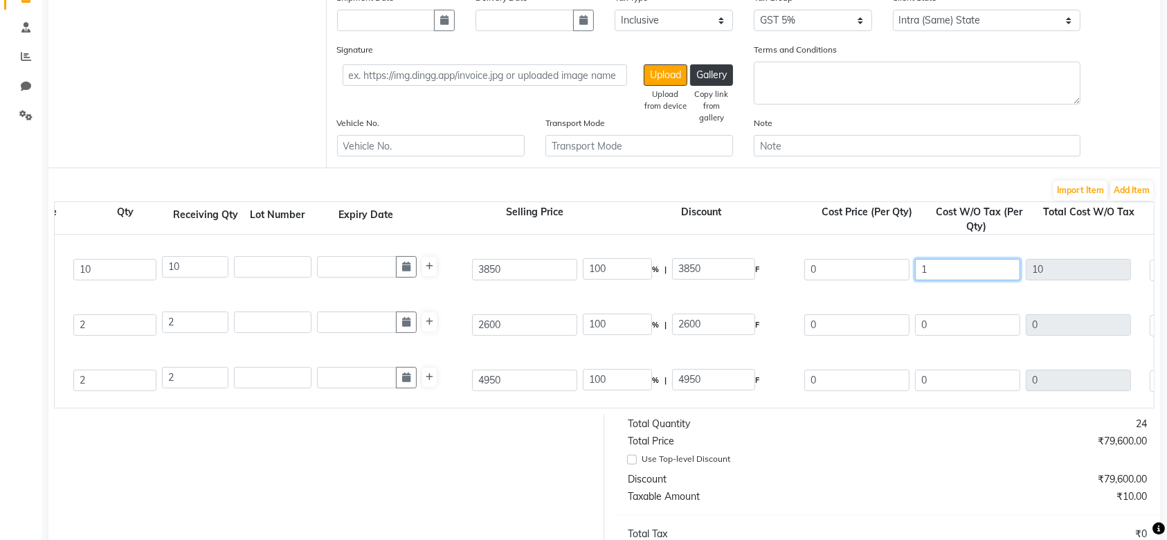
type input "17"
type input "170"
type input "177"
type input "1770"
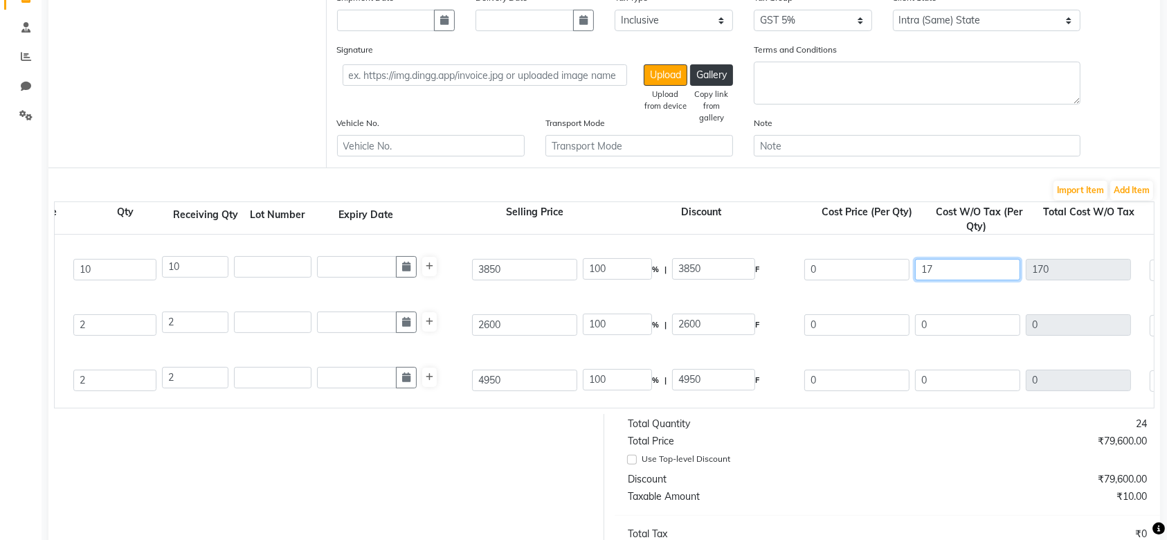
type input "1770"
type input "1773"
type input "17730"
type input "1773"
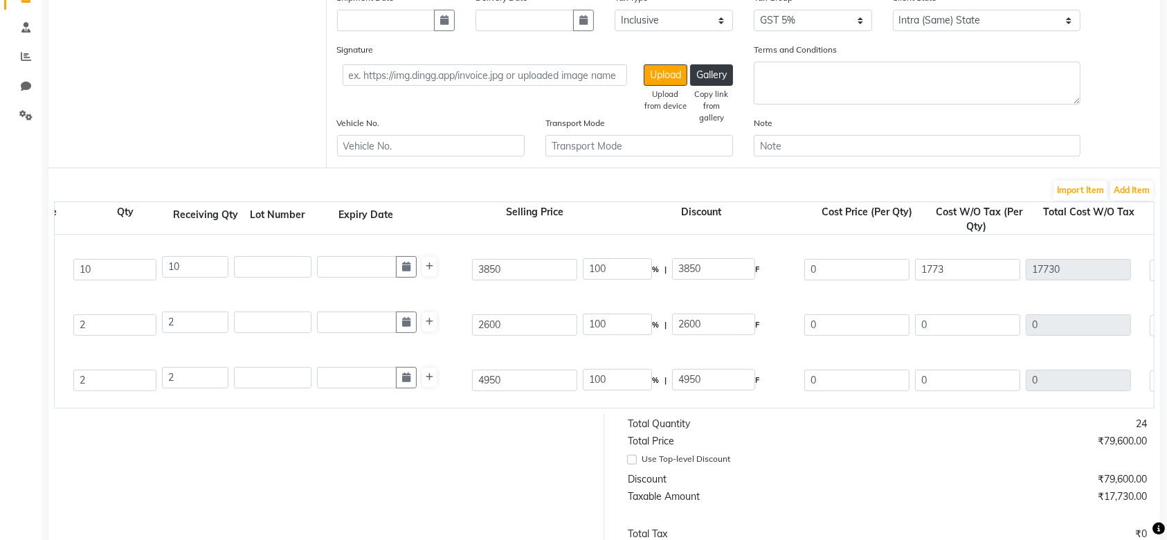
type input "45.66"
type input "1757.86"
type input "2092.14"
type input "3191.4"
type input "20921.4"
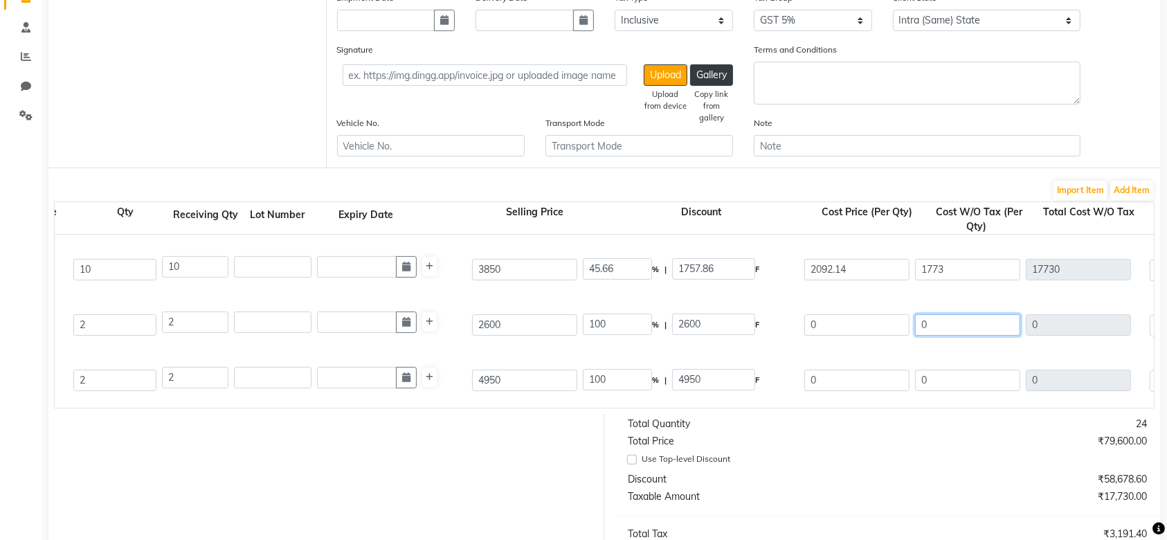
click at [955, 315] on input "0" at bounding box center [967, 324] width 105 height 21
type input "0"
click at [945, 269] on input "1773" at bounding box center [967, 269] width 105 height 21
type input "177"
type input "1770"
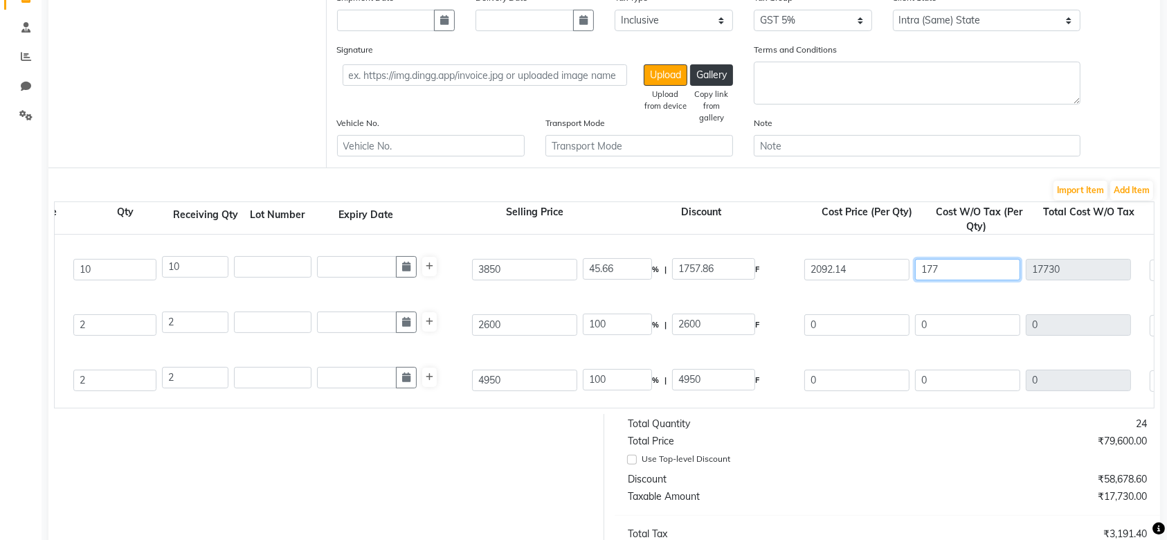
type input "4961.4"
type input "17"
type input "170"
type input "3361.4"
type input "1"
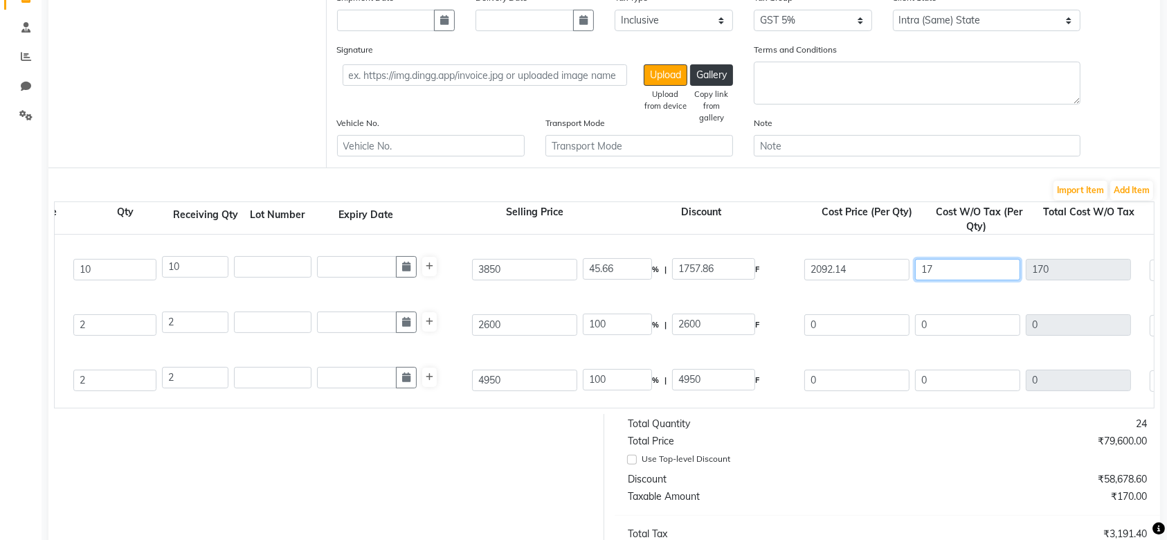
type input "10"
type input "3201.4"
type input "0"
type input "3191.4"
type input "2"
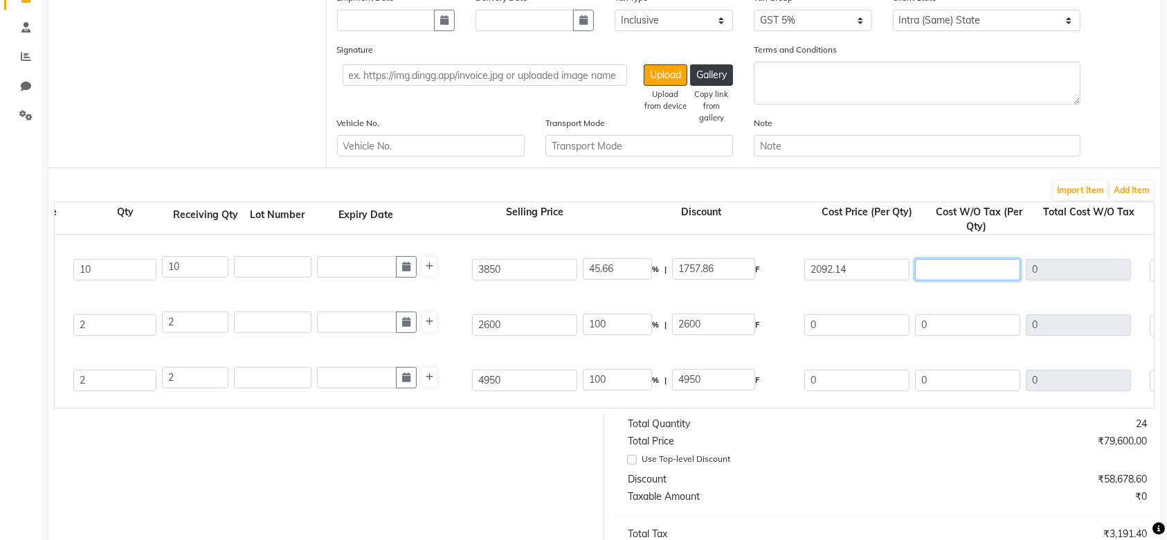
type input "20"
type input "3211.4"
type input "22"
type input "220"
type input "3411.4"
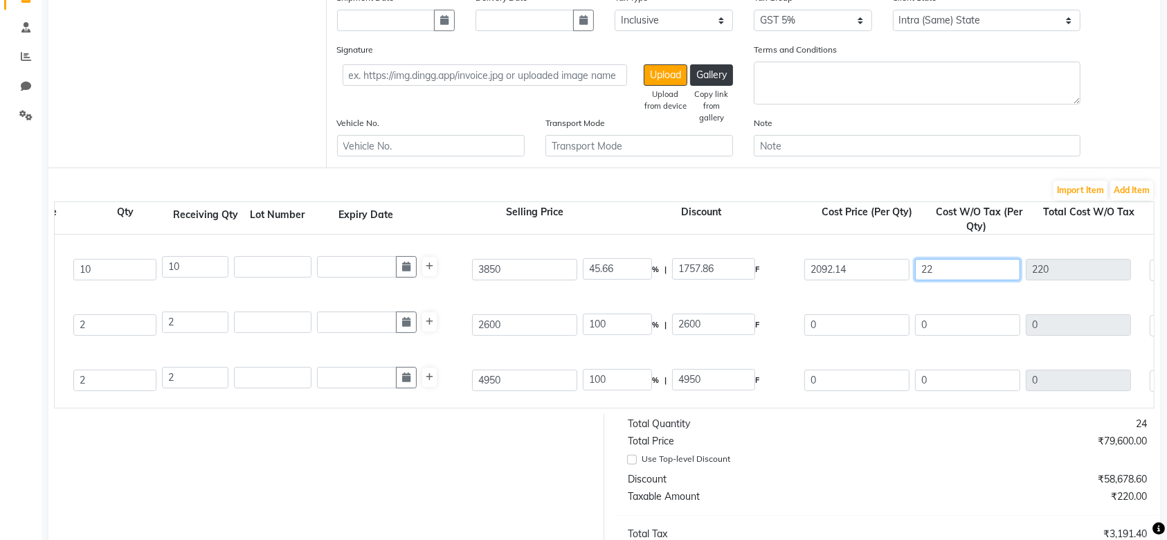
type input "228"
type input "2280"
type input "5471.4"
type input "2283"
type input "22830"
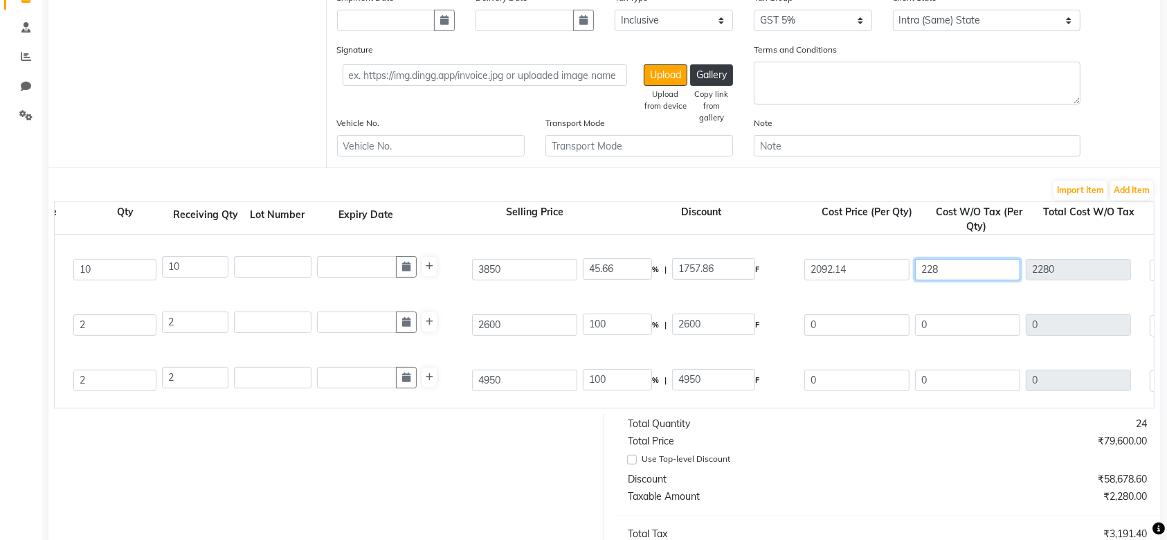
type input "26021.4"
type input "2283"
type input "30.03"
type input "1156.06"
type input "2693.94"
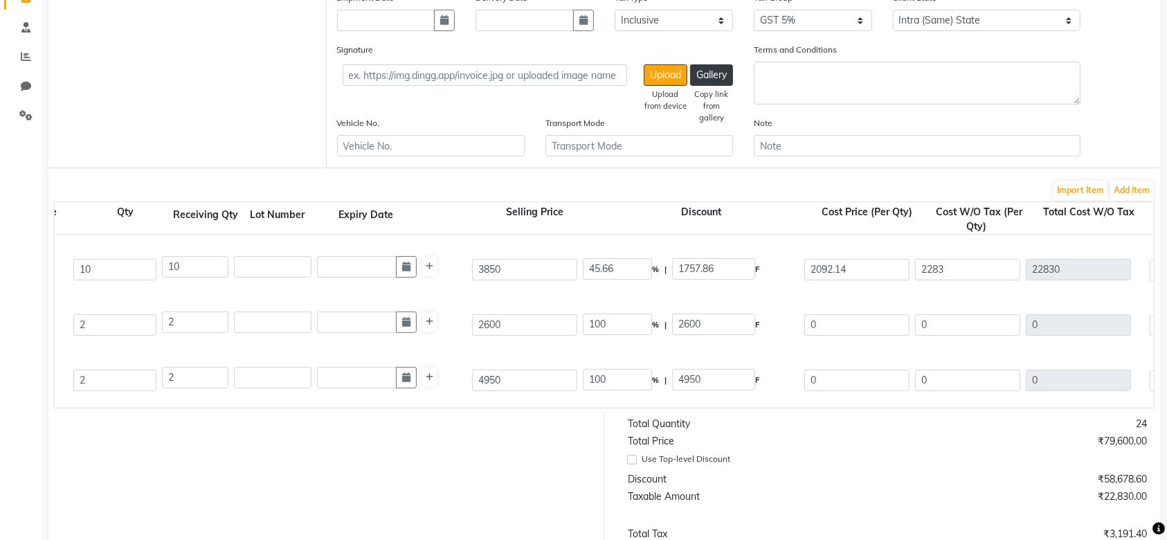
type input "4109.4"
type input "26939.4"
type input "2283.8"
type input "22838"
type input "26947.4"
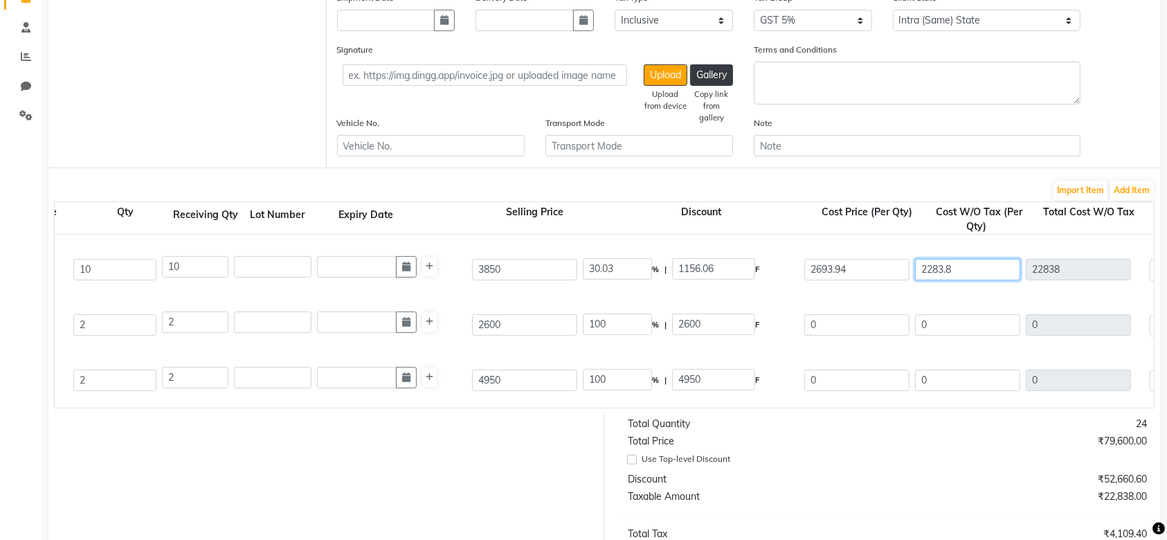
type input "2283.85"
type input "22838.5"
type input "26947.9"
type input "2283.85"
type input "30"
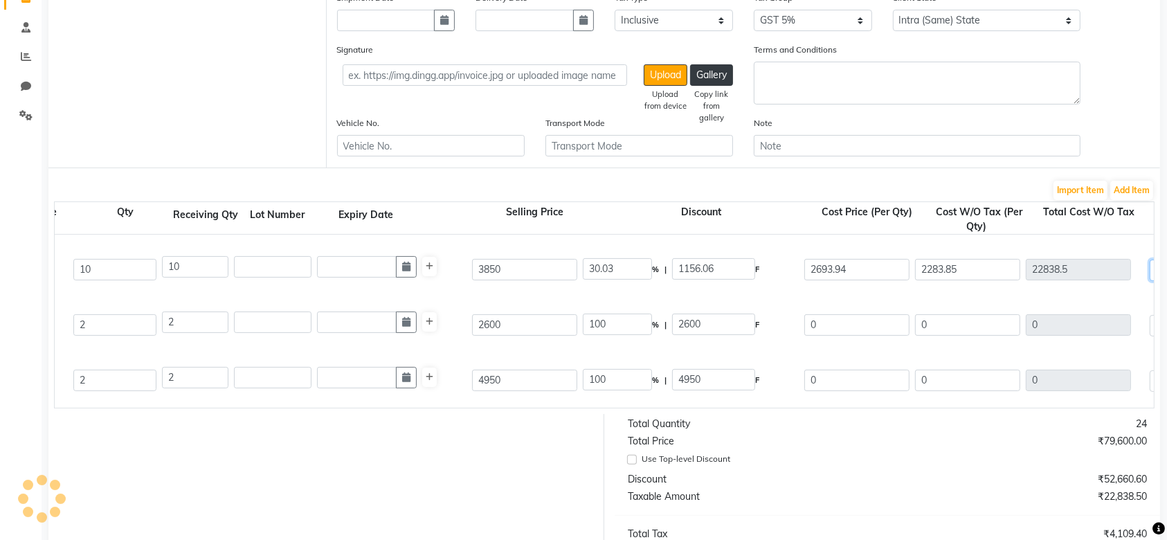
type input "1155.06"
type input "2694.94"
type input "4110.93"
type input "26949.43"
click at [955, 328] on input "0" at bounding box center [967, 324] width 105 height 21
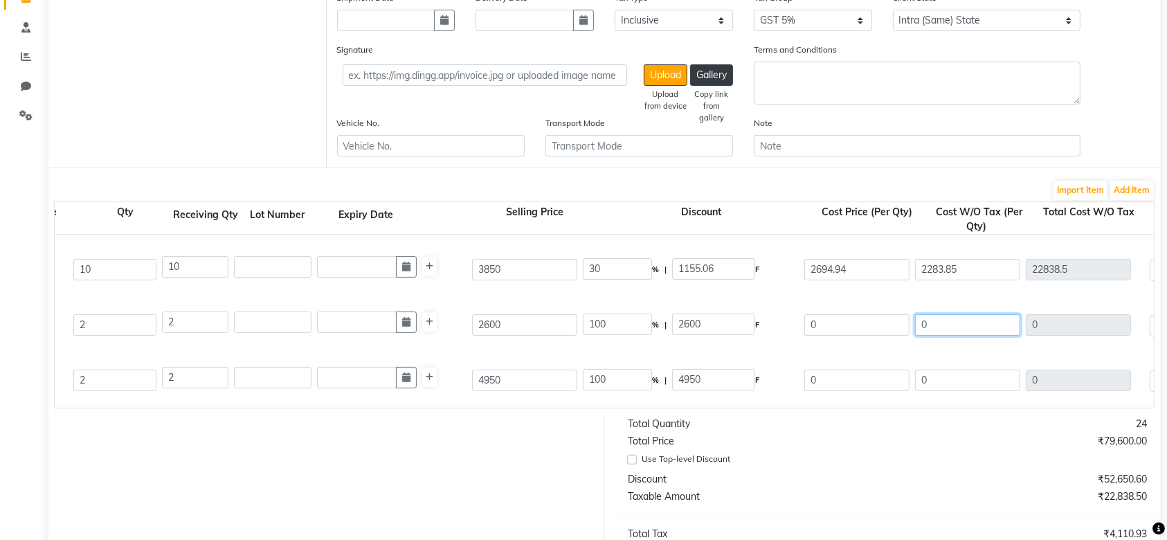
type input "01"
type input "2"
type input "017"
type input "34"
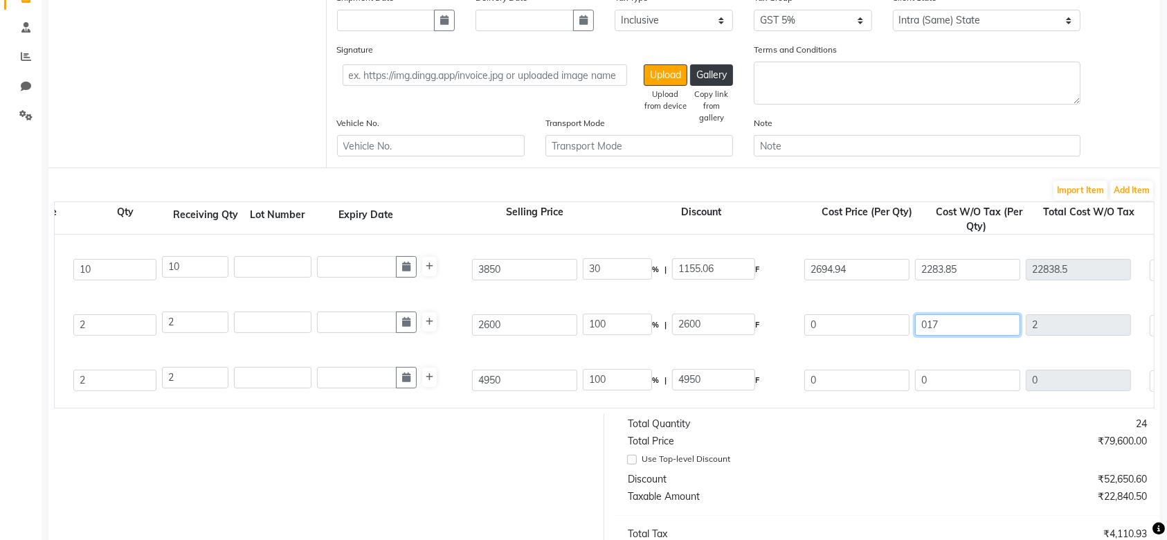
type input "34"
type input "0177"
type input "354"
type input "01773"
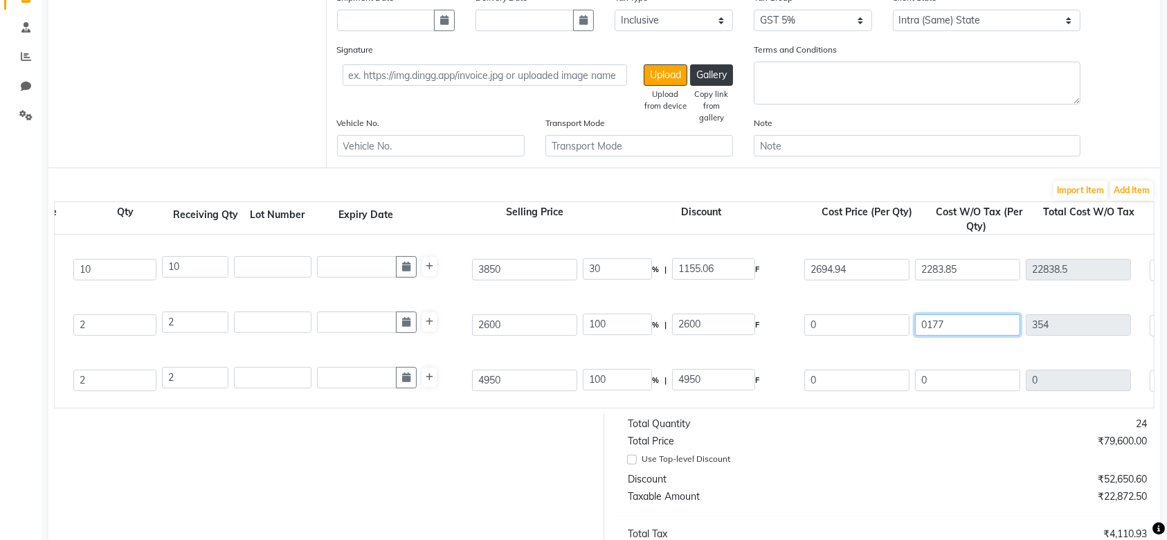
type input "3546"
type input "017733"
type input "35466"
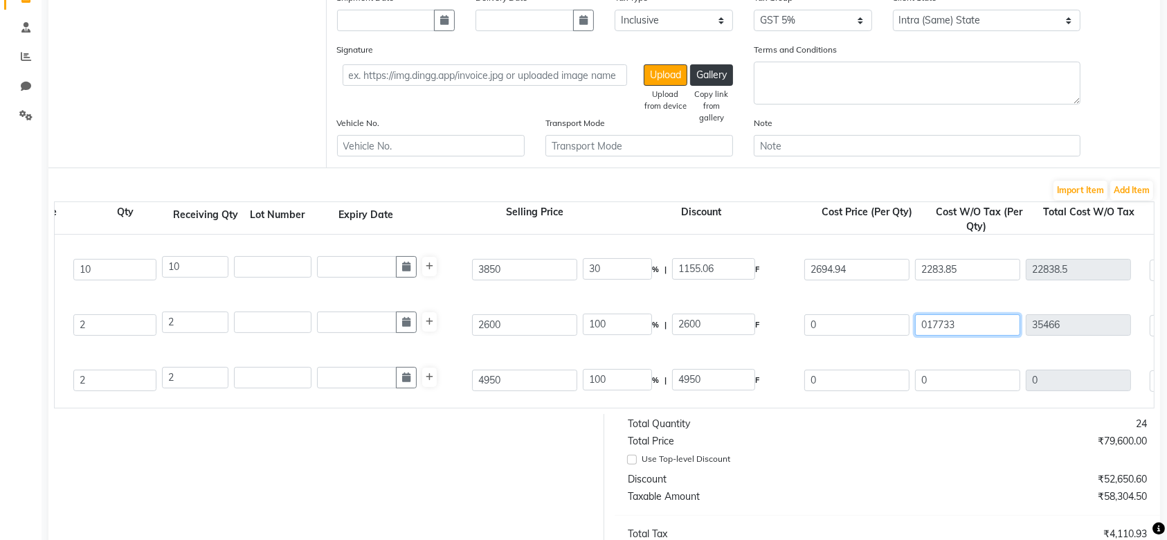
type input "017733"
type input "0"
type input "18619.65"
type input "1773.3"
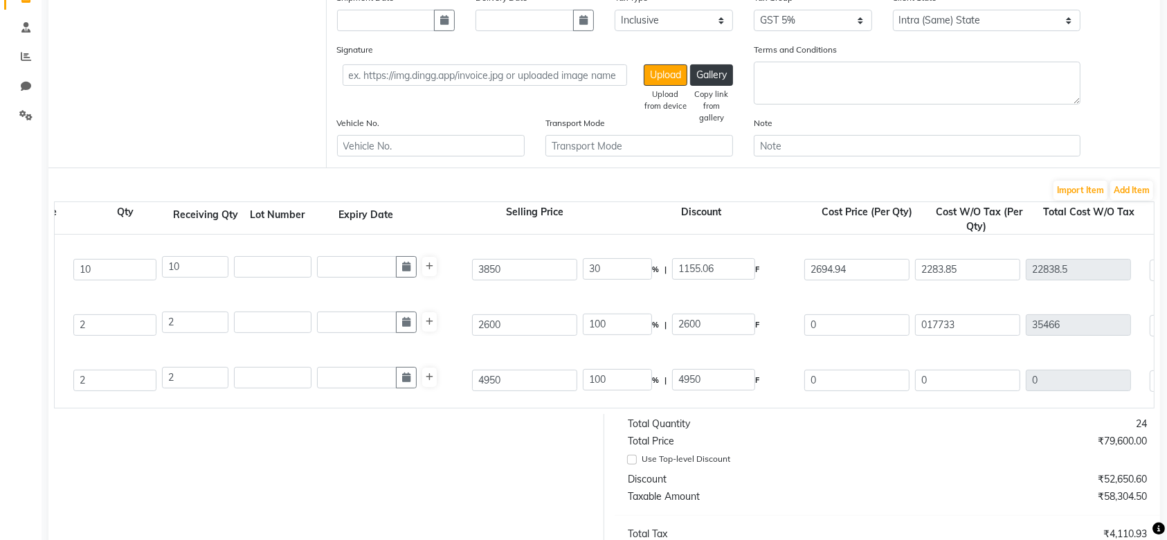
type input "37239.3"
type input "01773"
type input "3546"
type input "5319.3"
type input "0177"
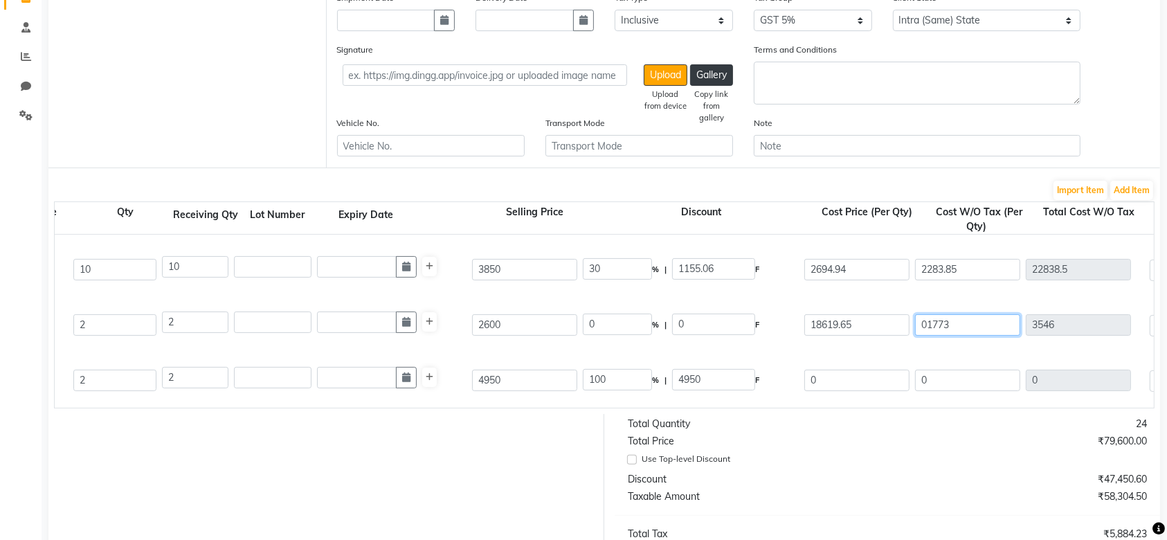
type input "354"
type input "2127.3"
type input "017"
type input "34"
type input "1807.3"
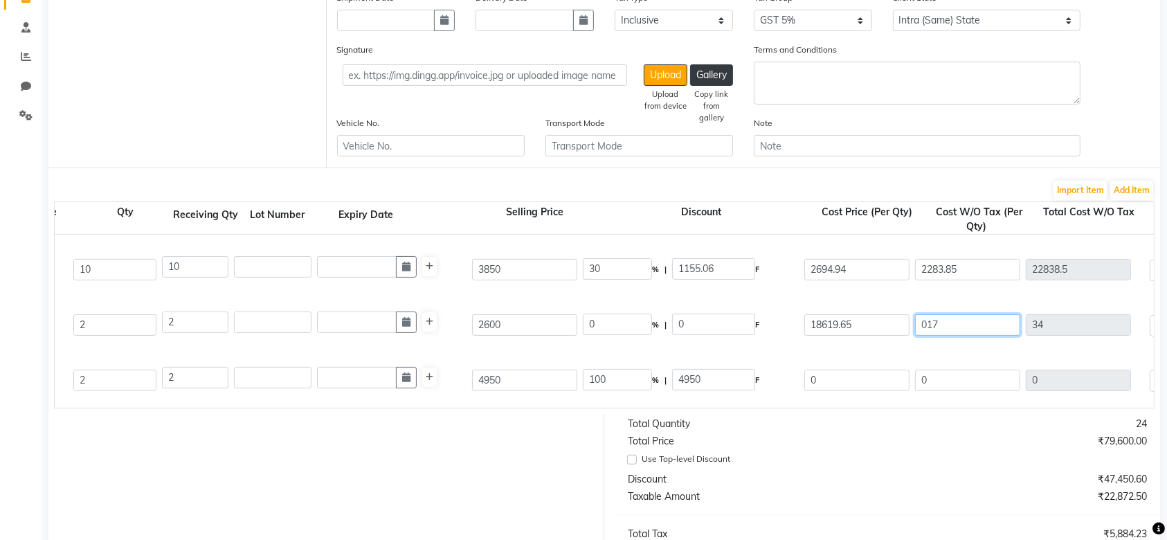
type input "01"
type input "2"
type input "1775.3"
type input "0"
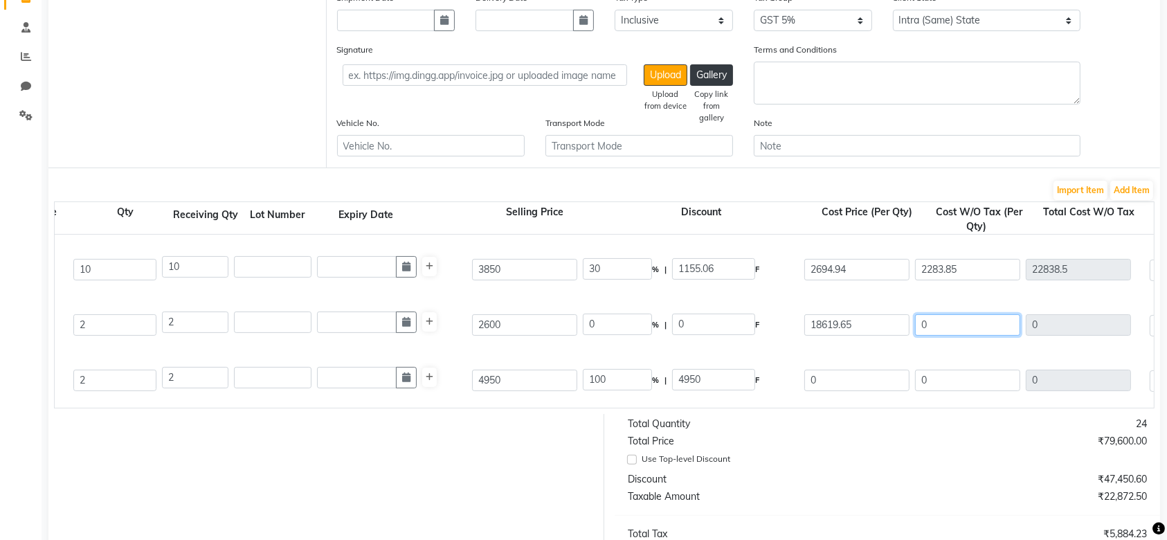
type input "1773.3"
type input "1"
type input "2"
type input "1775.3"
type input "17"
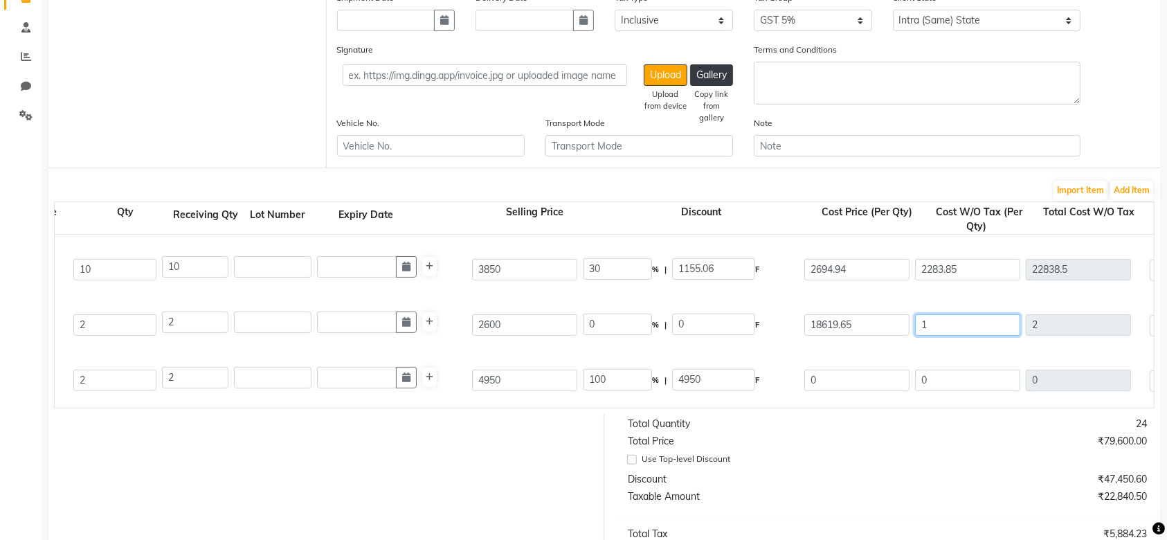
type input "34"
type input "1807.3"
type input "173"
type input "346"
type input "2119.3"
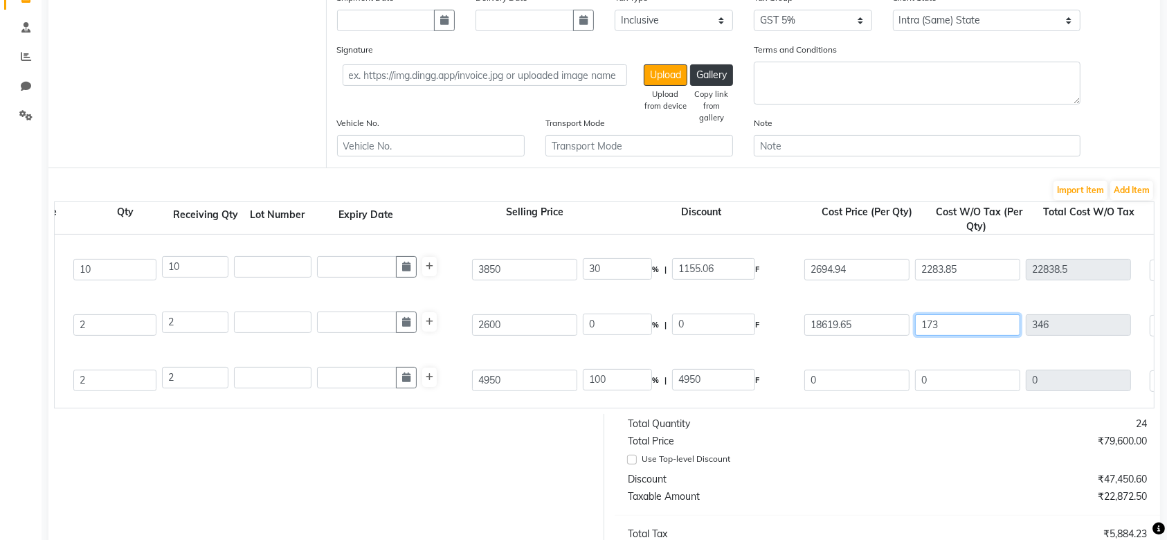
type input "1733"
type input "3466"
type input "5239.3"
type input "1733"
type input "30.01"
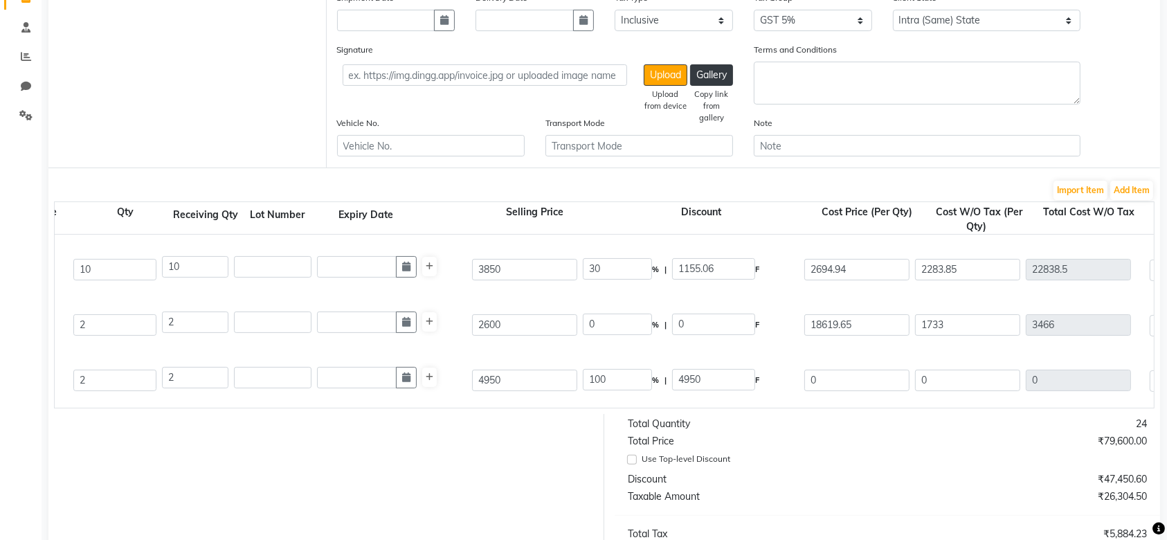
type input "780.35"
type input "1819.65"
type input "173.3"
type input "3639.3"
type input "1733.3"
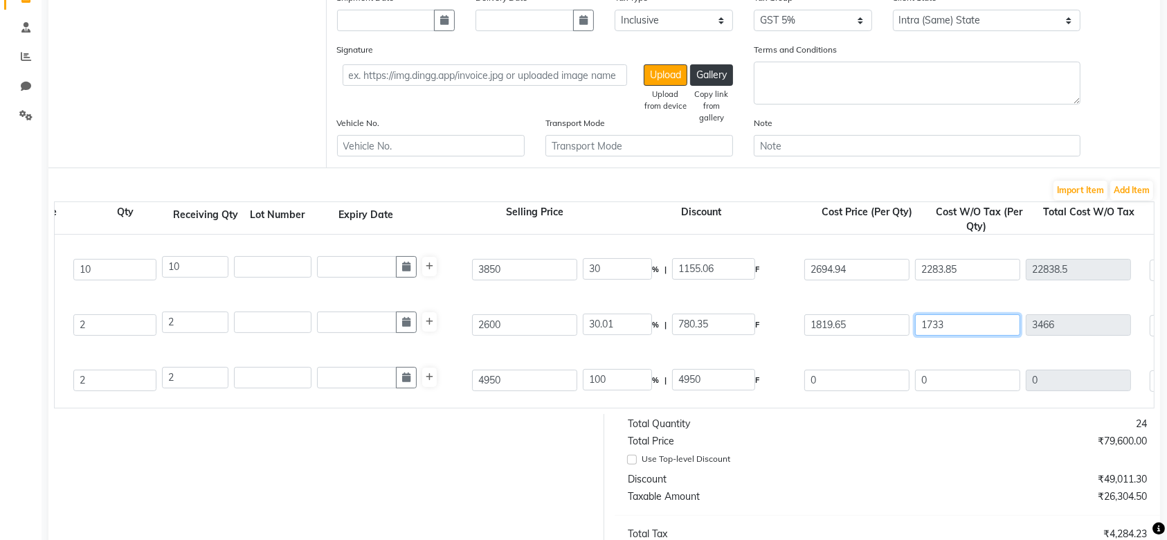
type input "3466.6"
type input "3639.9"
type input "1733.30"
type input "30"
type input "780.04"
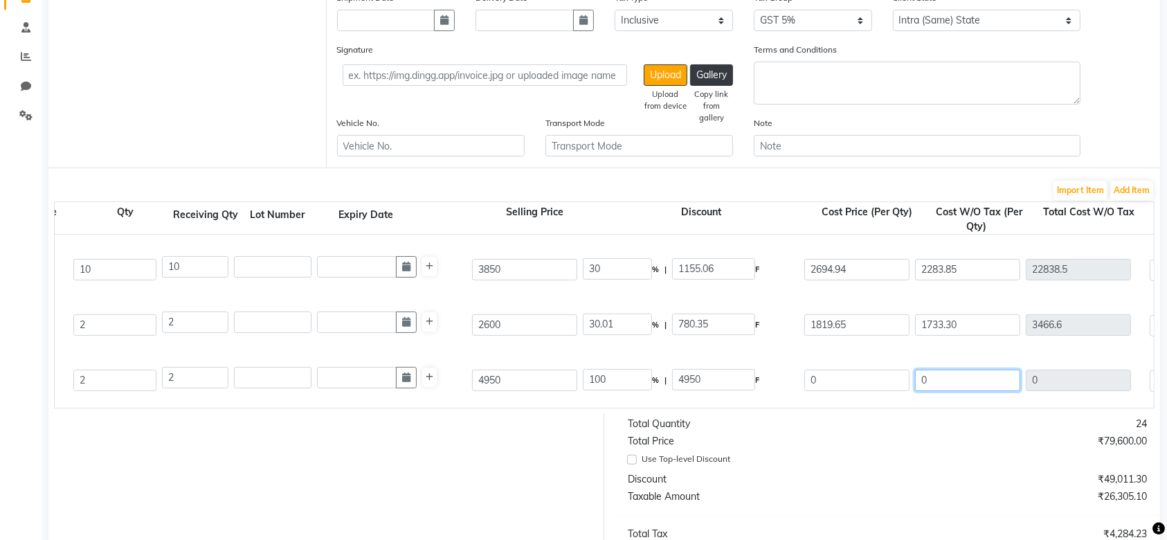
type input "1819.96"
type input "173.33"
type input "3639.93"
click at [930, 379] on input "0" at bounding box center [967, 380] width 105 height 21
type input "1"
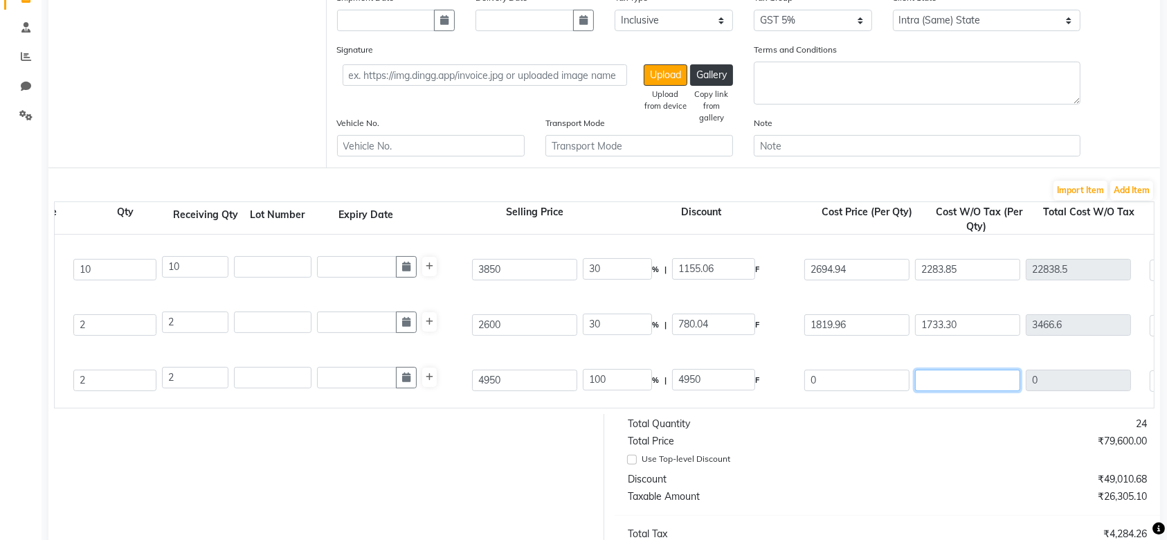
type input "2"
type input "17"
type input "34"
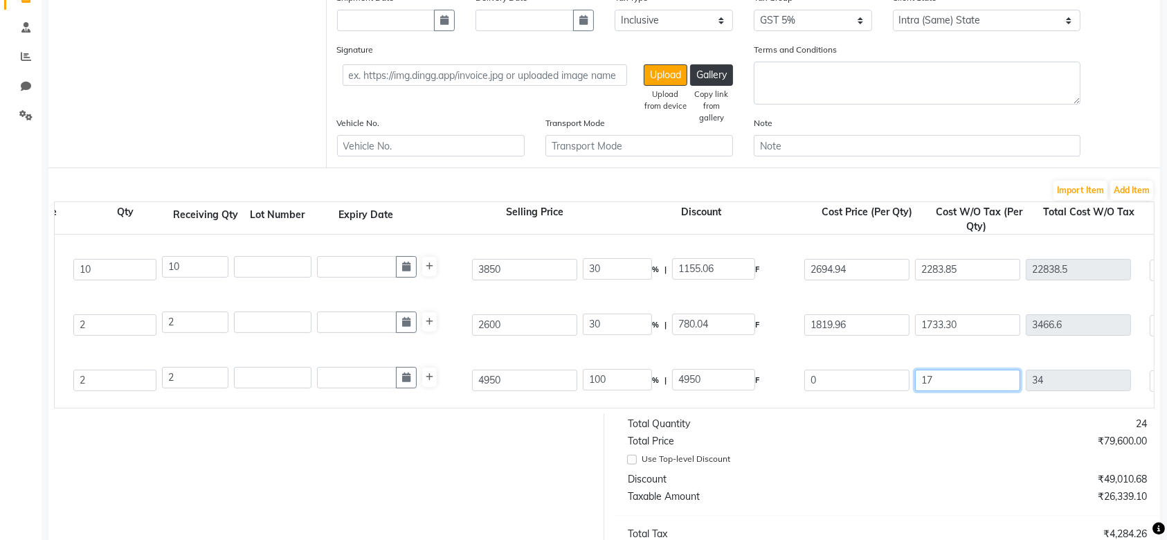
type input "173"
type input "346"
type input "1733"
type input "3466"
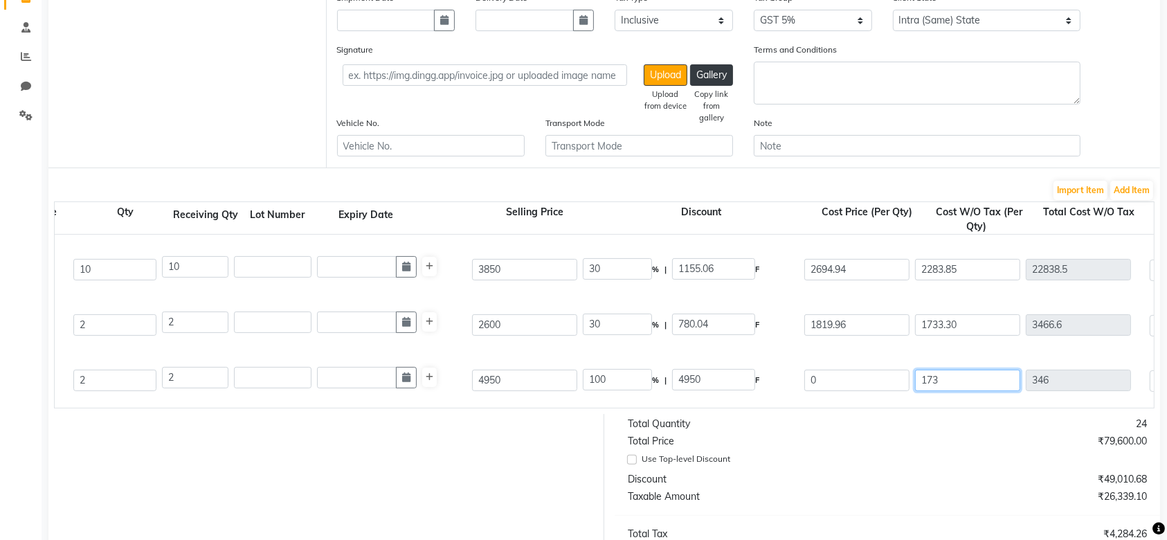
type input "3466"
type input "1733.3"
type input "3466.6"
type input "1733.30"
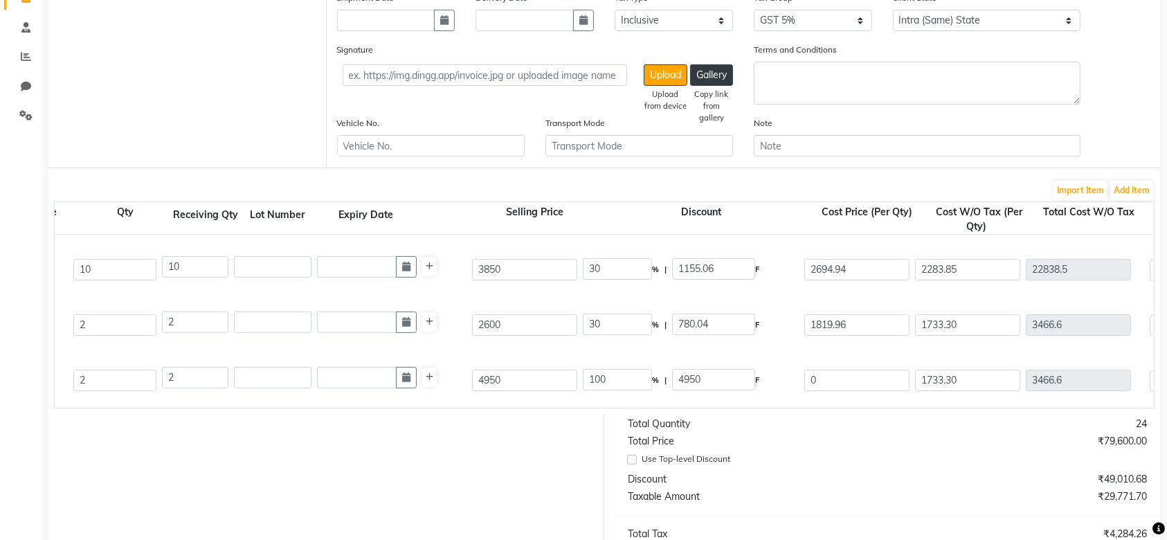
type input "63.23"
type input "3130.04"
type input "1819.96"
type input "173.33"
type input "3639.93"
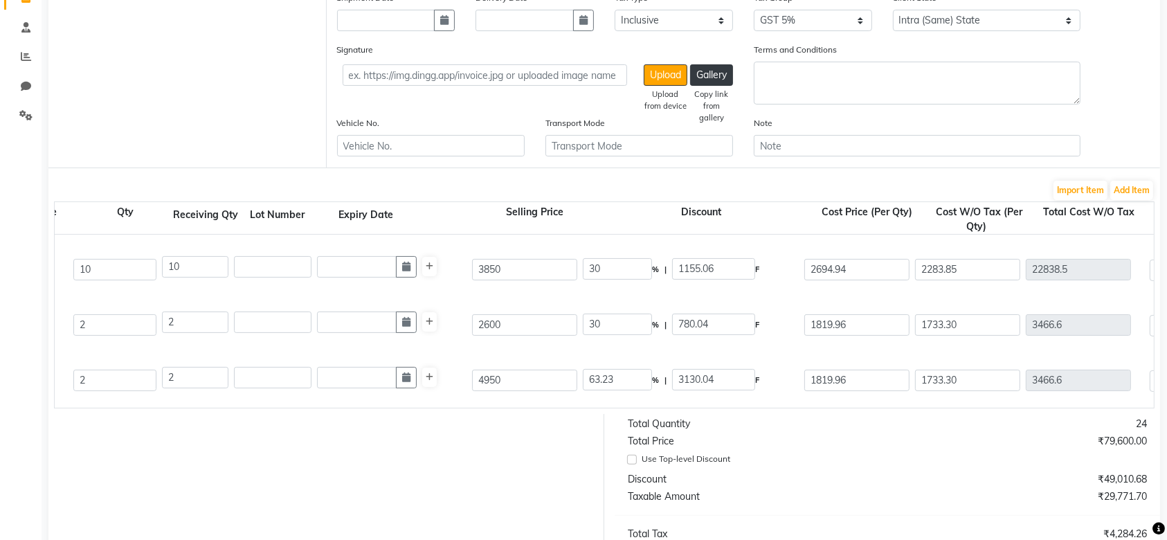
click at [912, 397] on div "H K Nutritive Shampoo 500ml 500 ML P10270 2 2 4950 63.23 % | 3130.04 F 1819.96 …" at bounding box center [847, 379] width 2219 height 55
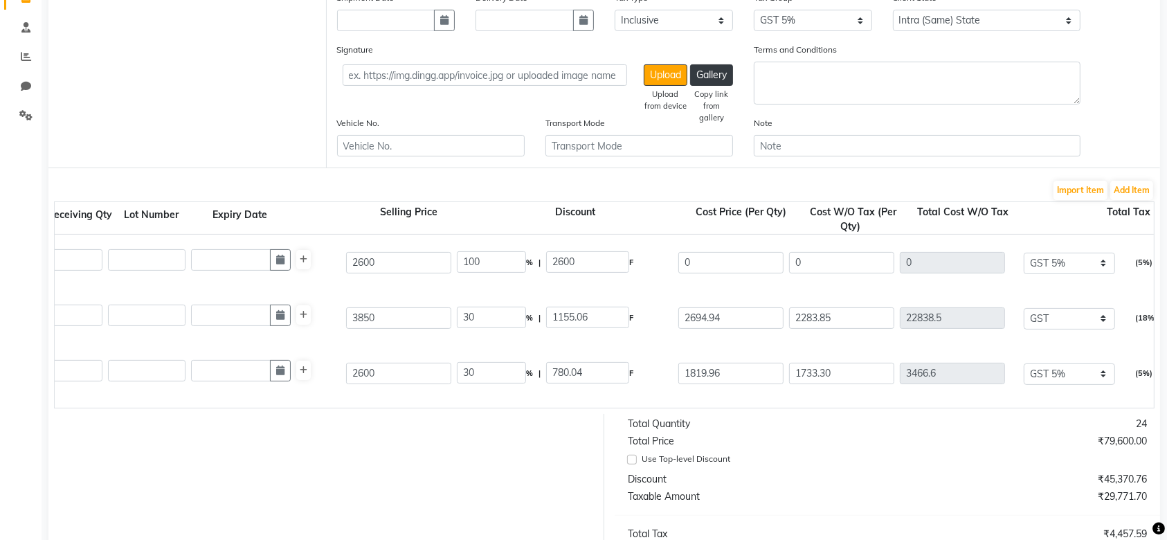
scroll to position [0, 439]
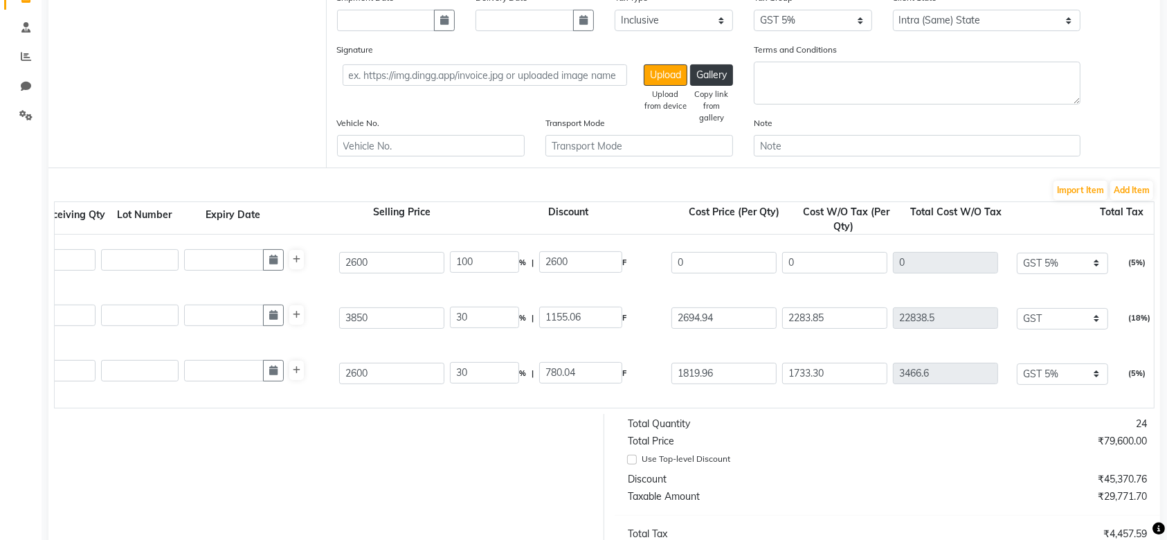
click at [827, 271] on div "0" at bounding box center [834, 262] width 111 height 27
click at [821, 264] on input "0" at bounding box center [834, 262] width 105 height 21
type input "1"
type input "10"
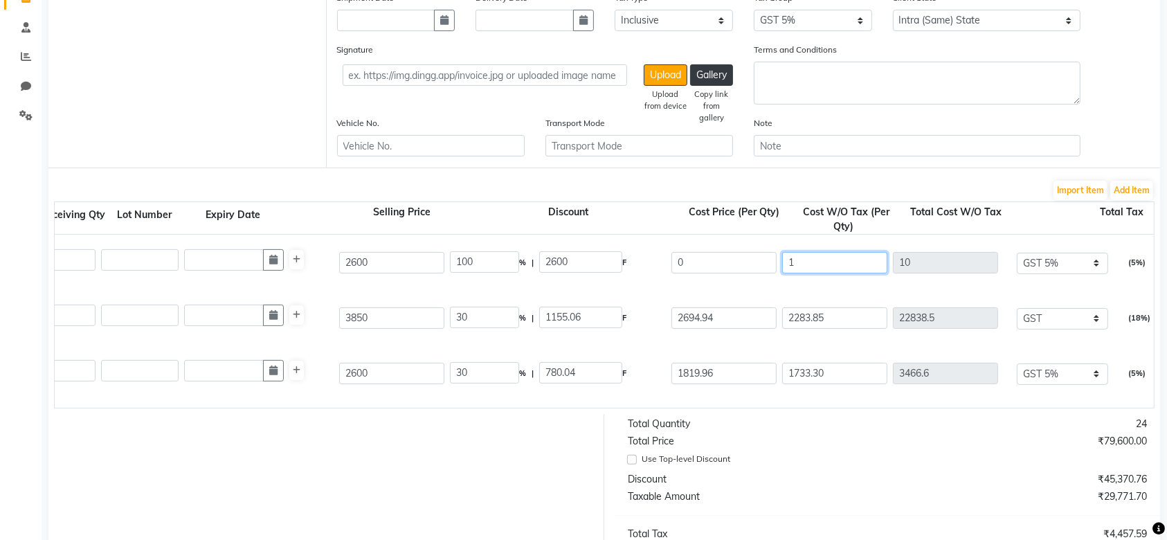
type input "17"
type input "170"
type input "173"
type input "1730"
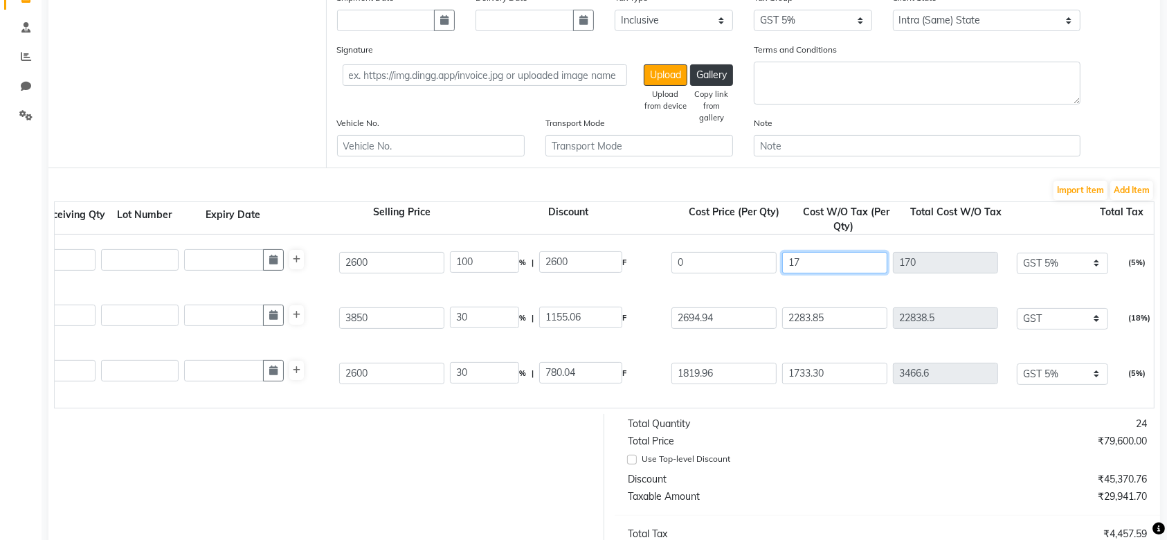
type input "1730"
click at [849, 401] on div "H K Nutritive Shampoo 500ml 500 ML P10270 2 2 4950 63.23 % | 3130.04 F 1819.96 …" at bounding box center [714, 428] width 2219 height 55
drag, startPoint x: 773, startPoint y: 419, endPoint x: 1080, endPoint y: 426, distance: 307.4
click at [1080, 426] on form "Bill To (From) Select Address shearz salon Ship To (Delivered To) Select Addres…" at bounding box center [604, 330] width 1112 height 900
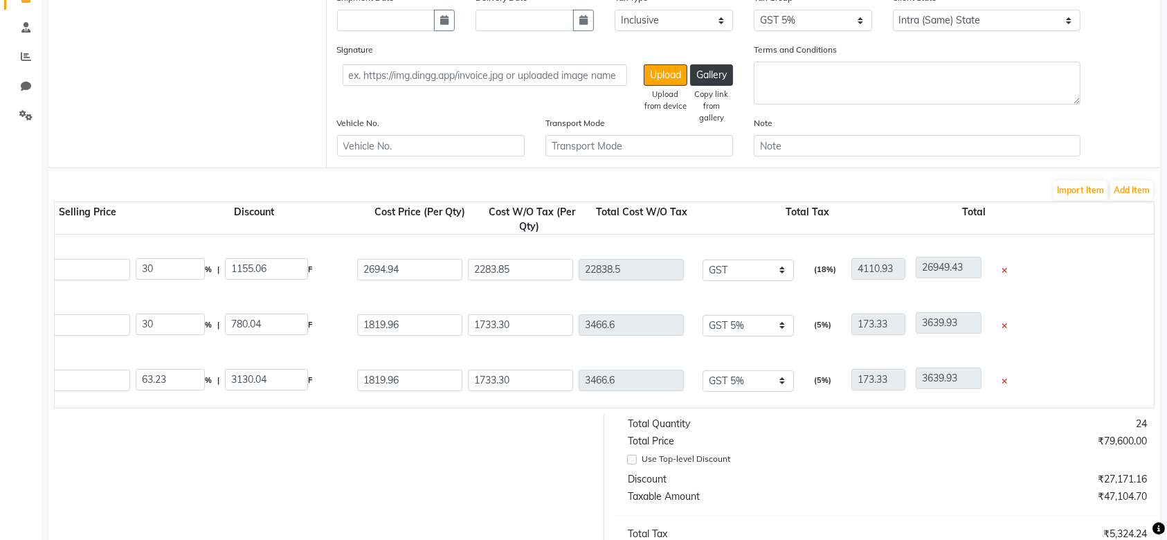
scroll to position [0, 752]
click at [529, 372] on input "1733.30" at bounding box center [521, 380] width 105 height 21
click at [531, 401] on div "H K Nutritive Shampoo 500ml 500 ML P10270 2 2 4950 37.78 % | 1870.03 F 3079.97 …" at bounding box center [402, 379] width 2219 height 55
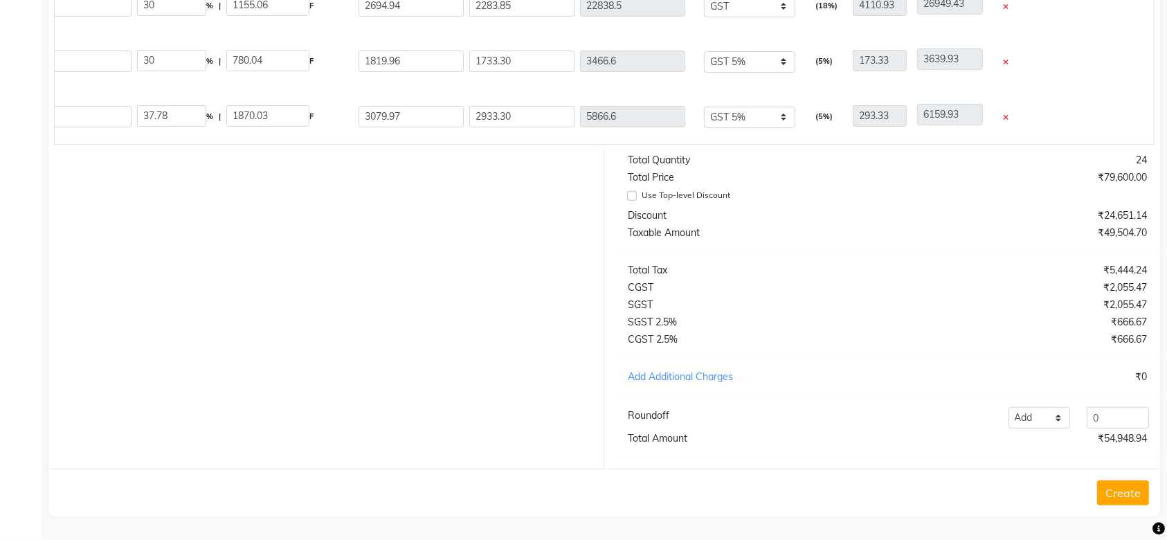
click at [1128, 505] on button "Create" at bounding box center [1123, 492] width 52 height 25
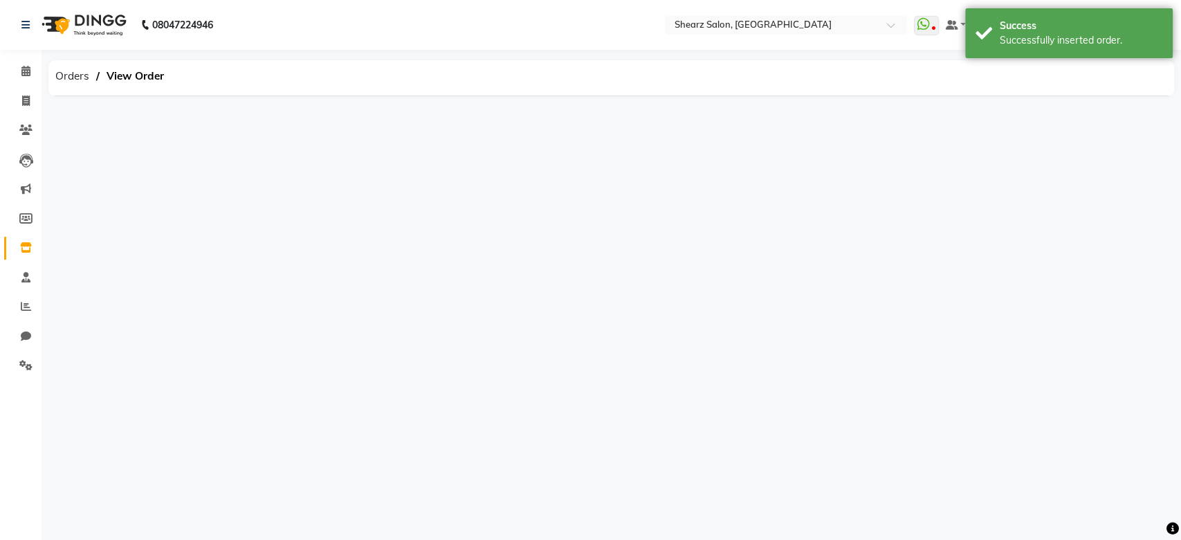
drag, startPoint x: 1179, startPoint y: 467, endPoint x: 1167, endPoint y: 257, distance: 210.1
click at [1167, 257] on html "08047224946 Select Location × Shearz Salon, Prahaladnagar WhatsApp Status ✕ Sta…" at bounding box center [590, 270] width 1181 height 540
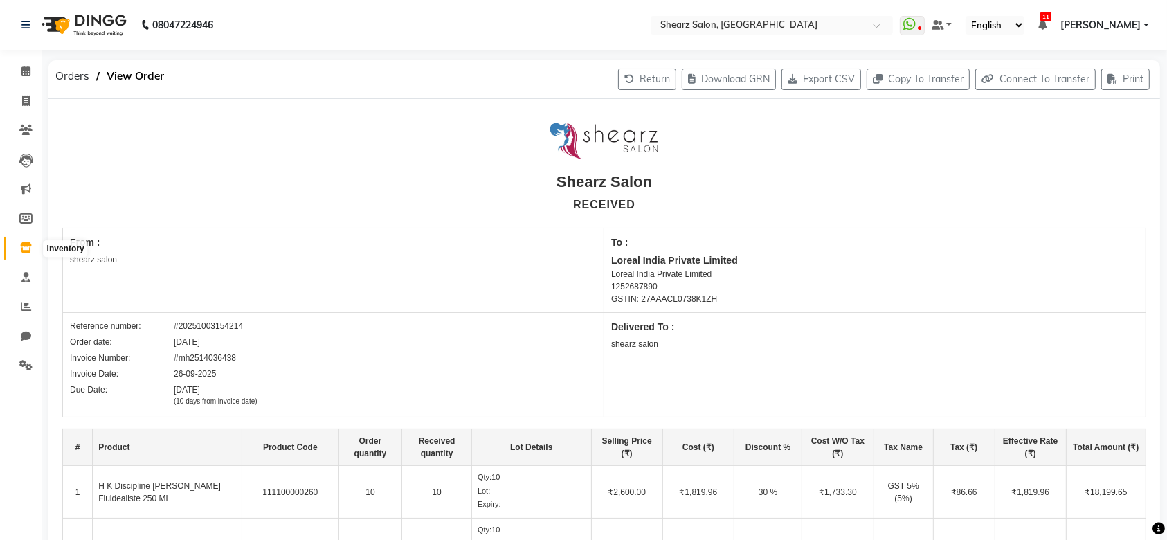
click at [19, 252] on span at bounding box center [26, 248] width 24 height 16
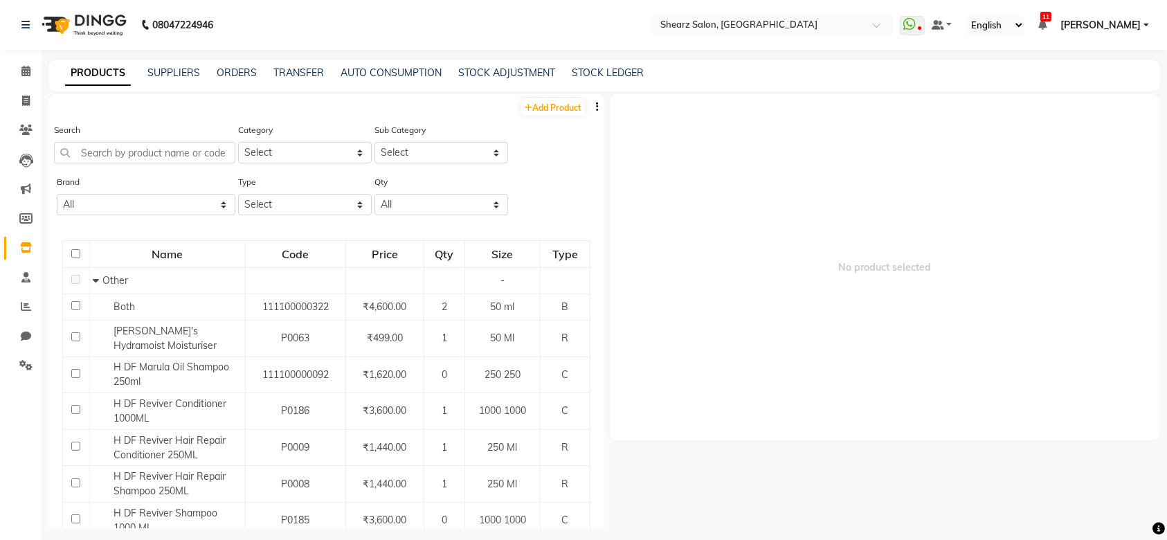
click at [291, 80] on div "PRODUCTS SUPPLIERS ORDERS TRANSFER AUTO CONSUMPTION STOCK ADJUSTMENT STOCK LEDG…" at bounding box center [604, 75] width 1112 height 31
click at [291, 75] on link "TRANSFER" at bounding box center [298, 72] width 51 height 12
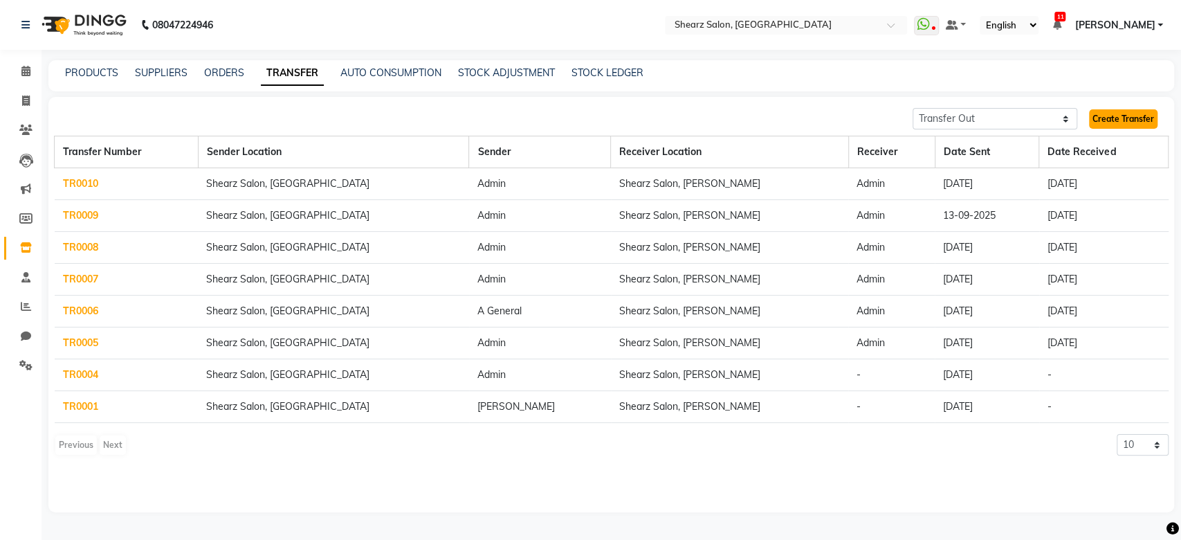
click at [1119, 112] on link "Create Transfer" at bounding box center [1123, 118] width 69 height 19
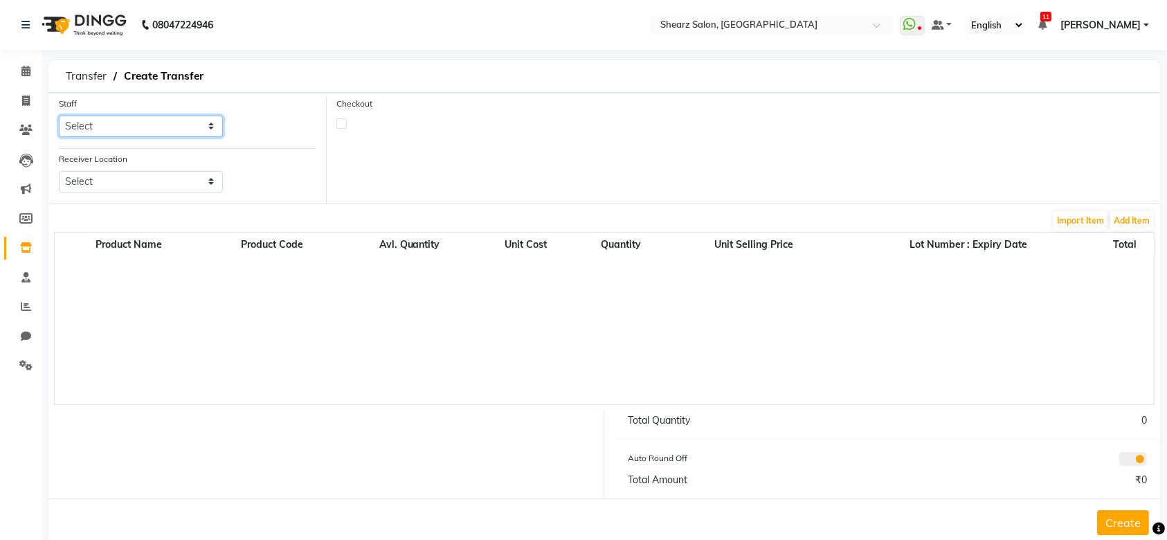
click at [133, 126] on select "Select Admin A General Arvind S Devda Asha Chavariya Brijesh Valand Center 1_mg…" at bounding box center [141, 126] width 164 height 21
click at [59, 116] on select "Select Admin A General Arvind S Devda Asha Chavariya Brijesh Valand Center 1_mg…" at bounding box center [141, 126] width 164 height 21
click at [131, 173] on select "Select Shearz Salon Ho, Corporate Road Shearz Salon, Shela" at bounding box center [141, 181] width 164 height 21
drag, startPoint x: 131, startPoint y: 173, endPoint x: 114, endPoint y: 206, distance: 36.5
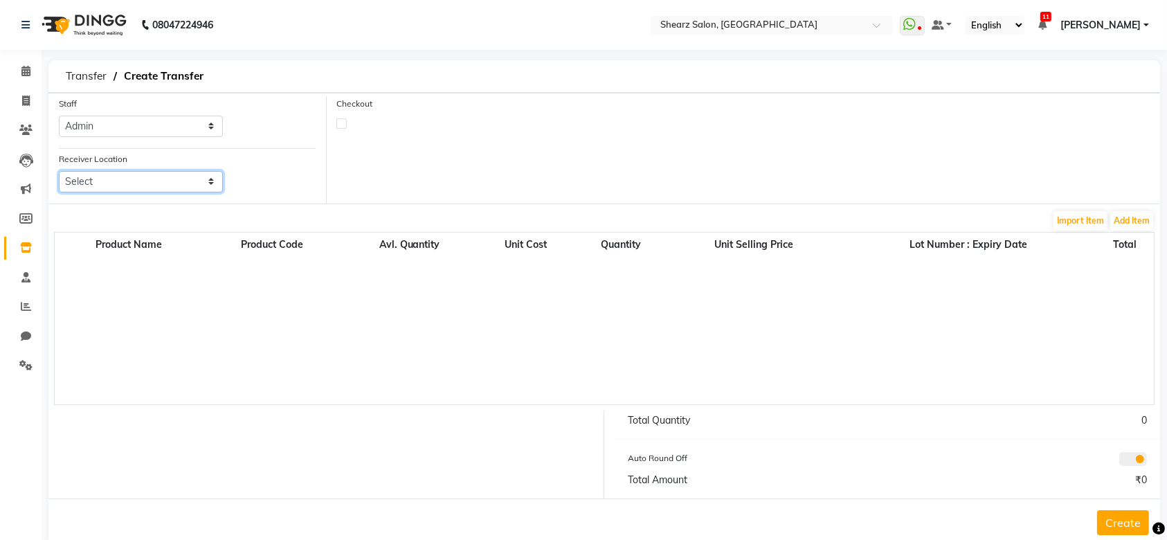
click at [114, 206] on form "Staff Select Admin A General Arvind S Devda Asha Chavariya Brijesh Valand Cente…" at bounding box center [604, 319] width 1112 height 453
click at [59, 171] on select "Select Shearz Salon Ho, Corporate Road Shearz Salon, Shela" at bounding box center [141, 181] width 164 height 21
drag, startPoint x: 183, startPoint y: 185, endPoint x: 161, endPoint y: 259, distance: 77.3
click at [161, 259] on form "Staff Select Admin A General Arvind S Devda Asha Chavariya Brijesh Valand Cente…" at bounding box center [604, 319] width 1112 height 453
click at [59, 171] on select "Select Shearz Salon Ho, Corporate Road Shearz Salon, Shela" at bounding box center [141, 181] width 164 height 21
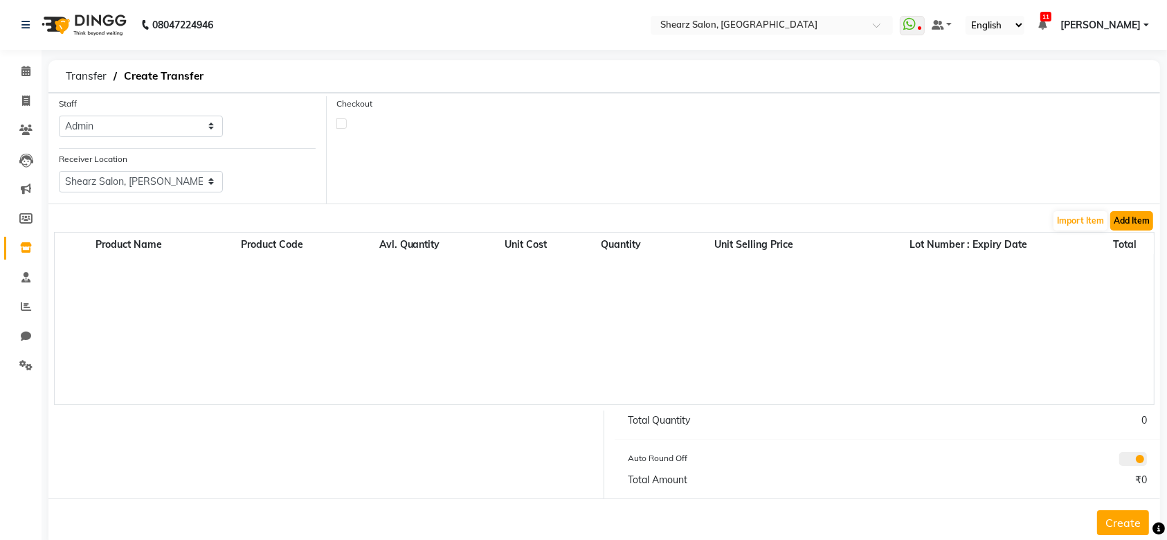
click at [1143, 212] on button "Add Item" at bounding box center [1131, 220] width 43 height 19
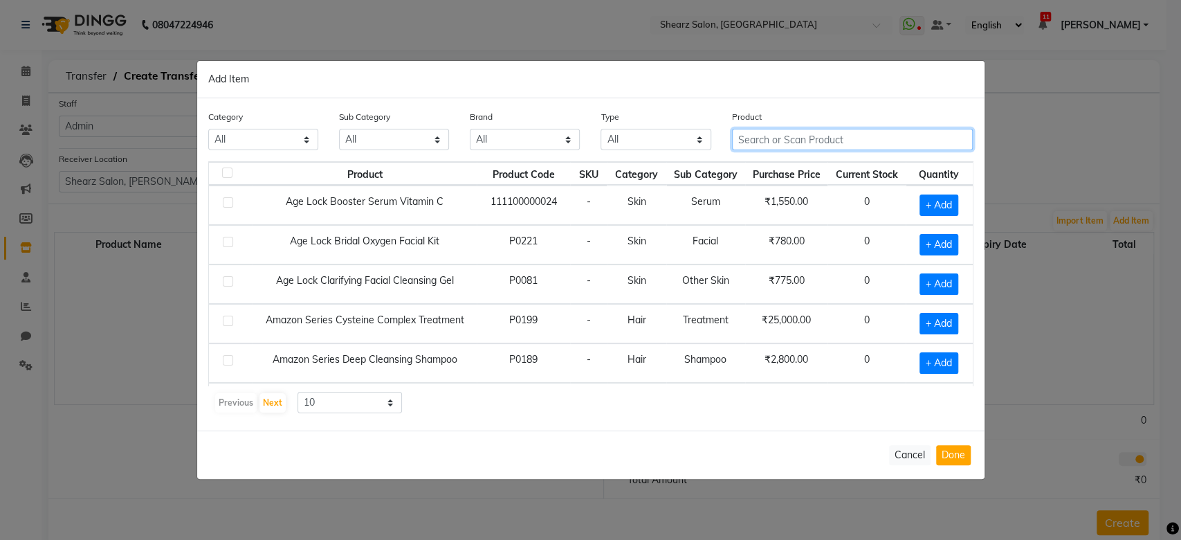
click at [786, 144] on input "text" at bounding box center [853, 139] width 242 height 21
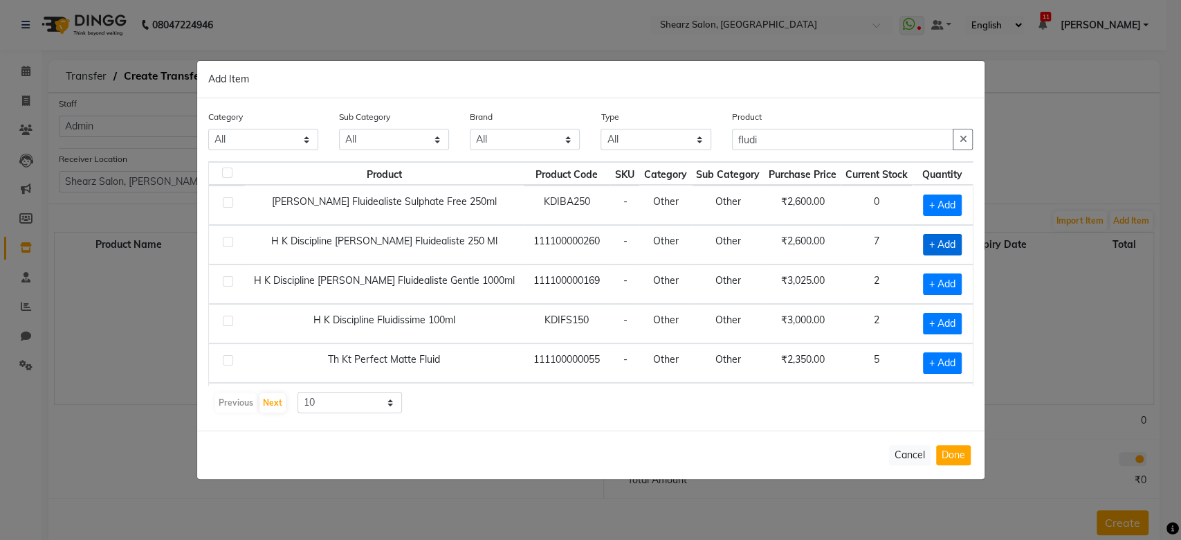
click at [938, 235] on span "+ Add" at bounding box center [942, 244] width 39 height 21
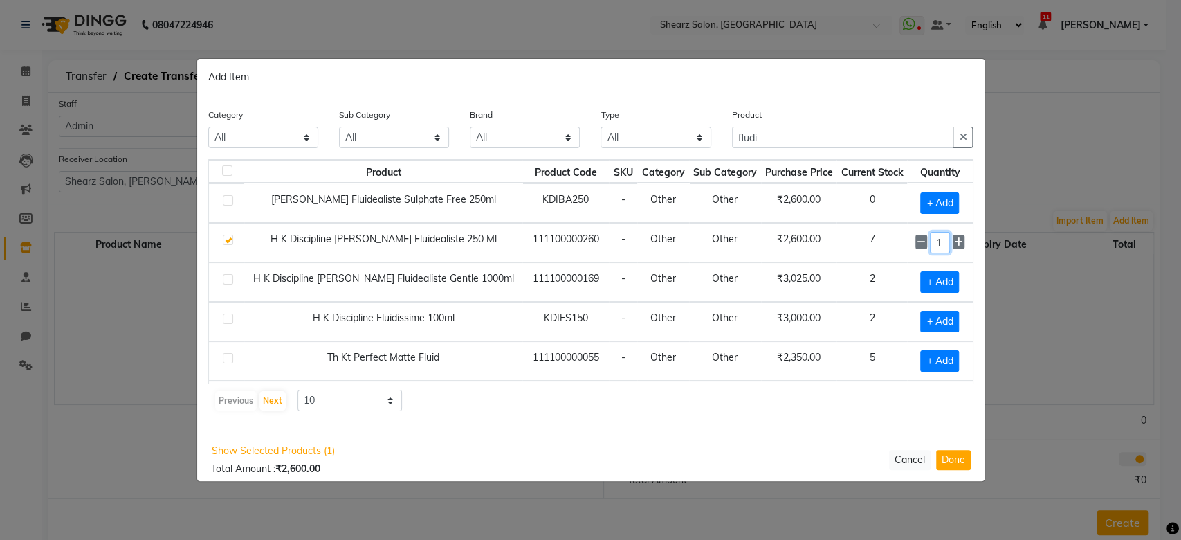
click at [932, 237] on input "1" at bounding box center [940, 242] width 20 height 21
click at [815, 127] on input "fludi" at bounding box center [843, 137] width 222 height 21
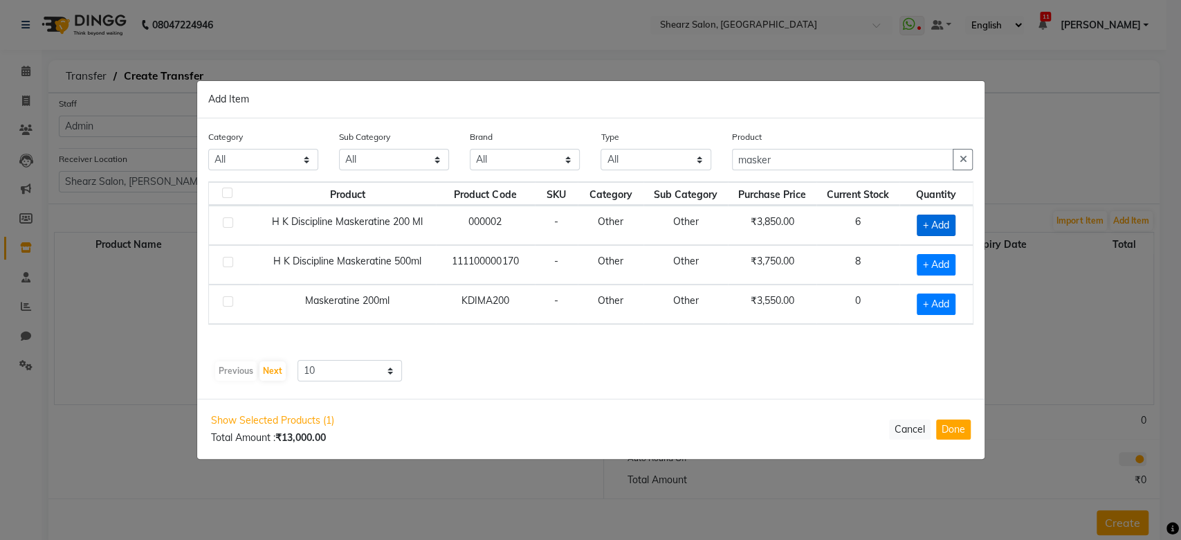
click at [938, 215] on span "+ Add" at bounding box center [936, 225] width 39 height 21
click at [939, 230] on input "1" at bounding box center [932, 224] width 26 height 21
click at [945, 433] on button "Done" at bounding box center [953, 429] width 35 height 20
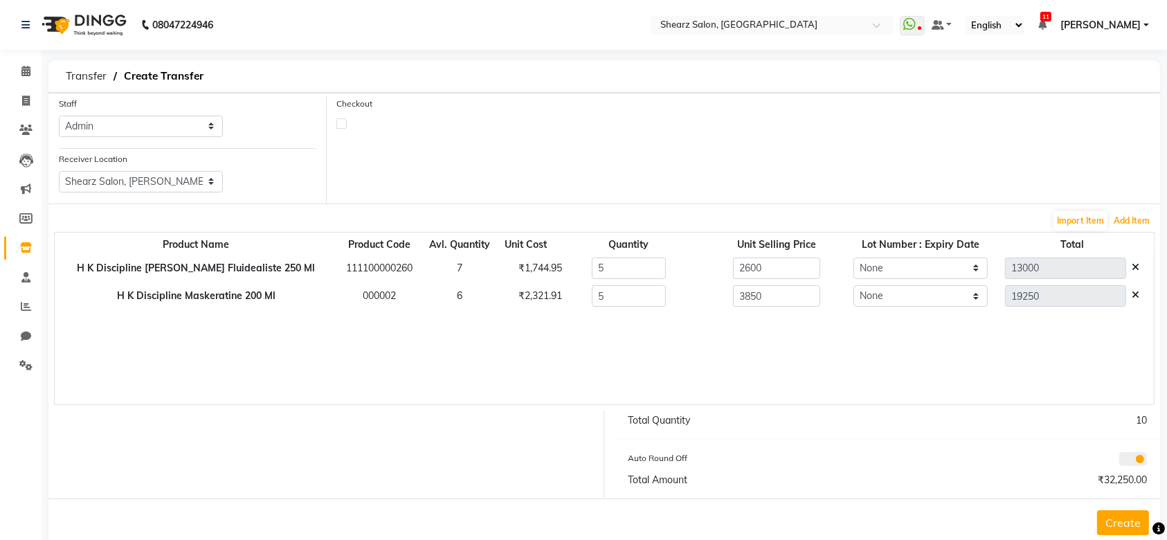
scroll to position [28, 0]
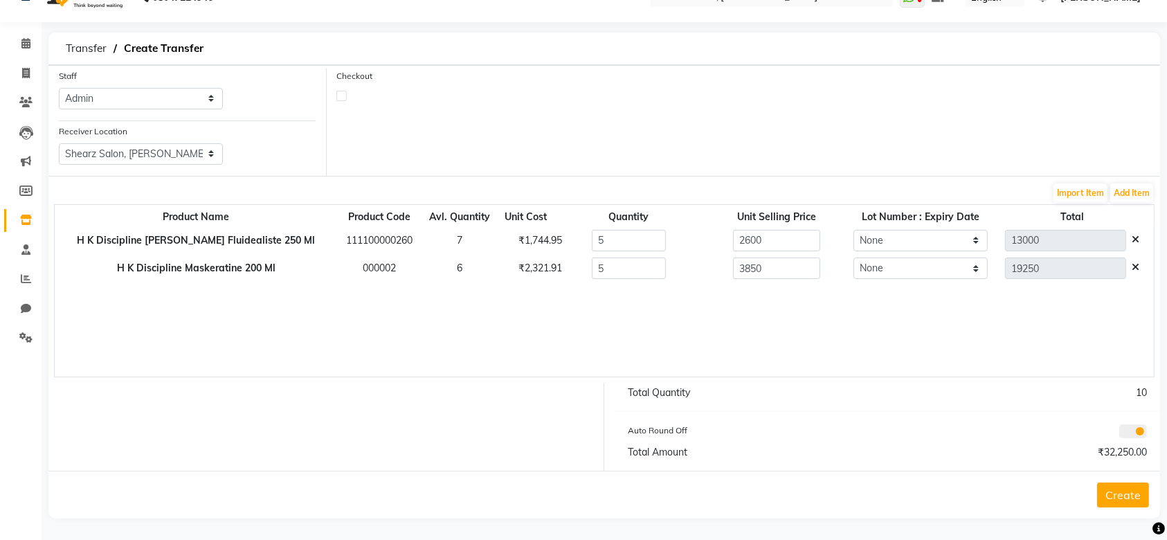
click at [1118, 496] on button "Create" at bounding box center [1123, 494] width 52 height 25
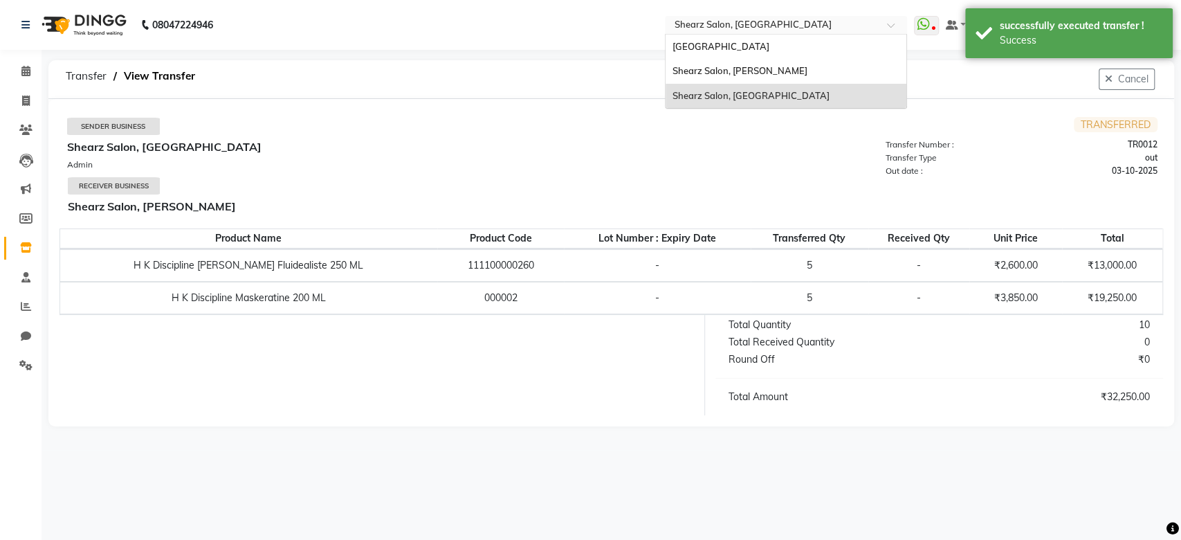
click at [715, 30] on input "text" at bounding box center [772, 26] width 201 height 14
click at [721, 75] on span "Shearz Salon, Shela" at bounding box center [740, 70] width 135 height 11
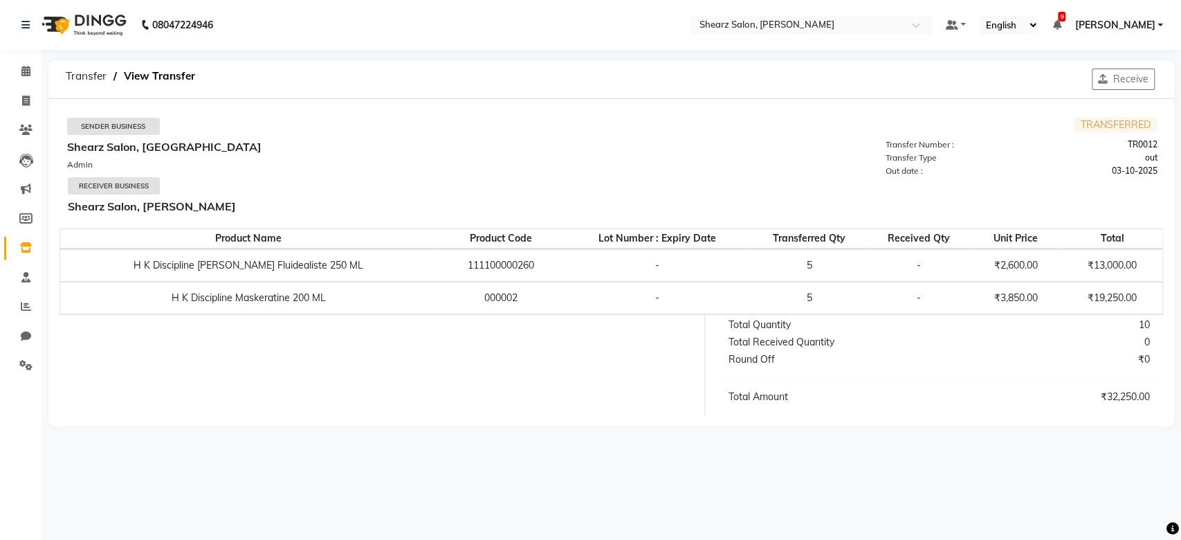
select select "en"
click at [1107, 71] on button "Receive" at bounding box center [1123, 79] width 63 height 21
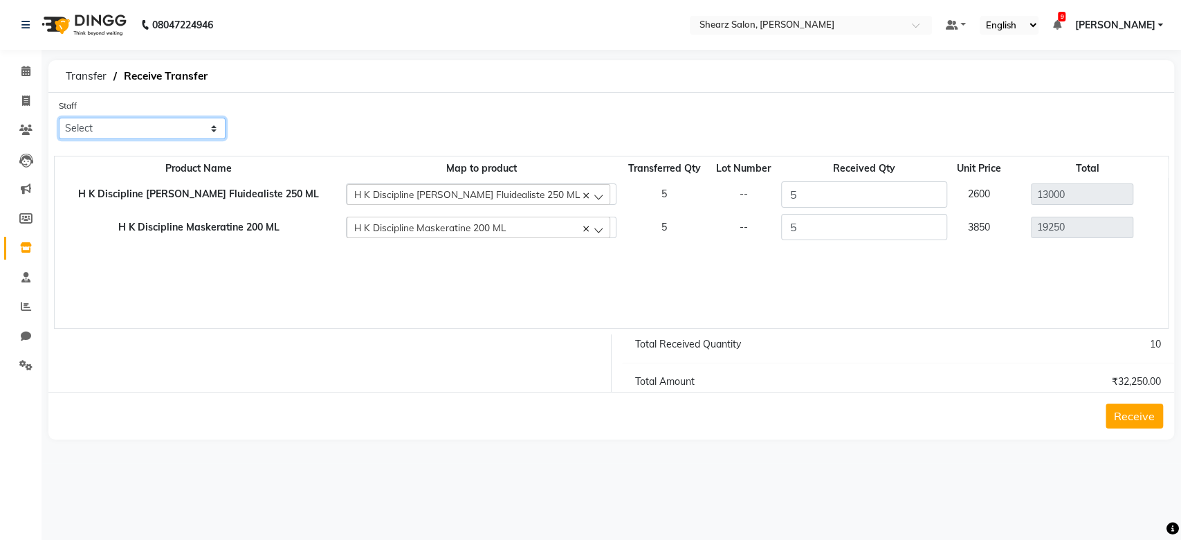
click at [180, 120] on select "Select AakashKumar Nai Admin A General Arvind S Devda Asha Chavariya Brijesh Va…" at bounding box center [142, 128] width 167 height 21
select select "78894"
click at [59, 118] on select "Select AakashKumar Nai Admin A General Arvind S Devda Asha Chavariya Brijesh Va…" at bounding box center [142, 128] width 167 height 21
click at [1119, 418] on button "Receive" at bounding box center [1134, 416] width 57 height 25
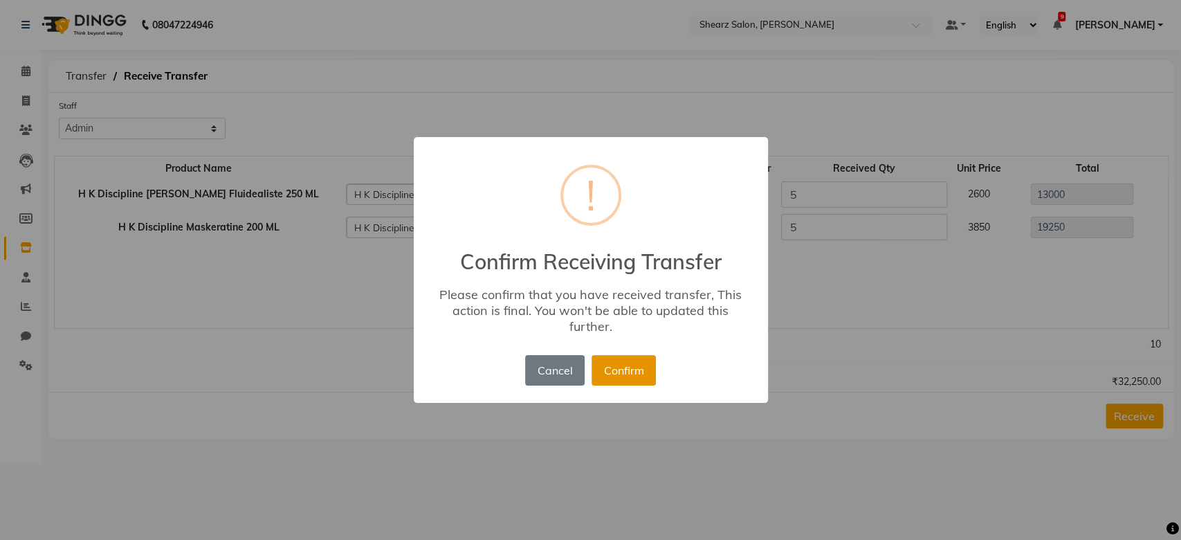
click at [624, 382] on button "Confirm" at bounding box center [624, 370] width 64 height 30
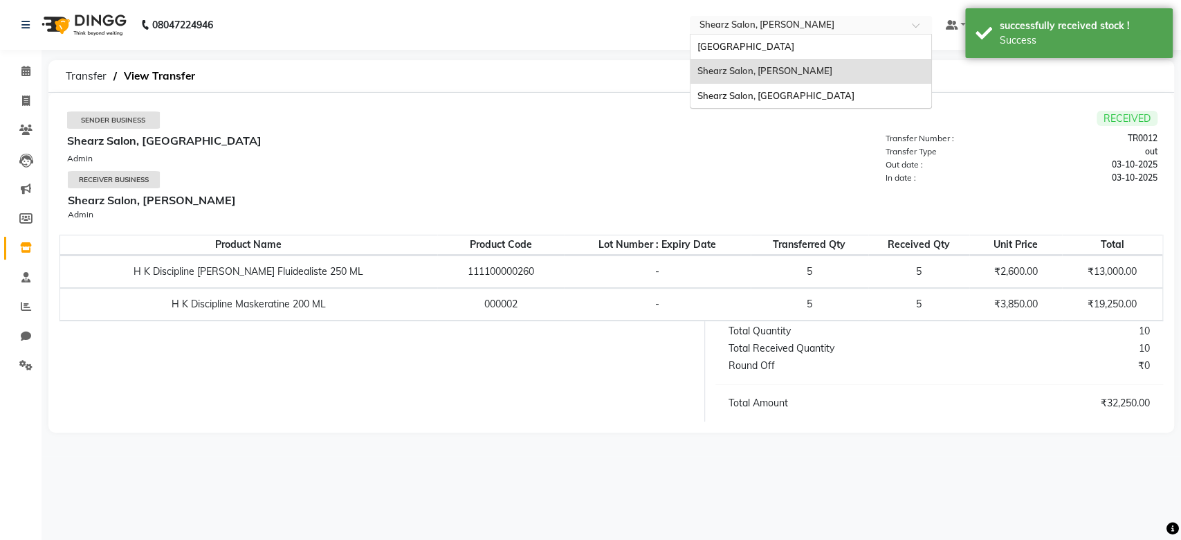
click at [792, 19] on input "text" at bounding box center [797, 26] width 201 height 14
click at [788, 106] on div "Shearz Salon, [GEOGRAPHIC_DATA]" at bounding box center [811, 96] width 241 height 25
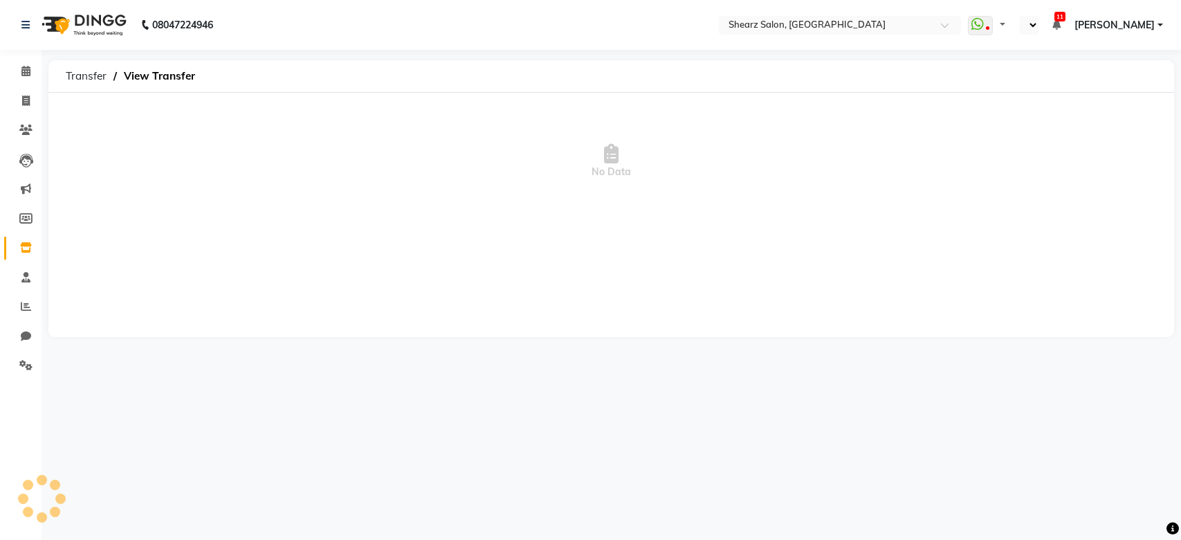
select select "en"
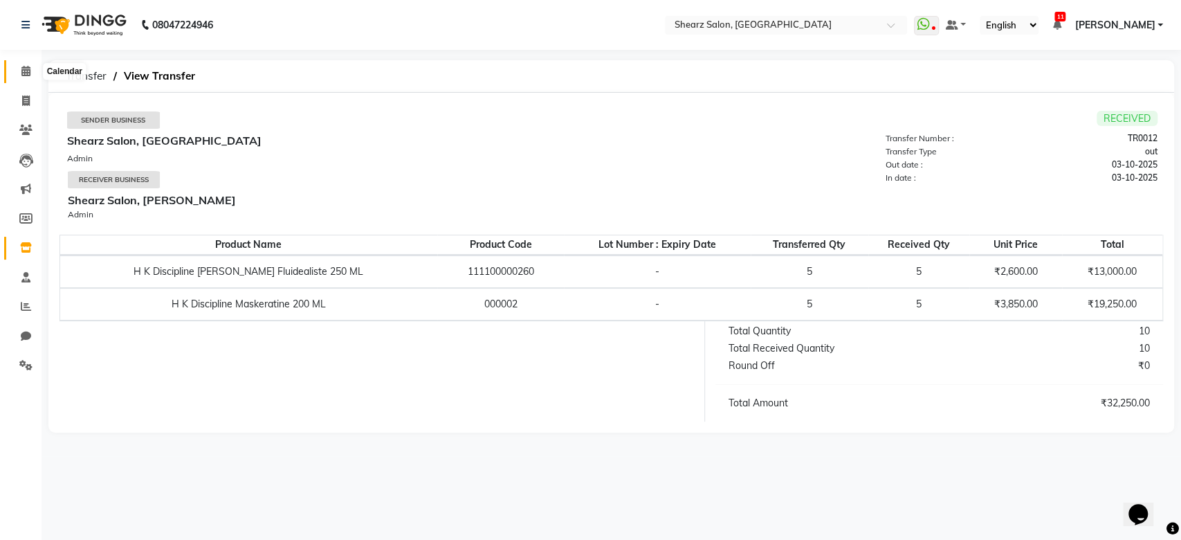
click at [28, 71] on icon at bounding box center [25, 71] width 9 height 10
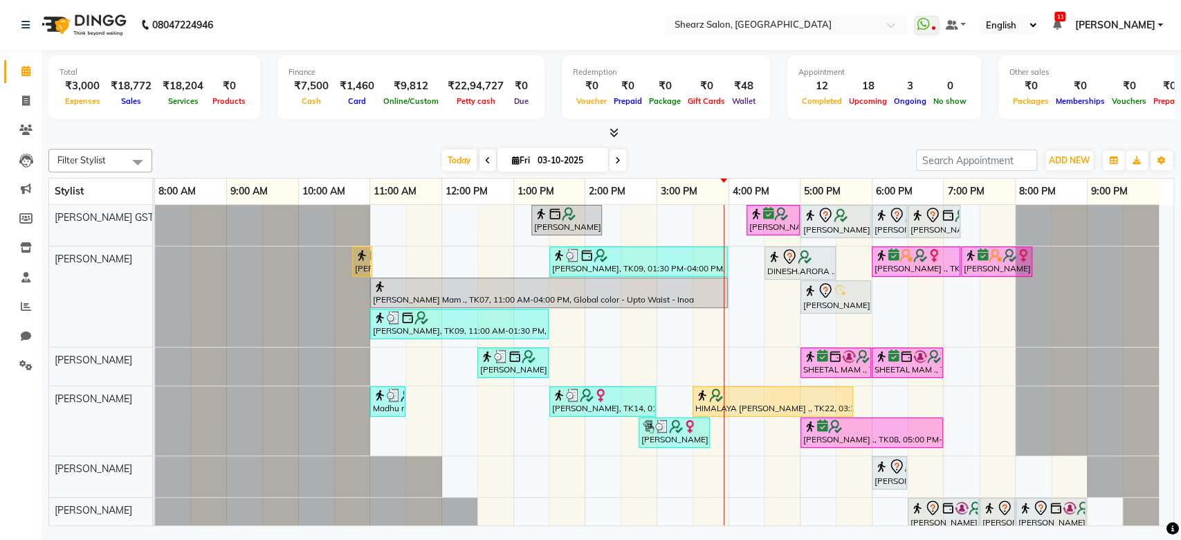
click at [622, 165] on span at bounding box center [618, 160] width 17 height 21
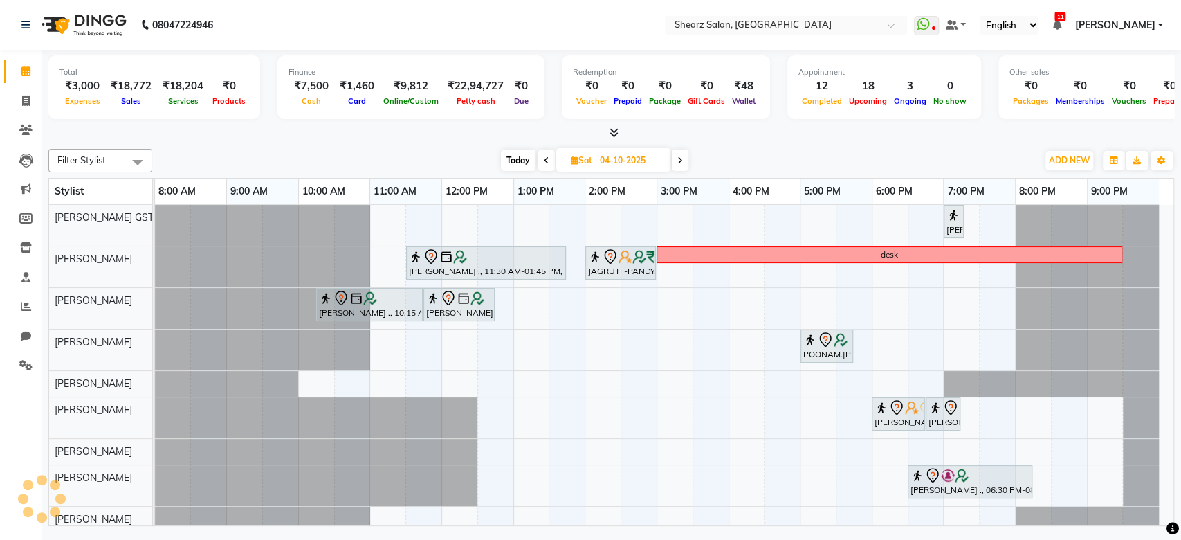
scroll to position [139, 0]
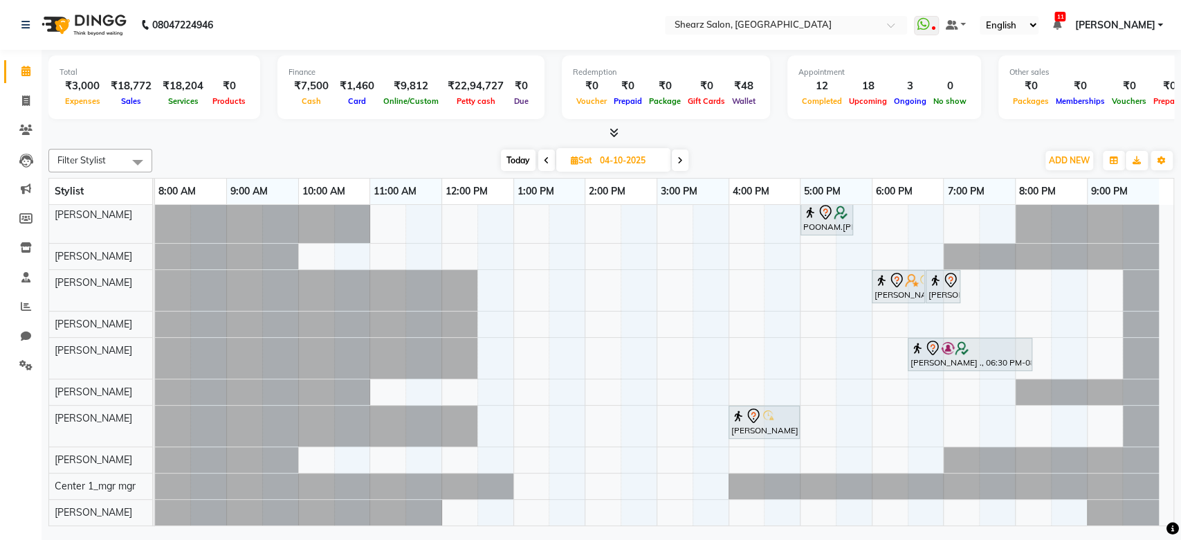
click at [510, 167] on span "Today" at bounding box center [518, 160] width 35 height 21
type input "03-10-2025"
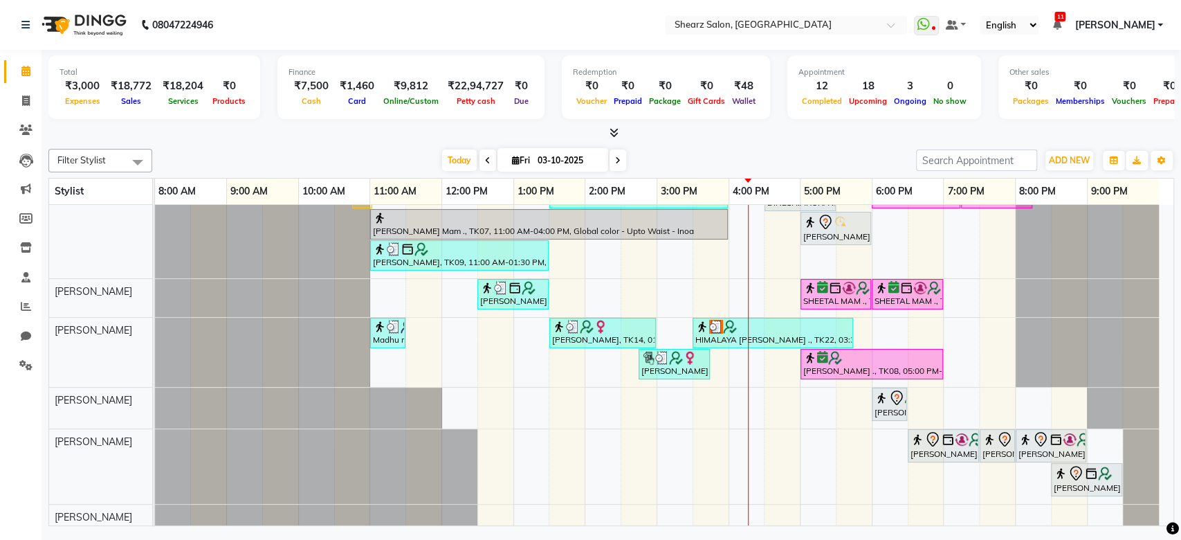
scroll to position [64, 0]
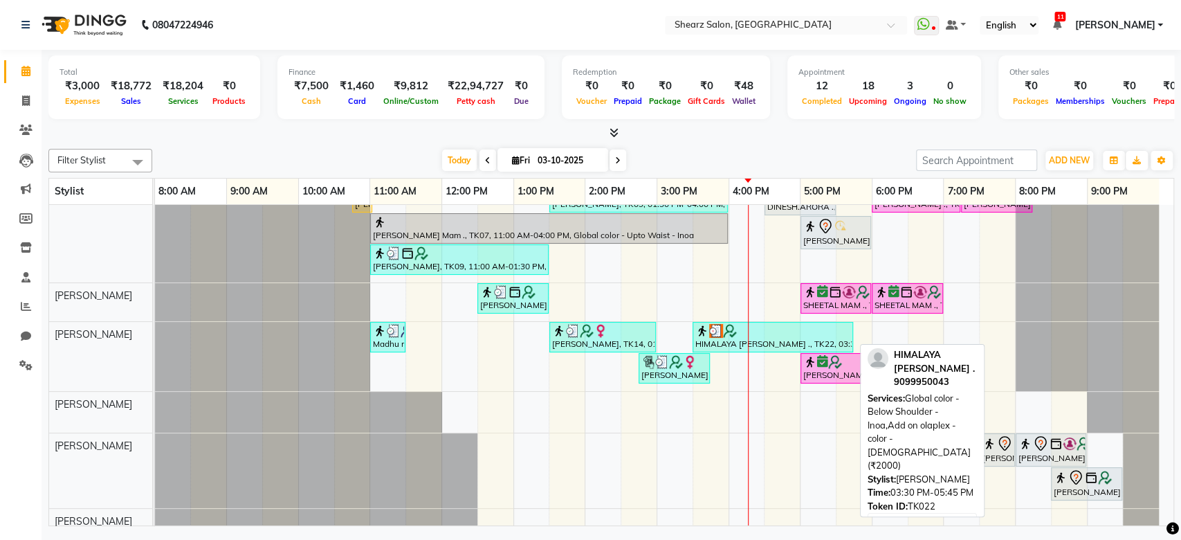
click at [750, 336] on div "HIMALAYA HIRAPARA ., TK22, 03:30 PM-05:45 PM, Global color - Below Shoulder - I…" at bounding box center [773, 337] width 158 height 26
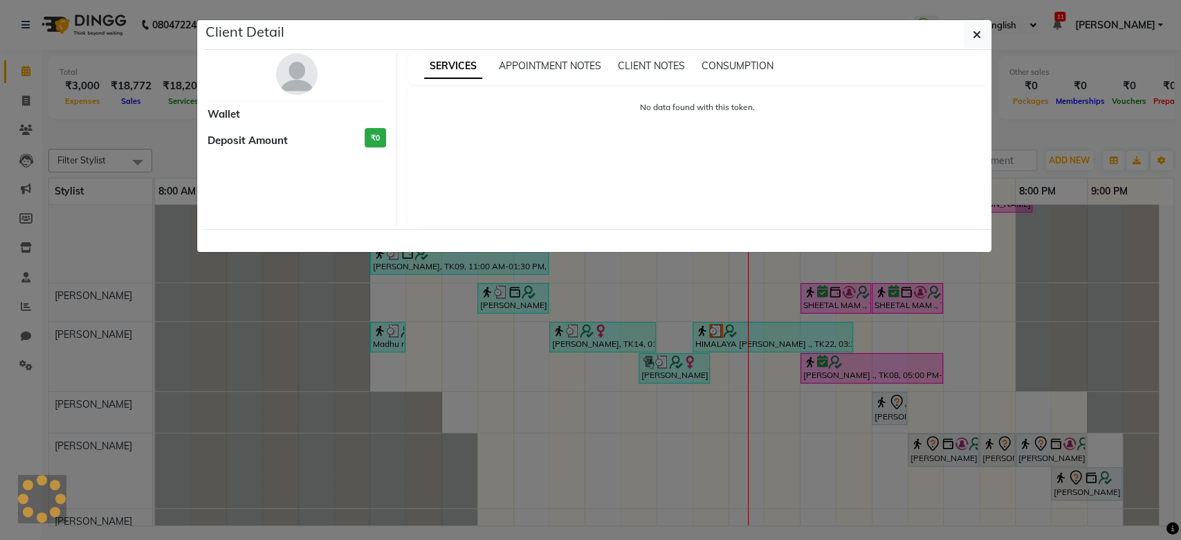
select select "3"
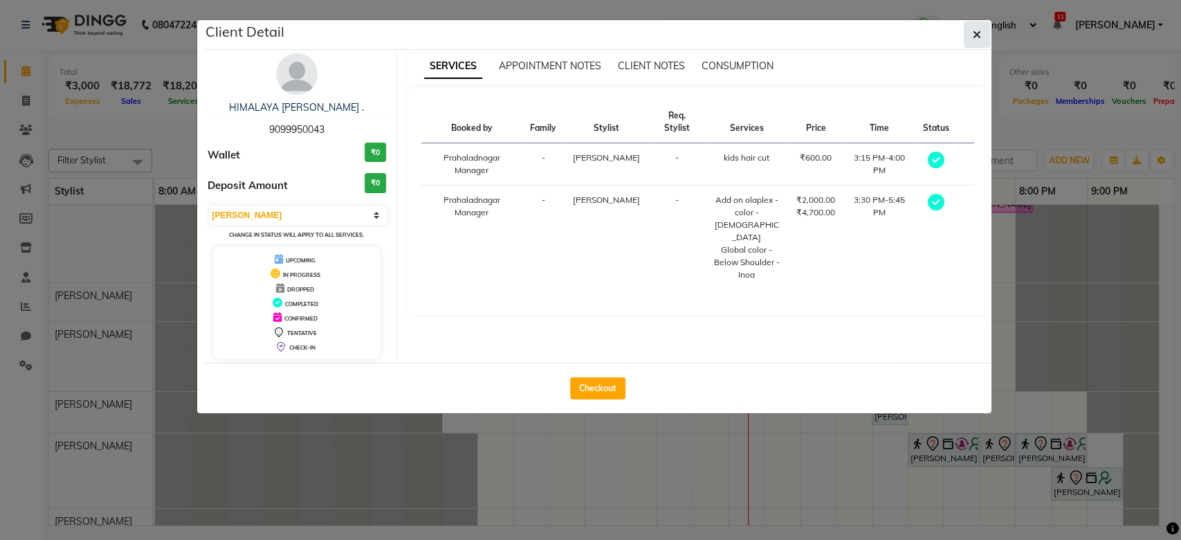
click at [971, 30] on button "button" at bounding box center [977, 34] width 26 height 26
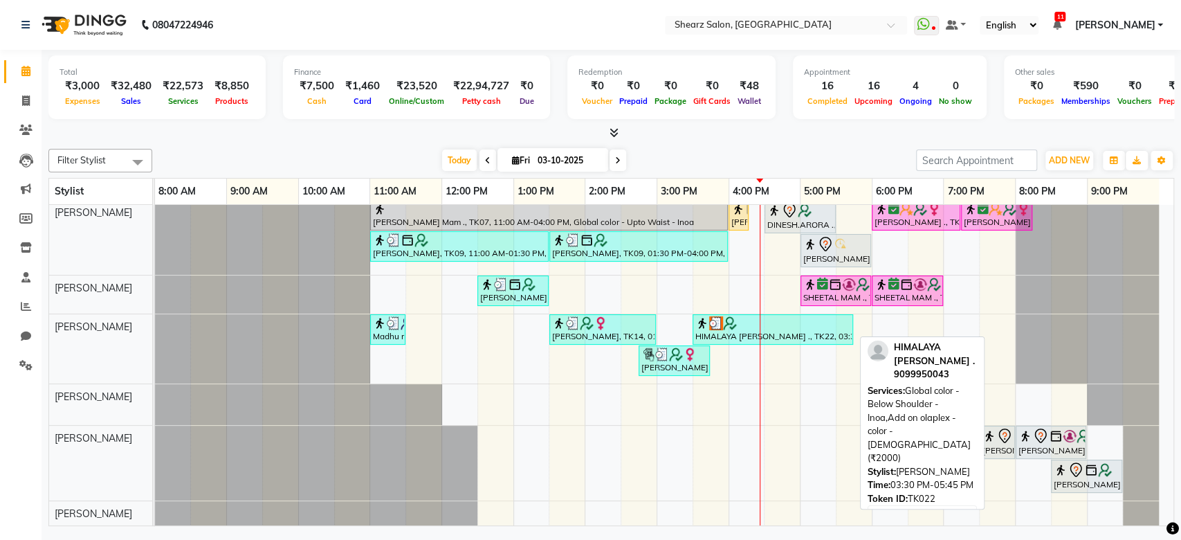
click at [779, 324] on div at bounding box center [773, 323] width 155 height 14
select select "3"
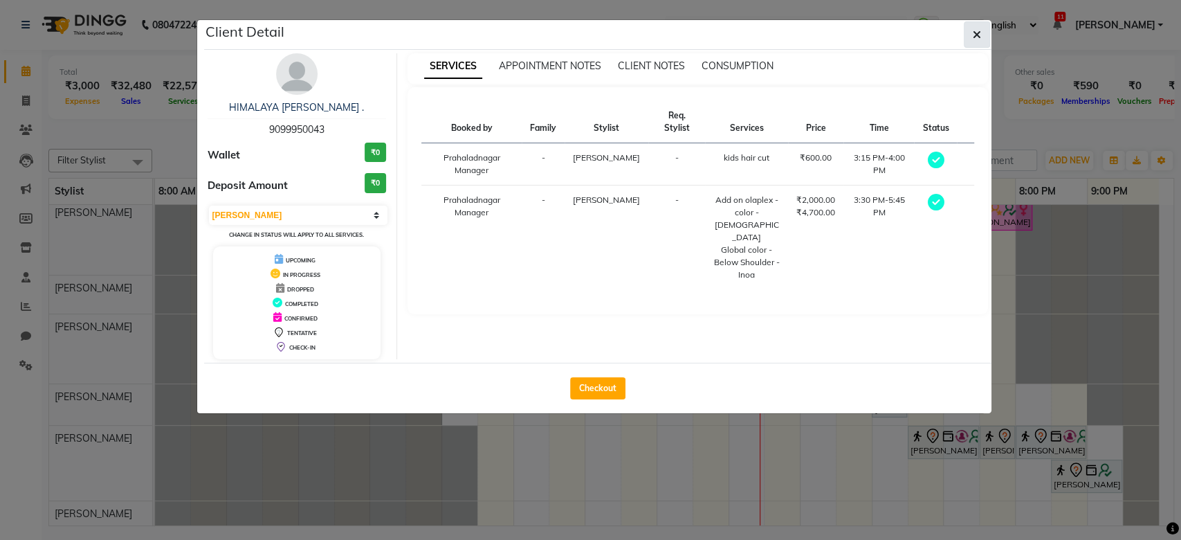
click at [980, 30] on icon "button" at bounding box center [977, 34] width 8 height 11
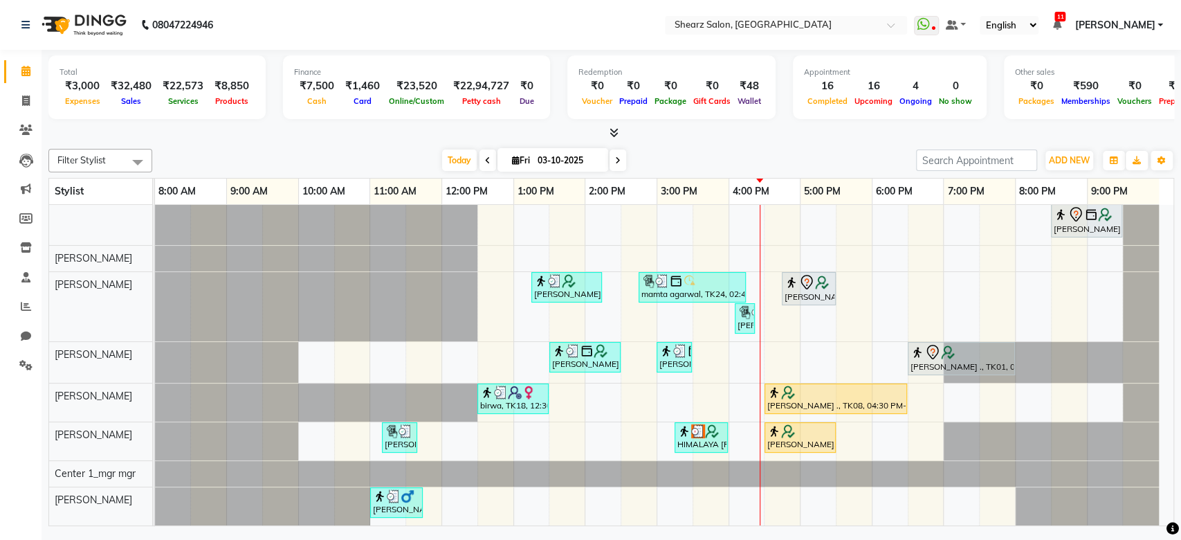
click at [621, 156] on span at bounding box center [618, 160] width 17 height 21
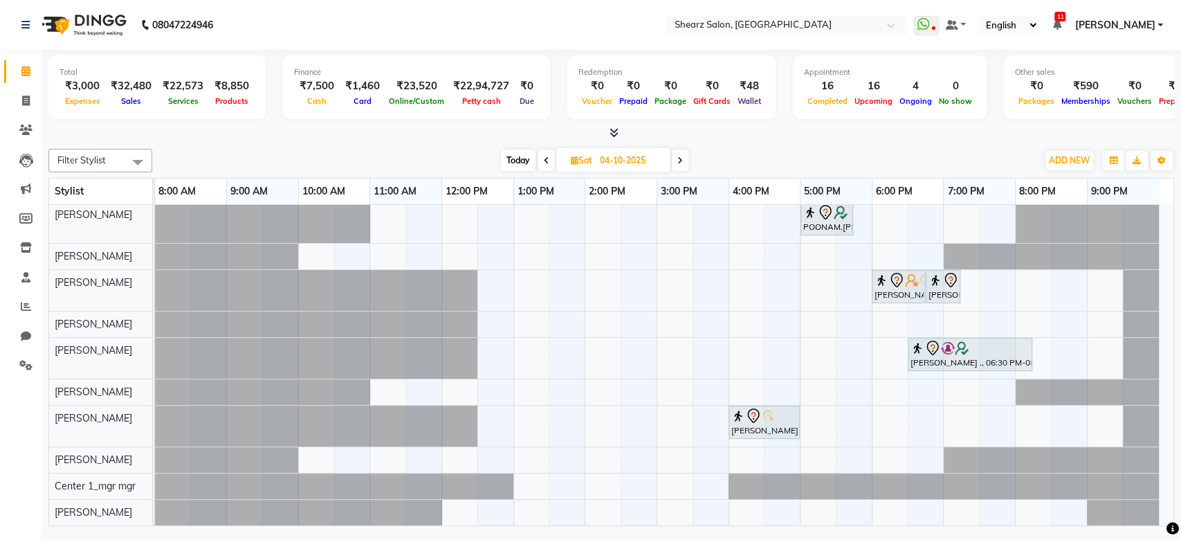
click at [518, 163] on span "Today" at bounding box center [518, 160] width 35 height 21
type input "03-10-2025"
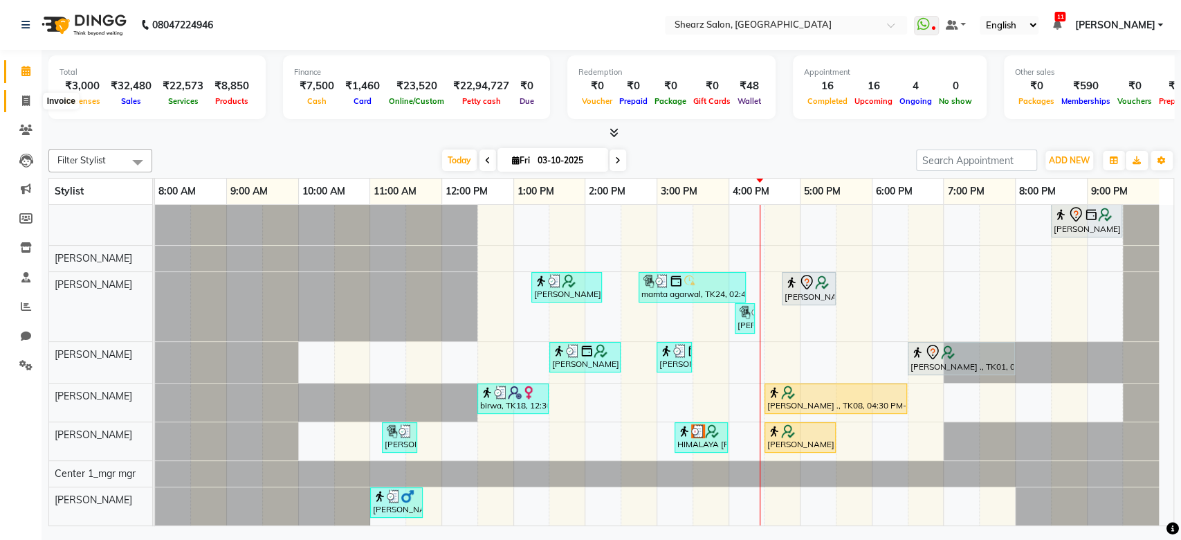
click at [28, 98] on icon at bounding box center [26, 101] width 8 height 10
select select "8157"
select select "service"
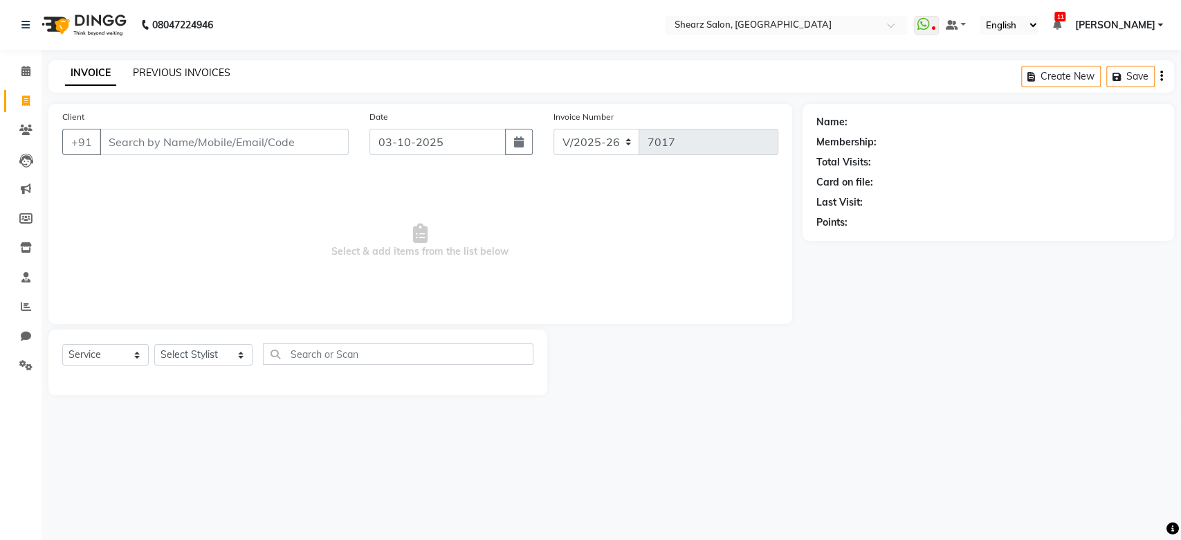
click at [194, 70] on link "PREVIOUS INVOICES" at bounding box center [182, 72] width 98 height 12
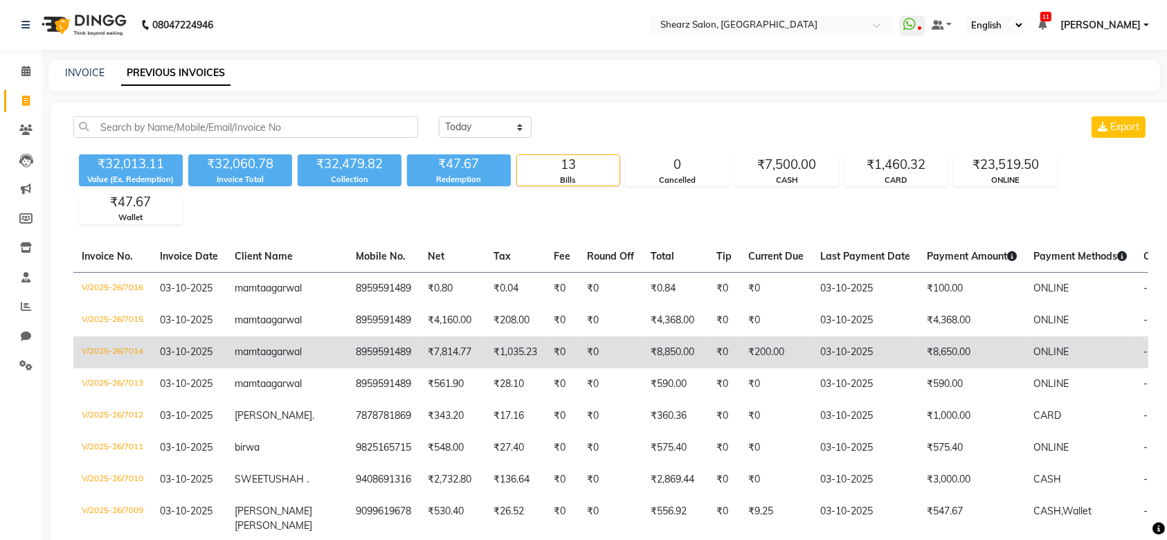
click at [117, 368] on td "V/2025-26/7014" at bounding box center [112, 352] width 78 height 32
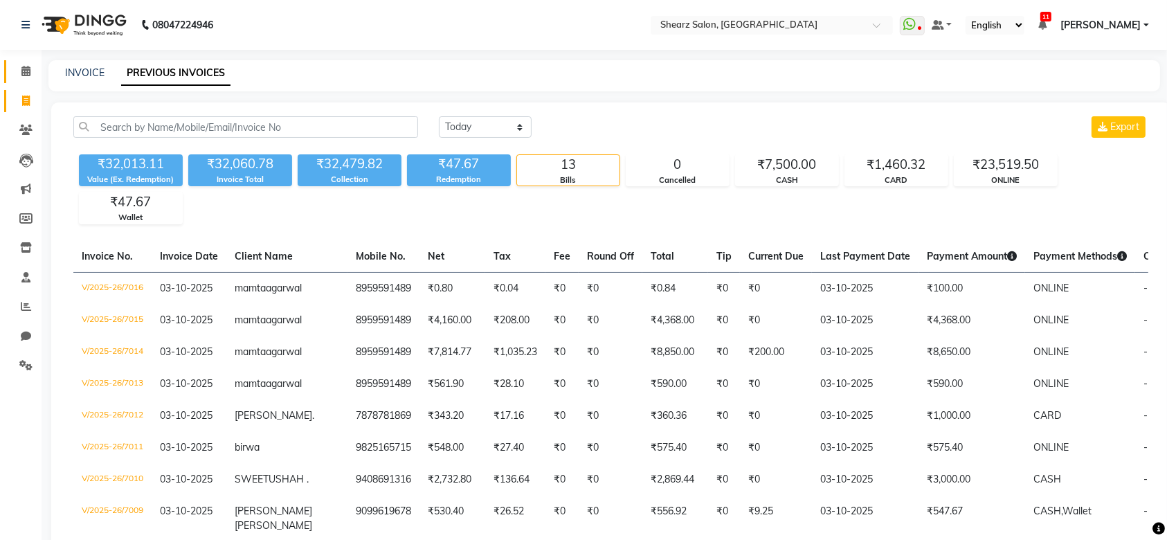
click at [35, 75] on span at bounding box center [26, 72] width 24 height 16
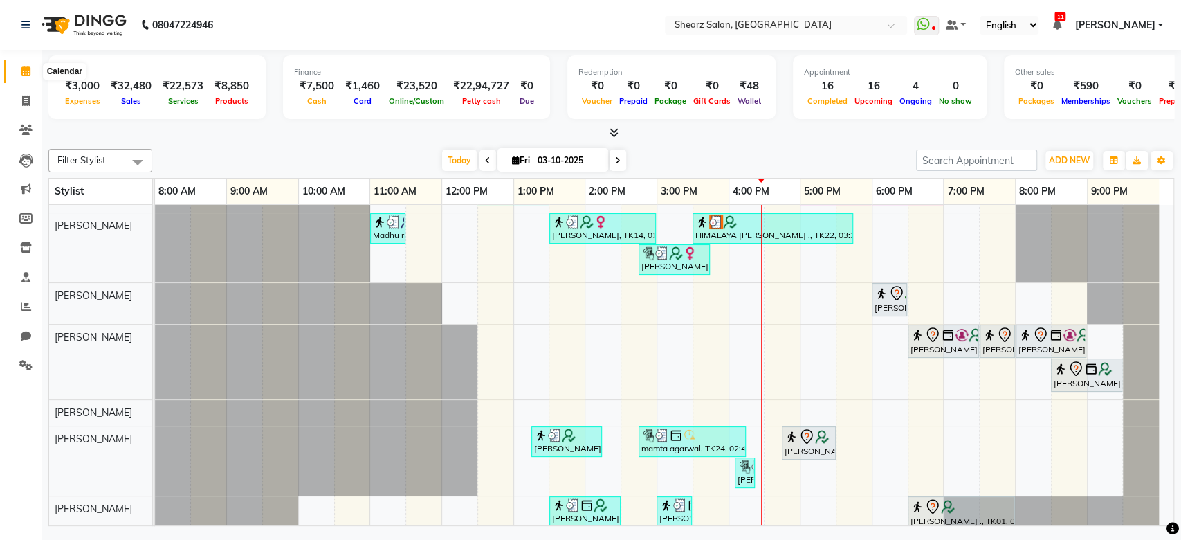
click at [23, 70] on icon at bounding box center [25, 71] width 9 height 10
click at [454, 166] on span "Today" at bounding box center [459, 160] width 35 height 21
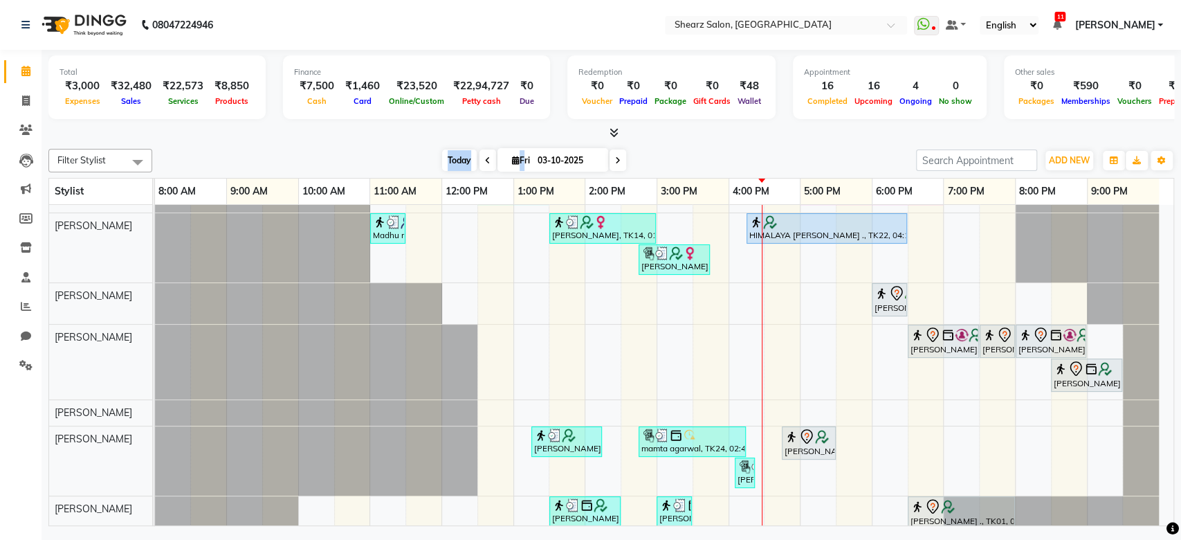
click at [457, 159] on span "Today" at bounding box center [459, 160] width 35 height 21
click at [1146, 227] on div at bounding box center [1087, 247] width 143 height 69
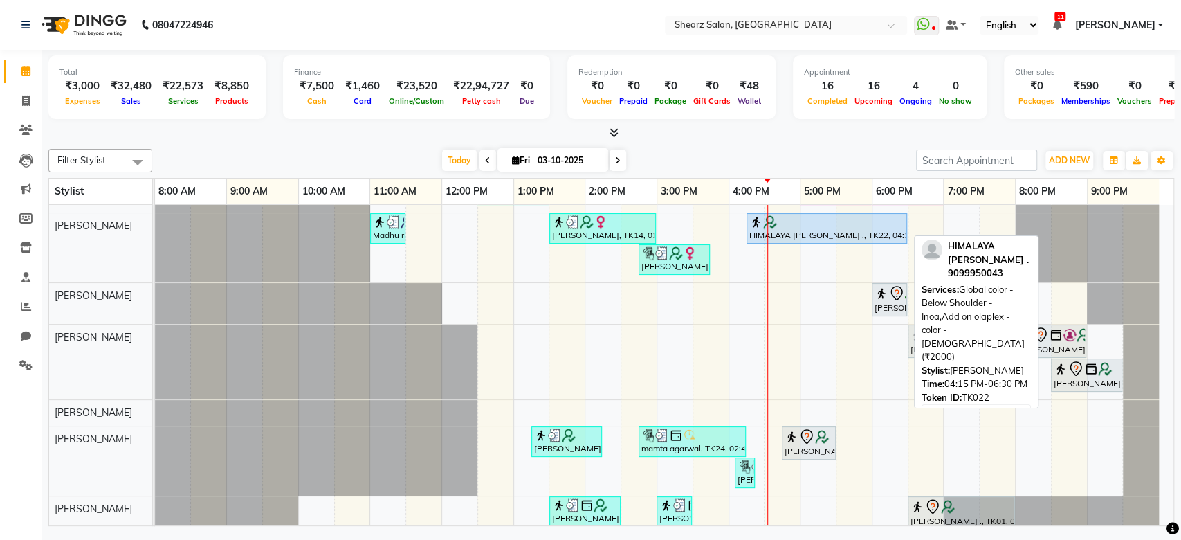
click at [889, 217] on div at bounding box center [827, 222] width 155 height 14
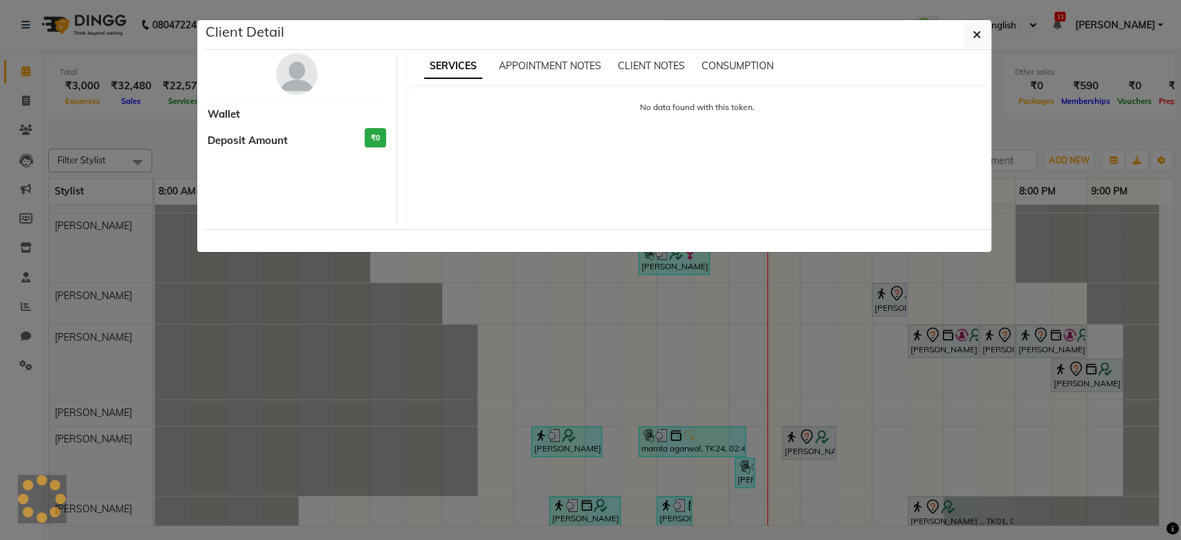
select select "1"
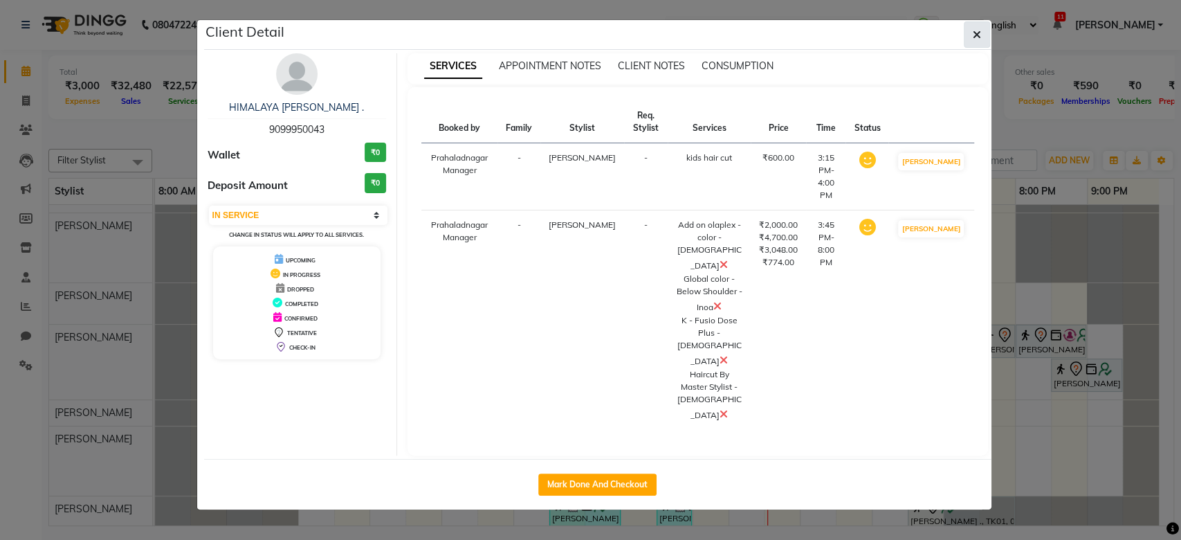
click at [976, 46] on button "button" at bounding box center [977, 34] width 26 height 26
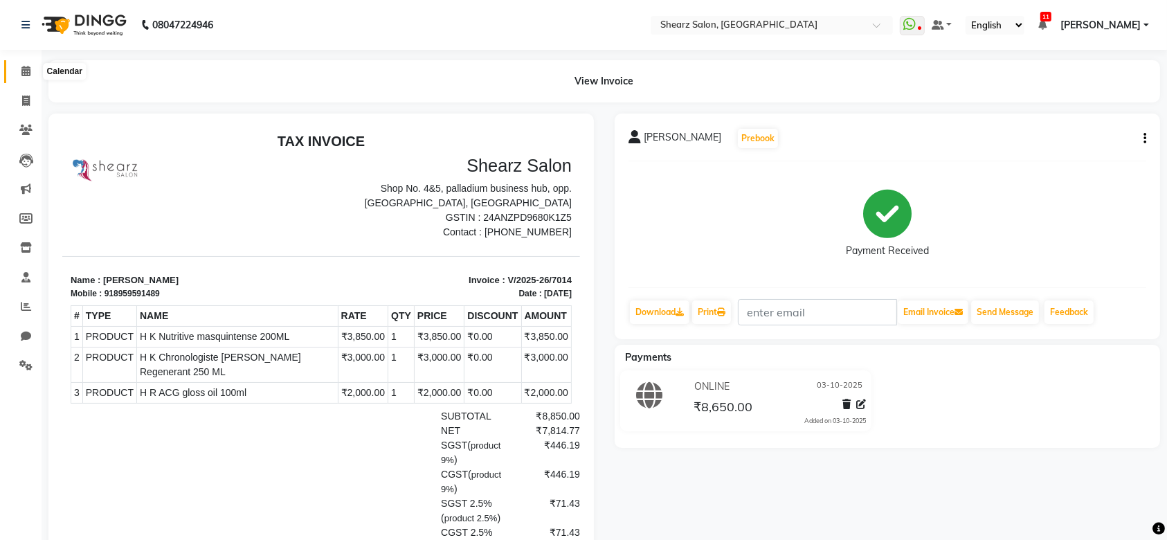
click at [22, 70] on icon at bounding box center [25, 71] width 9 height 10
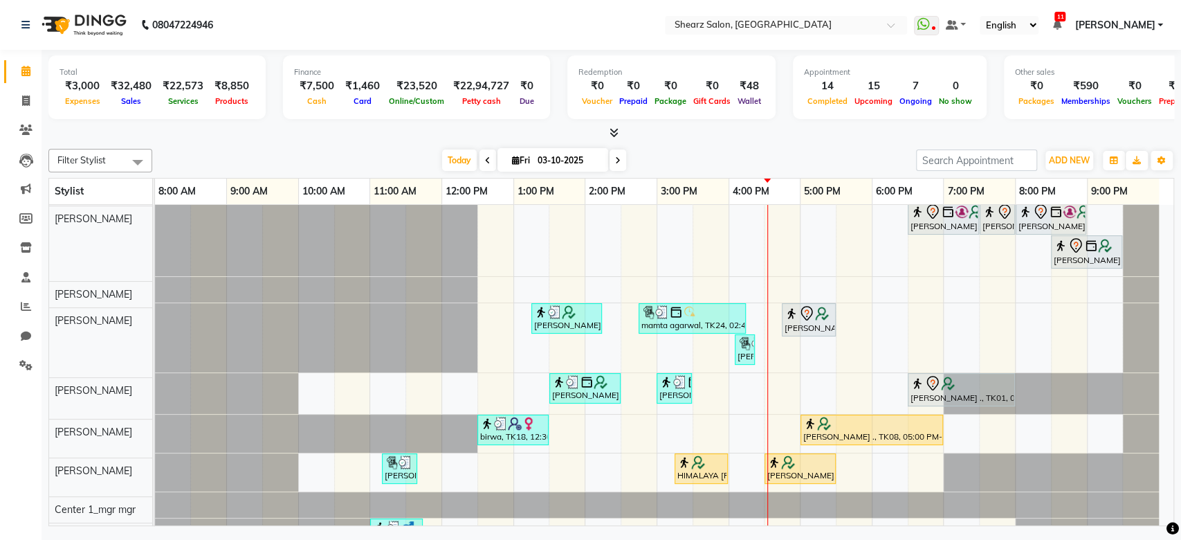
scroll to position [268, 0]
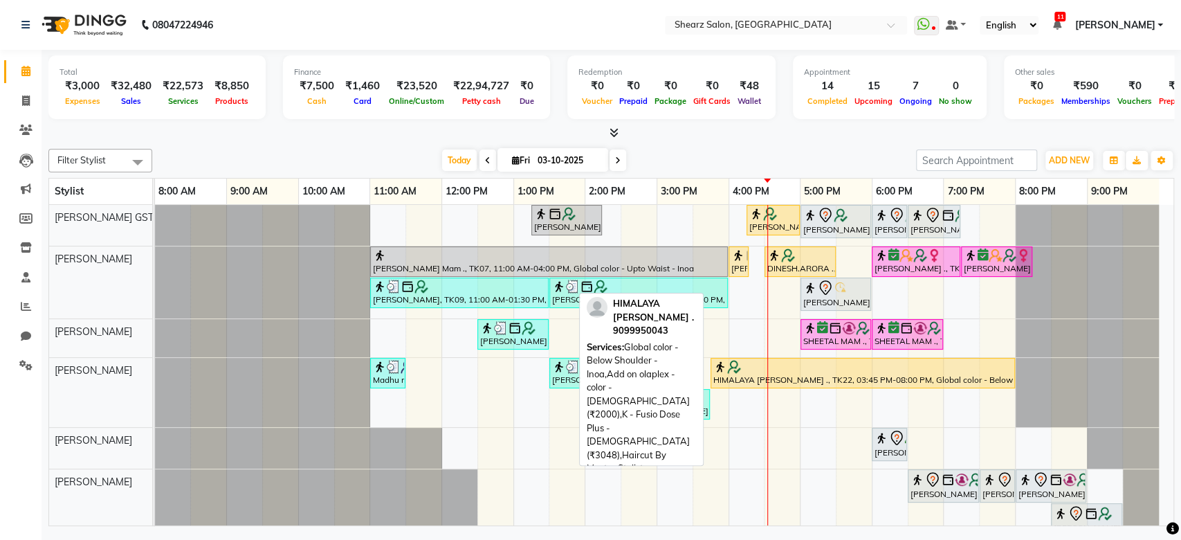
click at [860, 380] on div "HIMALAYA [PERSON_NAME] ., TK22, 03:45 PM-08:00 PM, Global color - Below Shoulde…" at bounding box center [863, 373] width 302 height 26
select select "1"
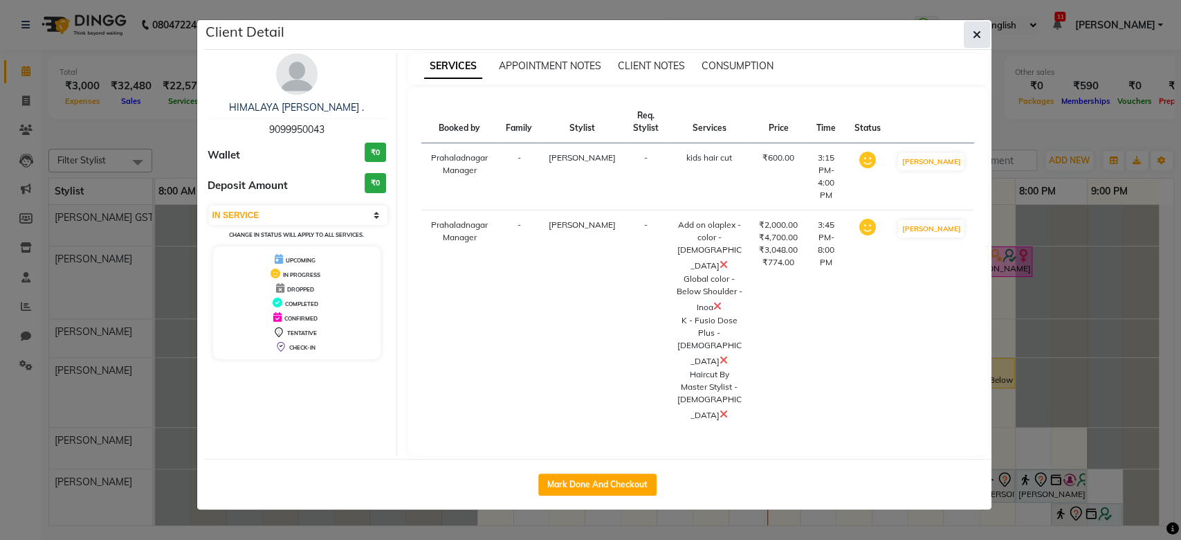
click at [981, 30] on button "button" at bounding box center [977, 34] width 26 height 26
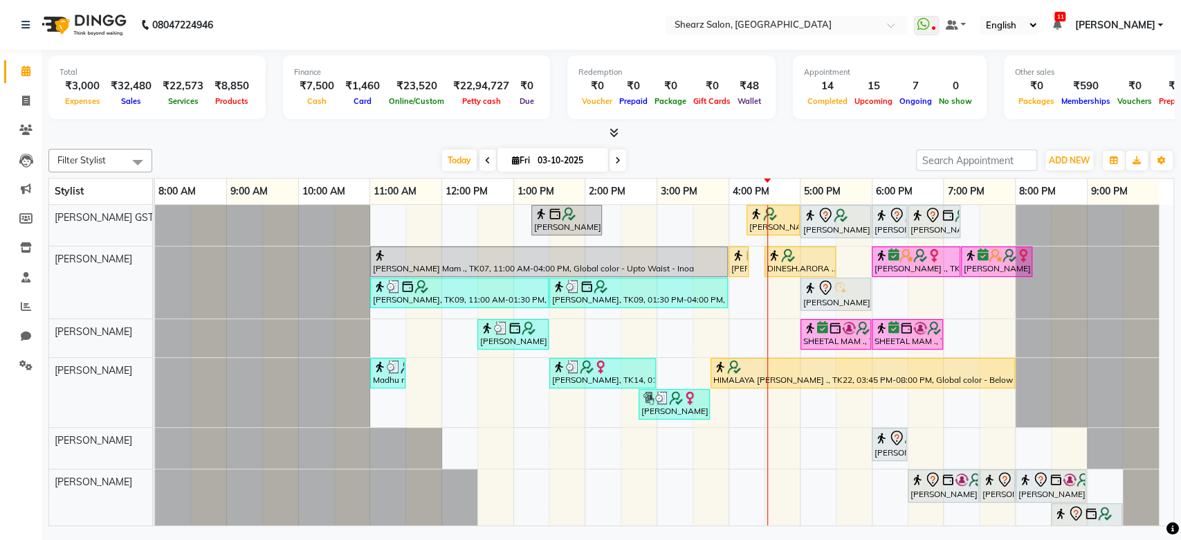
scroll to position [268, 0]
